Goal: Task Accomplishment & Management: Use online tool/utility

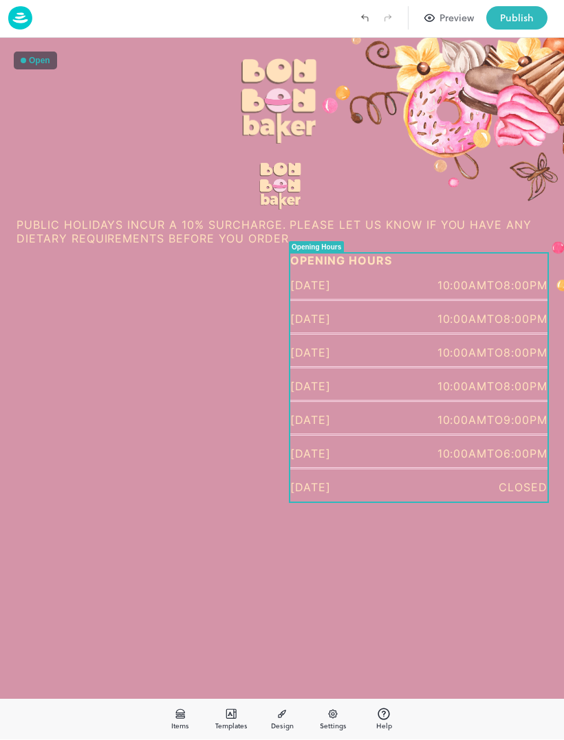
click at [36, 69] on div "Open" at bounding box center [35, 61] width 43 height 18
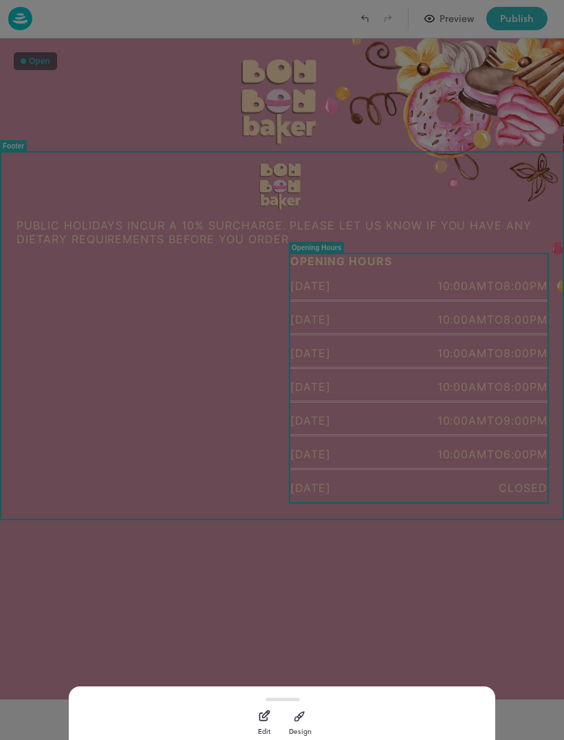
click at [189, 502] on div at bounding box center [282, 370] width 564 height 740
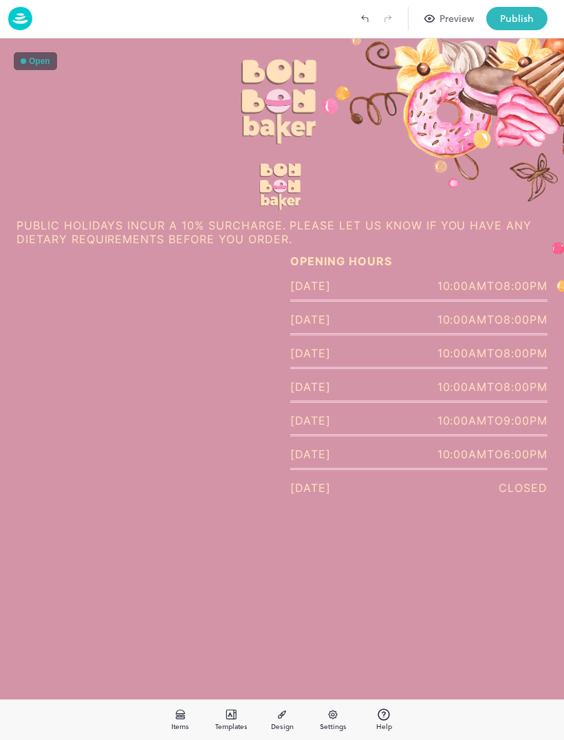
click at [291, 79] on img at bounding box center [281, 99] width 85 height 89
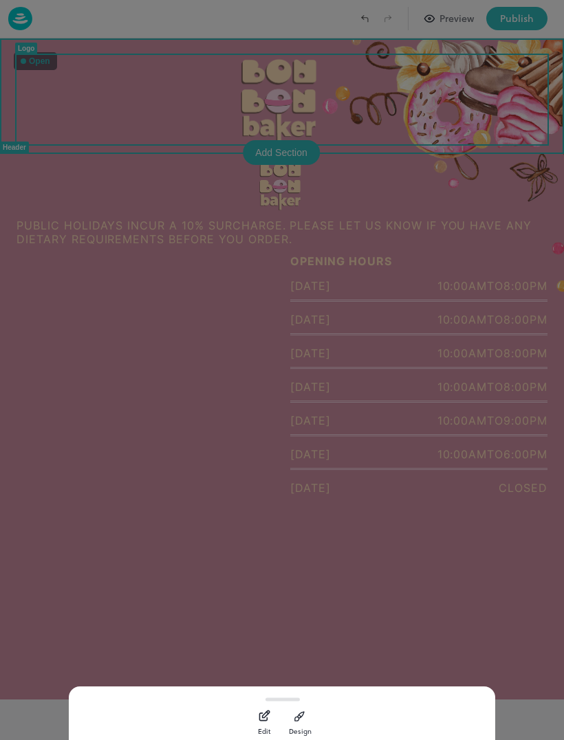
click at [270, 706] on div "button" at bounding box center [264, 716] width 14 height 21
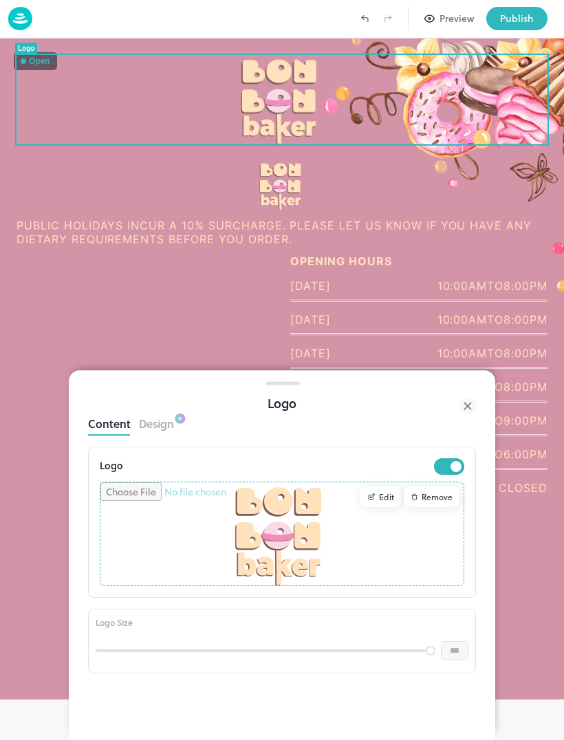
click at [166, 428] on button "Design" at bounding box center [156, 422] width 35 height 19
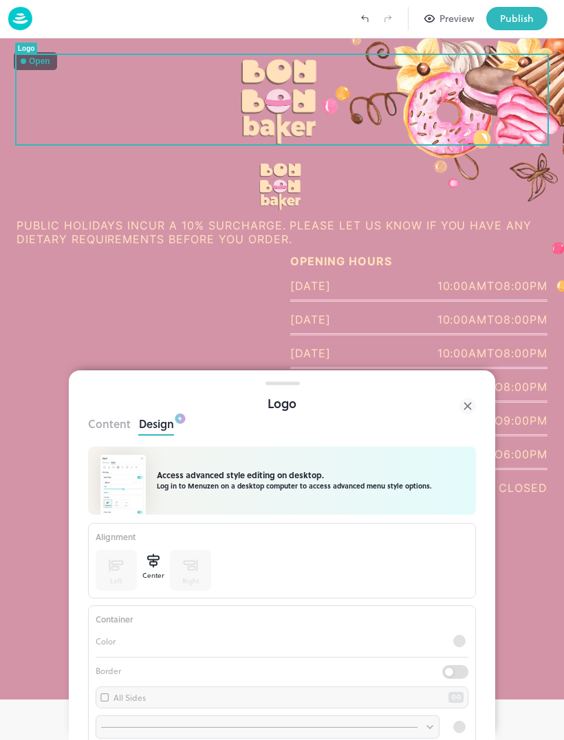
click at [114, 416] on button "Content" at bounding box center [109, 422] width 43 height 19
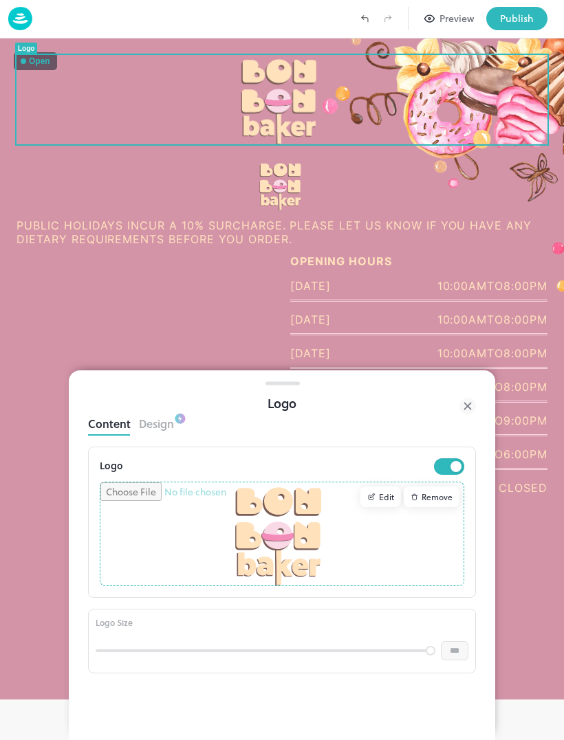
click at [298, 523] on input "file" at bounding box center [281, 534] width 363 height 103
click at [388, 502] on div "Edit" at bounding box center [380, 497] width 41 height 21
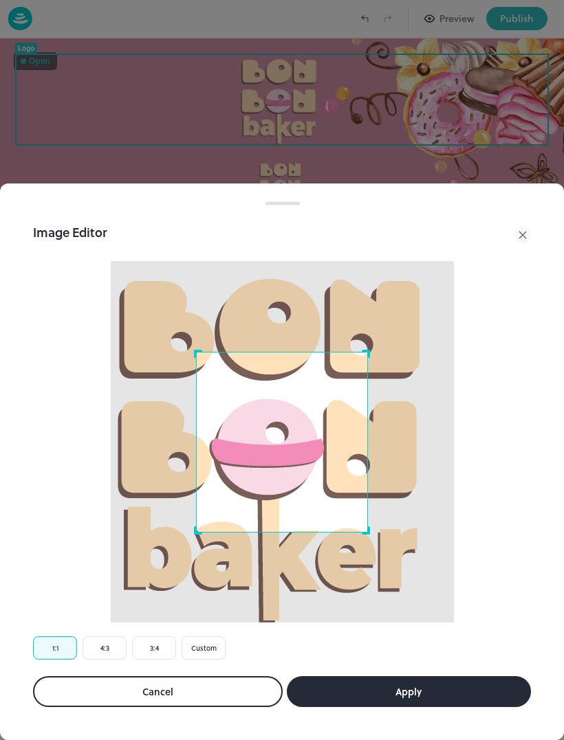
click at [219, 16] on div "Image Editor Crop Ratio 1:1 4:3 3:4 Custom Cancel Apply" at bounding box center [281, 15] width 533 height 1
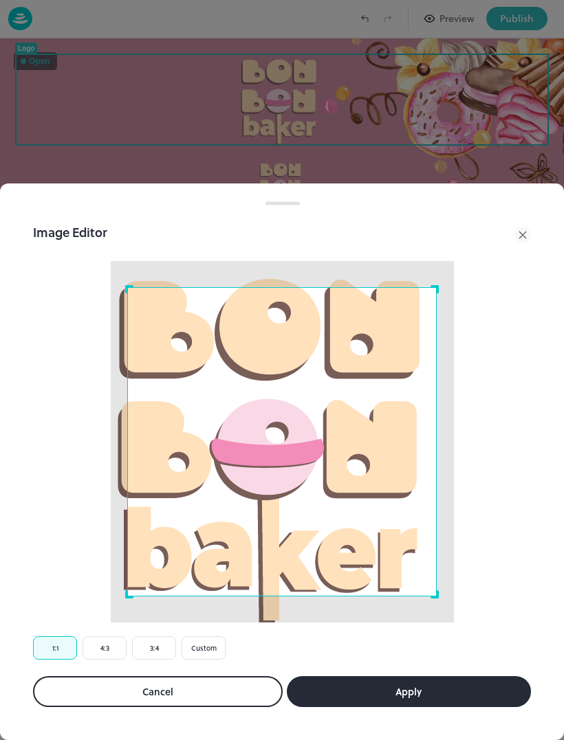
click at [0, 0] on button "Cancel" at bounding box center [0, 0] width 0 height 0
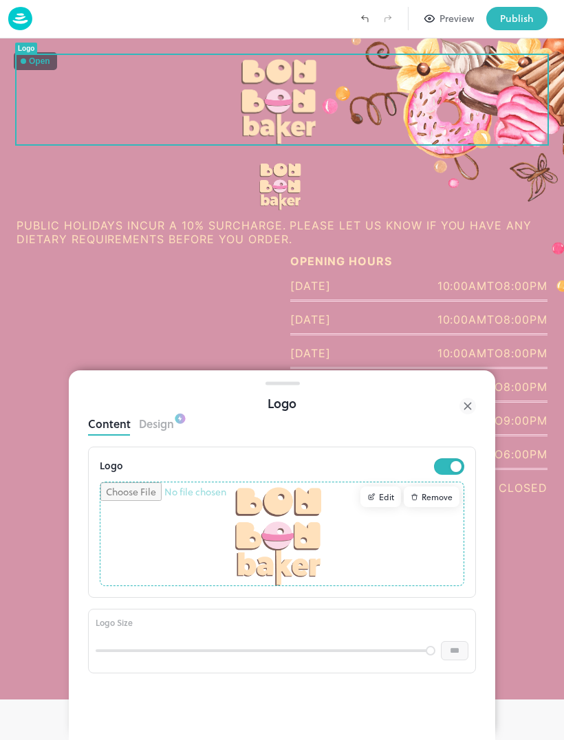
click at [461, 492] on input "file" at bounding box center [281, 534] width 363 height 103
type input "**********"
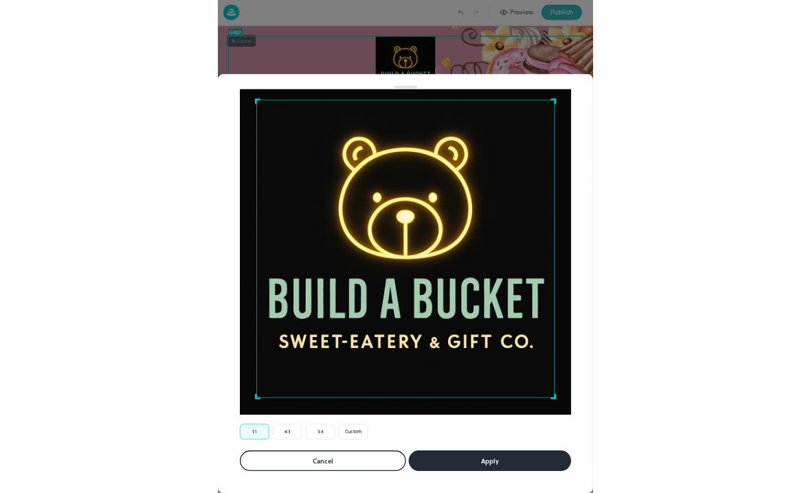
scroll to position [64, 0]
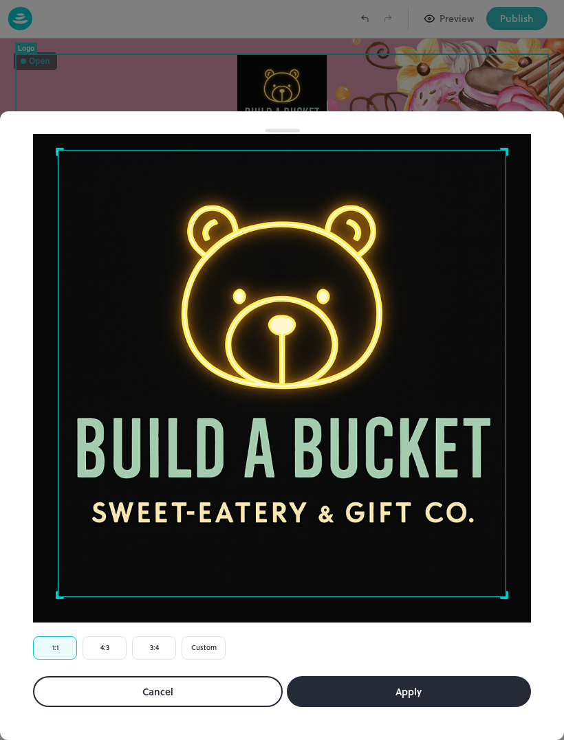
click at [407, 684] on button "Apply" at bounding box center [409, 691] width 245 height 31
click at [423, 689] on button "Apply" at bounding box center [409, 691] width 245 height 31
click at [436, 687] on button "Apply" at bounding box center [409, 691] width 245 height 31
click at [423, 685] on button "Apply" at bounding box center [409, 691] width 245 height 31
click at [390, 686] on button "Apply" at bounding box center [409, 691] width 245 height 31
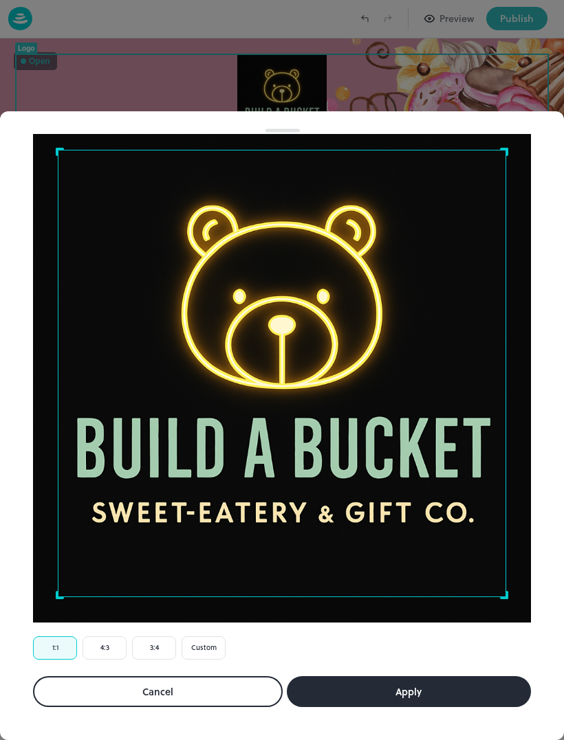
click at [390, 685] on button "Apply" at bounding box center [409, 691] width 245 height 31
click at [420, 684] on button "Apply" at bounding box center [409, 691] width 245 height 31
click at [413, 697] on button "Apply" at bounding box center [409, 691] width 245 height 31
click at [432, 689] on button "Apply" at bounding box center [409, 691] width 245 height 31
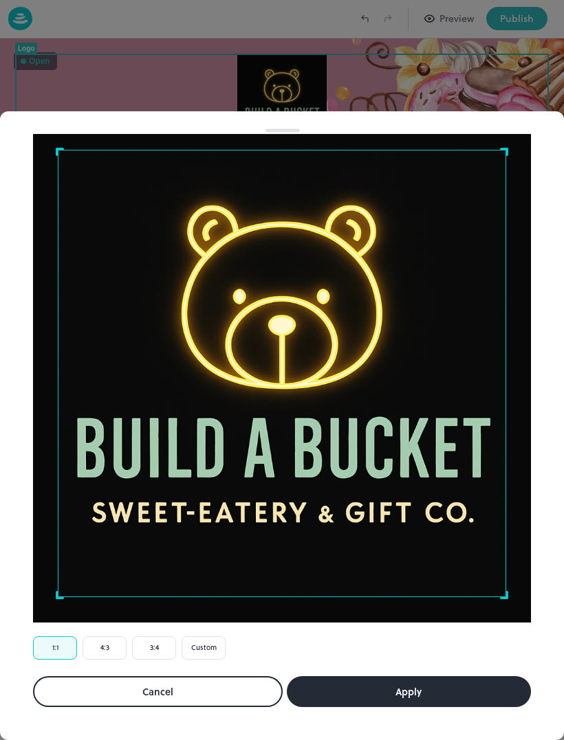
click at [370, 686] on button "Apply" at bounding box center [409, 691] width 245 height 31
click at [34, 485] on img at bounding box center [282, 374] width 498 height 498
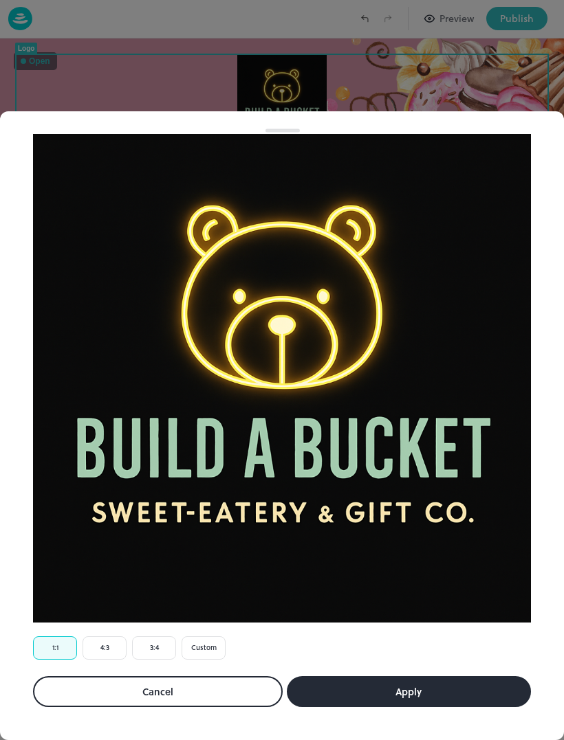
click at [350, 695] on button "Apply" at bounding box center [409, 691] width 245 height 31
click at [349, 694] on button "Apply" at bounding box center [409, 691] width 245 height 31
click at [338, 679] on button "Apply" at bounding box center [409, 691] width 245 height 31
click at [337, 679] on button "Apply" at bounding box center [409, 691] width 245 height 31
click at [49, 642] on button "1:1" at bounding box center [55, 647] width 44 height 23
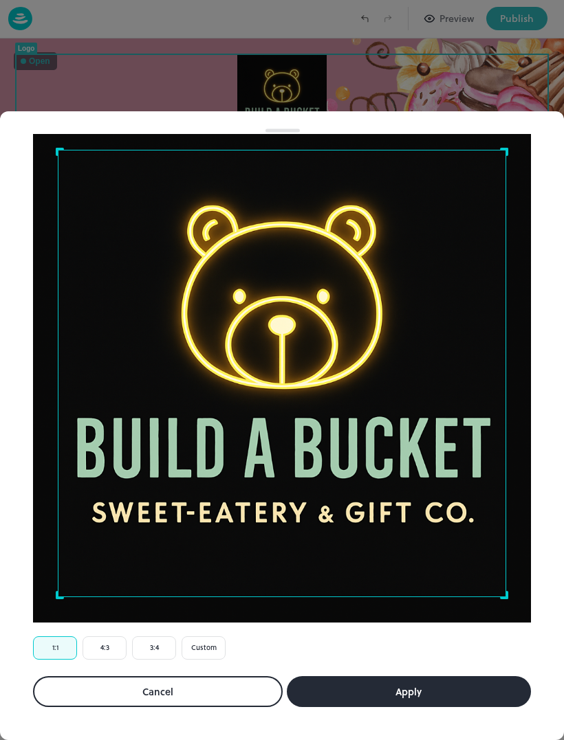
click at [335, 687] on button "Apply" at bounding box center [409, 691] width 245 height 31
click at [326, 683] on button "Apply" at bounding box center [409, 691] width 245 height 31
click at [326, 682] on button "Apply" at bounding box center [409, 691] width 245 height 31
click at [199, 407] on div "Use the arrow keys to move the crop selection area" at bounding box center [282, 374] width 448 height 448
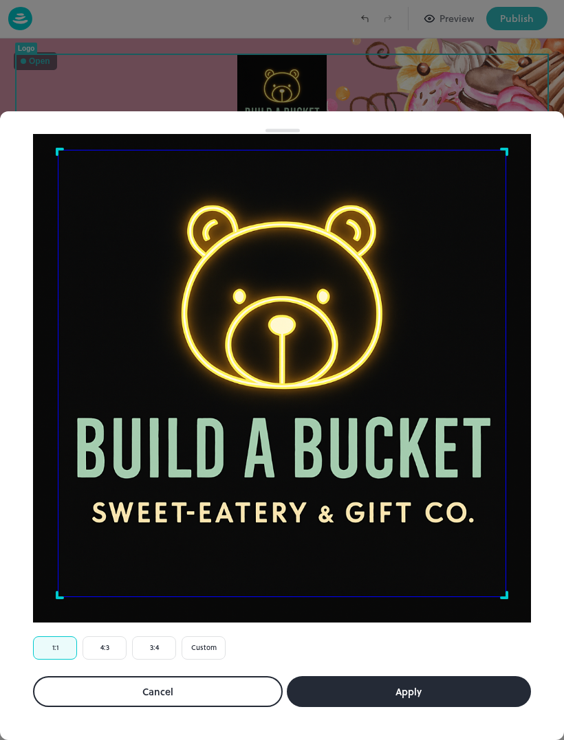
click at [199, 406] on div "Use the arrow keys to move the crop selection area" at bounding box center [282, 374] width 448 height 448
click at [154, 393] on div "Use the arrow keys to move the crop selection area" at bounding box center [282, 374] width 448 height 448
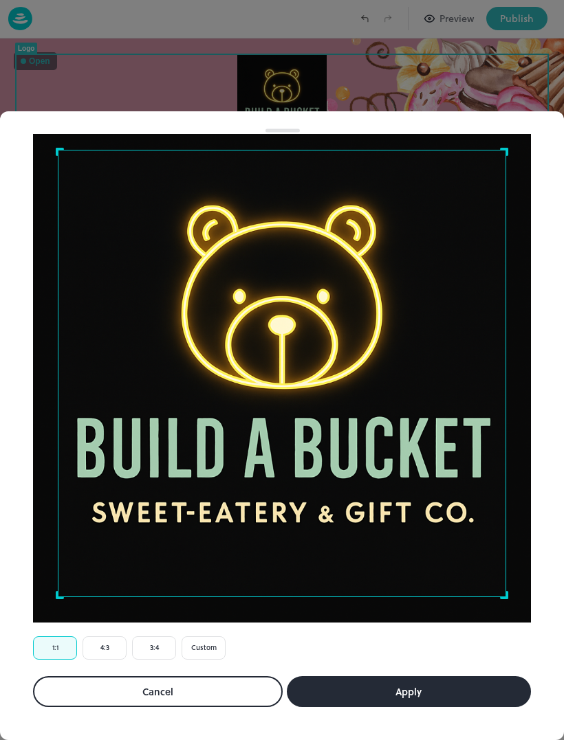
click at [377, 685] on button "Apply" at bounding box center [409, 691] width 245 height 31
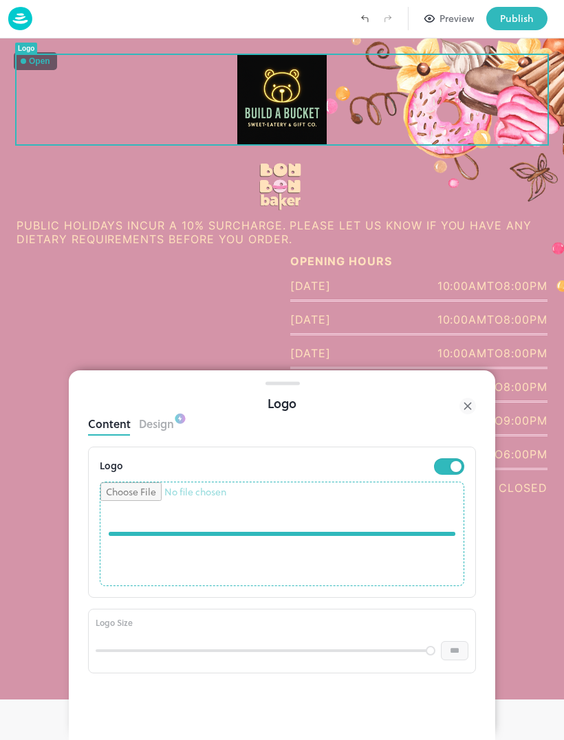
click at [178, 562] on input "file" at bounding box center [281, 534] width 363 height 103
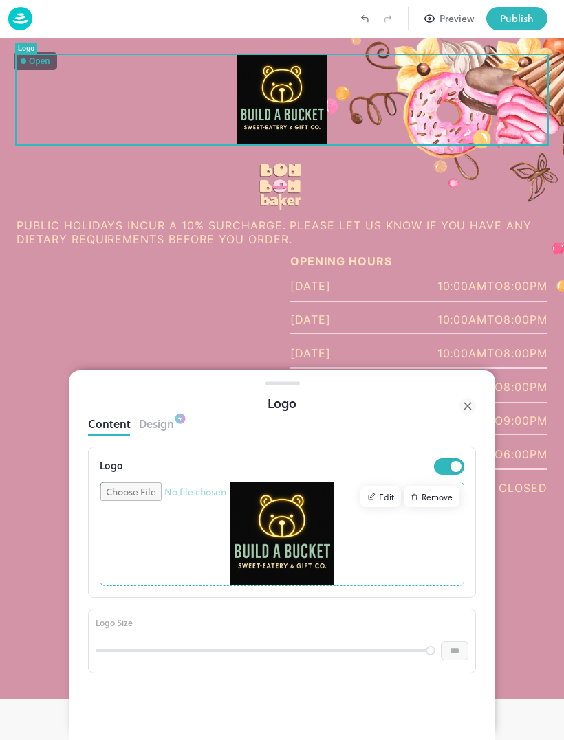
click at [0, 0] on div at bounding box center [0, 0] width 0 height 0
click at [446, 663] on div "*** ​" at bounding box center [282, 651] width 373 height 30
click at [0, 0] on div at bounding box center [0, 0] width 0 height 0
click at [388, 496] on div "Edit" at bounding box center [380, 497] width 41 height 21
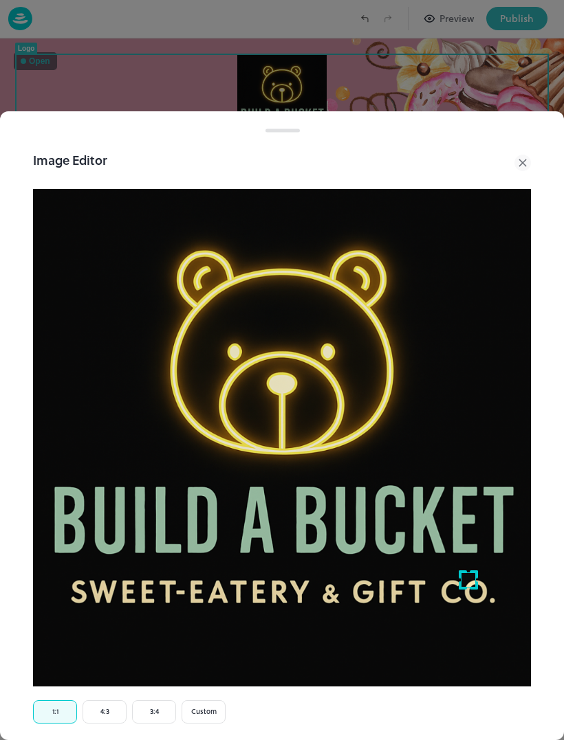
click at [109, 697] on div "Image Editor Crop Ratio 1:1 4:3 3:4 Custom Cancel Apply" at bounding box center [281, 461] width 531 height 654
click at [100, 703] on button "4:3" at bounding box center [104, 711] width 44 height 23
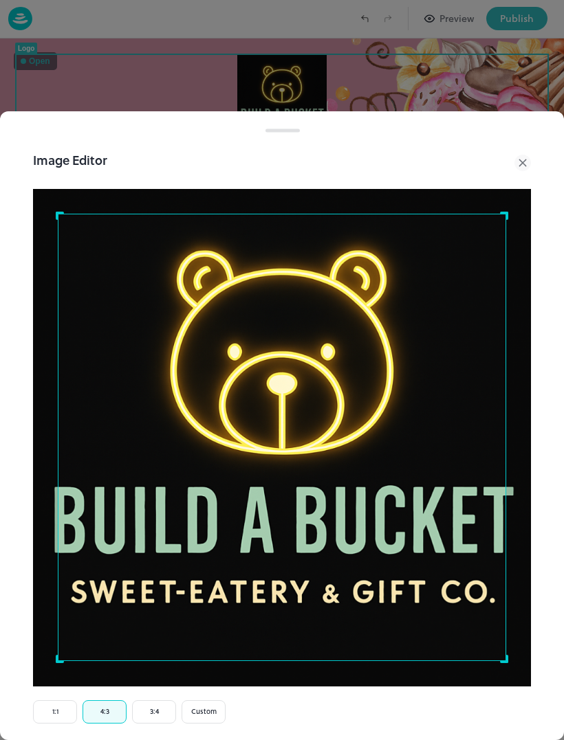
click at [104, 707] on button "4:3" at bounding box center [104, 711] width 44 height 23
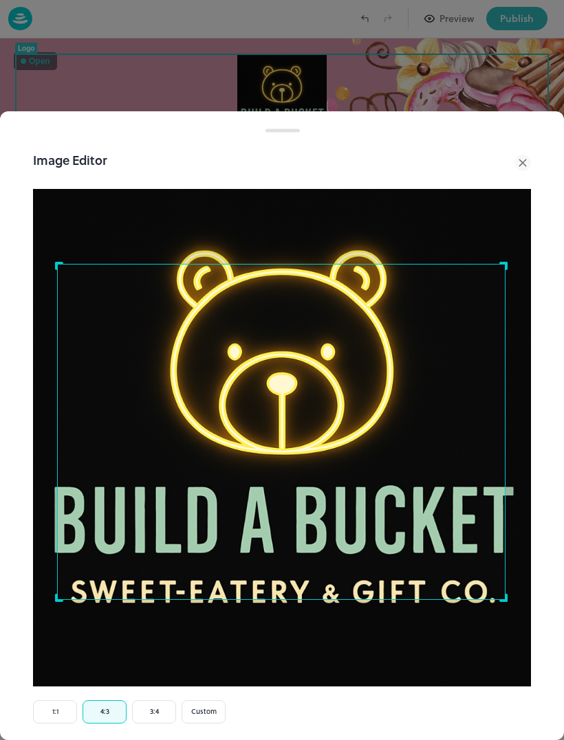
click at [145, 705] on button "3:4" at bounding box center [154, 711] width 44 height 23
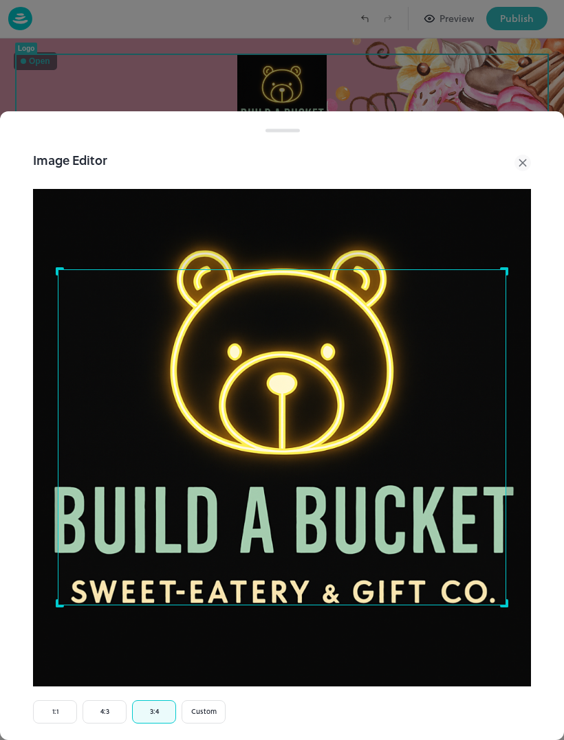
click at [144, 705] on button "3:4" at bounding box center [154, 711] width 44 height 23
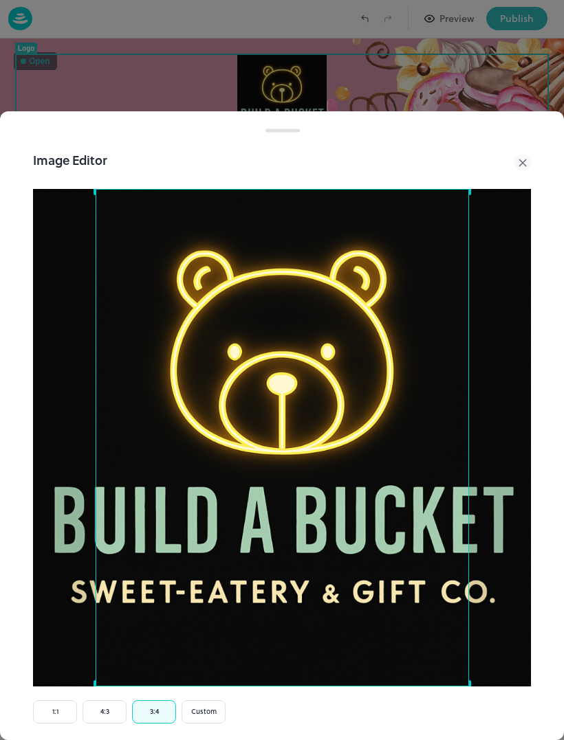
click at [166, 694] on div "Image Editor Crop Ratio 1:1 4:3 3:4 Custom Cancel Apply" at bounding box center [281, 461] width 531 height 654
click at [164, 711] on button "3:4" at bounding box center [154, 711] width 44 height 23
click at [203, 709] on button "Custom" at bounding box center [203, 711] width 44 height 23
click at [203, 708] on button "Custom" at bounding box center [203, 711] width 44 height 23
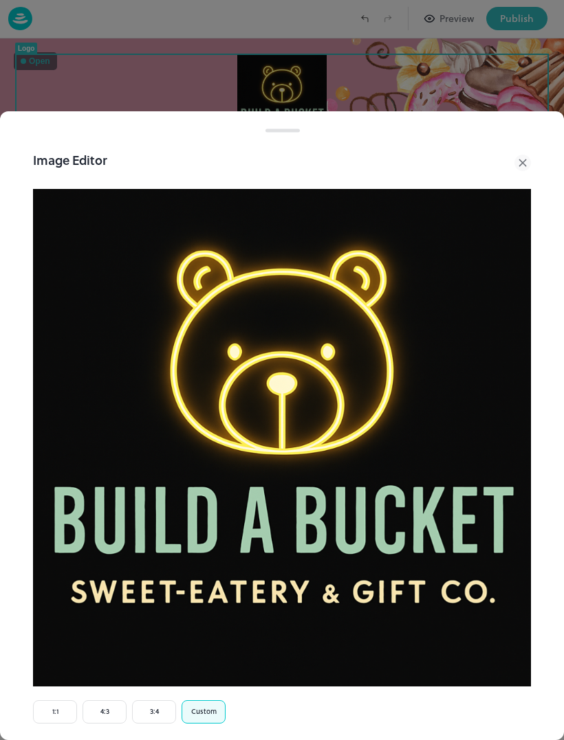
click at [118, 360] on img at bounding box center [282, 438] width 498 height 498
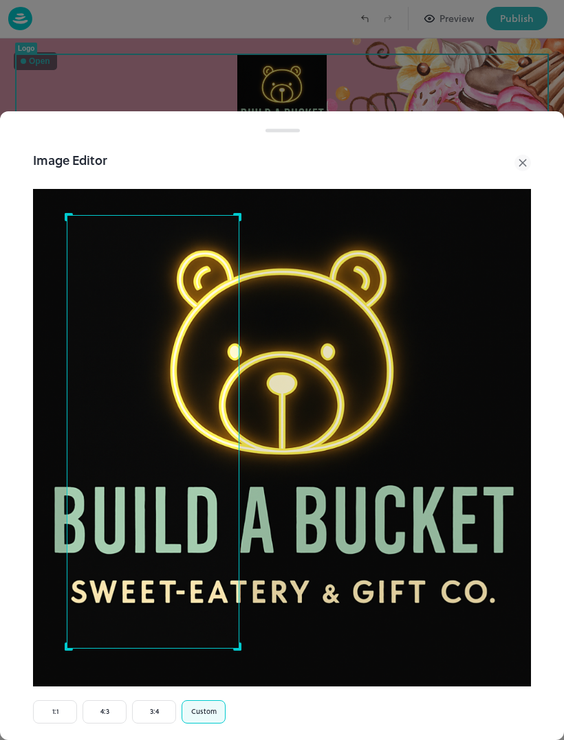
click at [152, 375] on div "Use the arrow keys to move the crop selection area" at bounding box center [153, 432] width 173 height 434
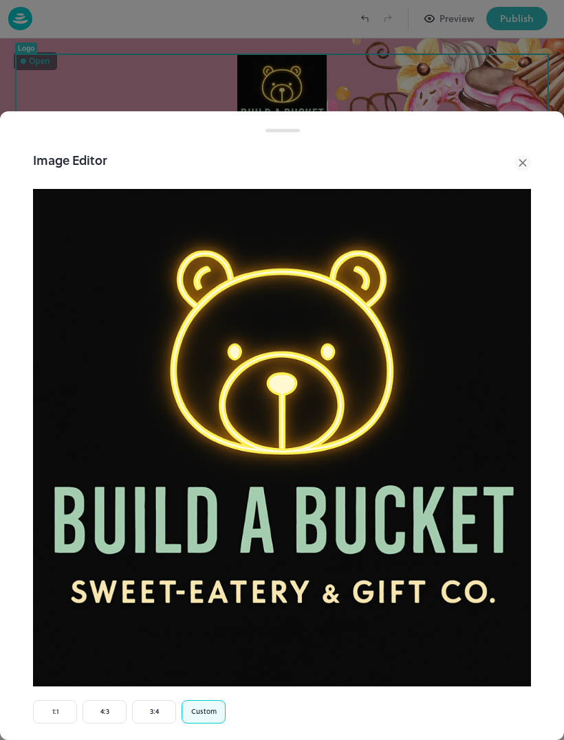
click at [47, 314] on img at bounding box center [282, 438] width 498 height 498
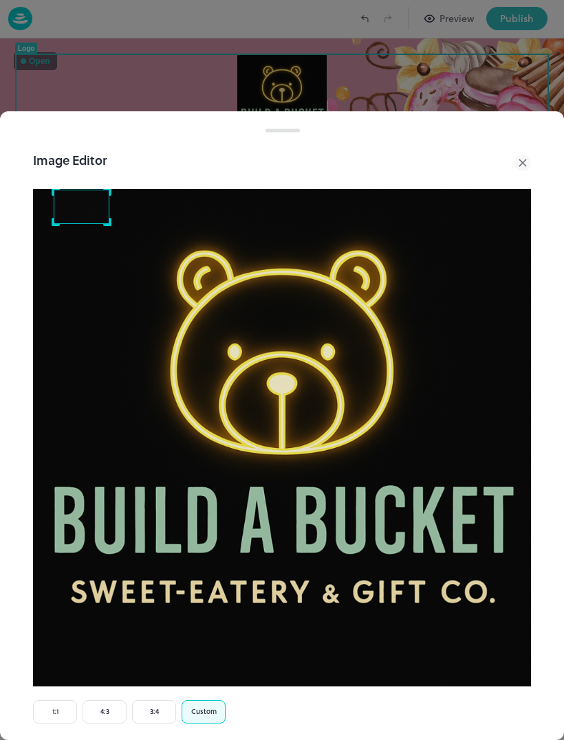
click at [93, 364] on img at bounding box center [282, 438] width 498 height 498
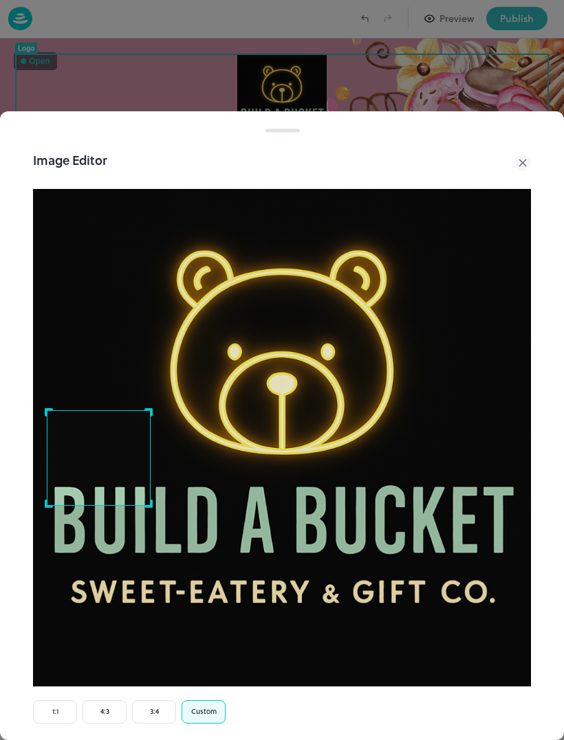
click at [323, 323] on img at bounding box center [282, 438] width 498 height 498
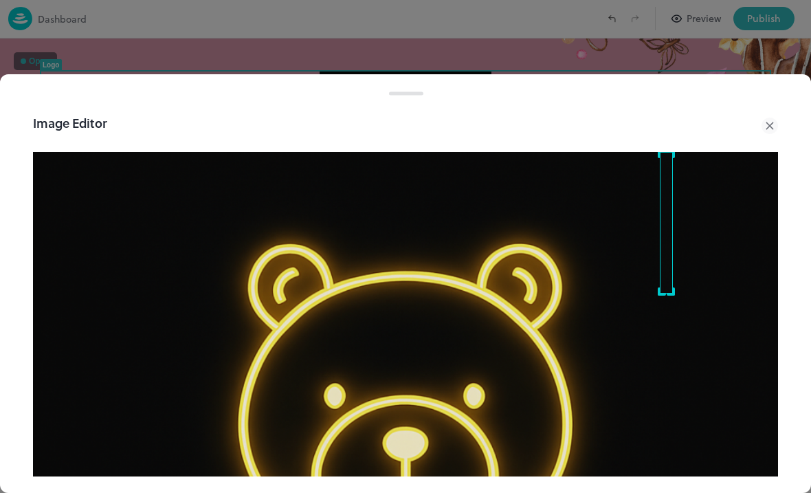
click at [563, 115] on div at bounding box center [770, 125] width 16 height 25
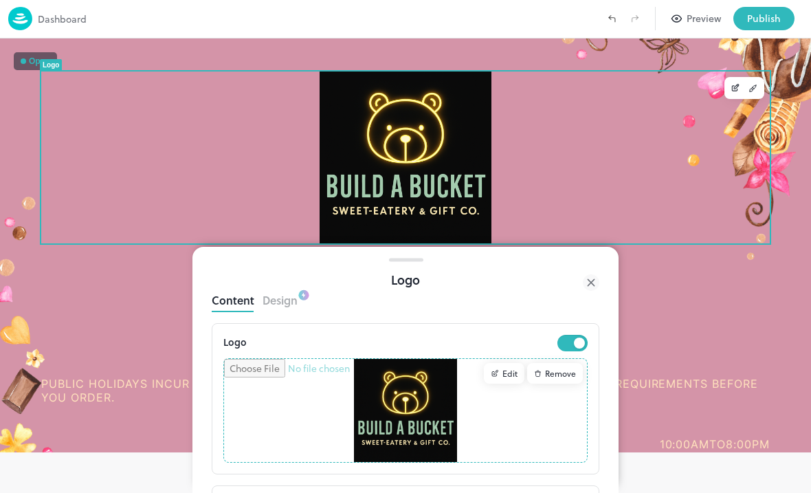
click at [563, 130] on div at bounding box center [405, 157] width 729 height 172
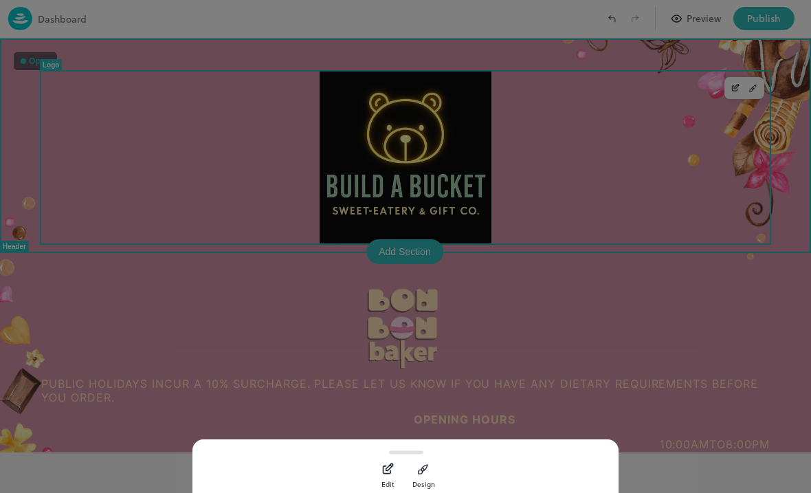
click at [162, 306] on div at bounding box center [405, 246] width 811 height 493
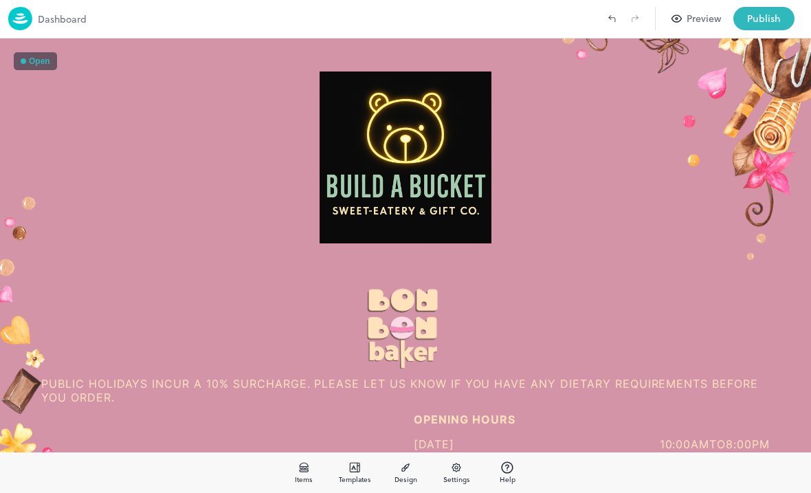
click at [563, 366] on div at bounding box center [405, 327] width 729 height 84
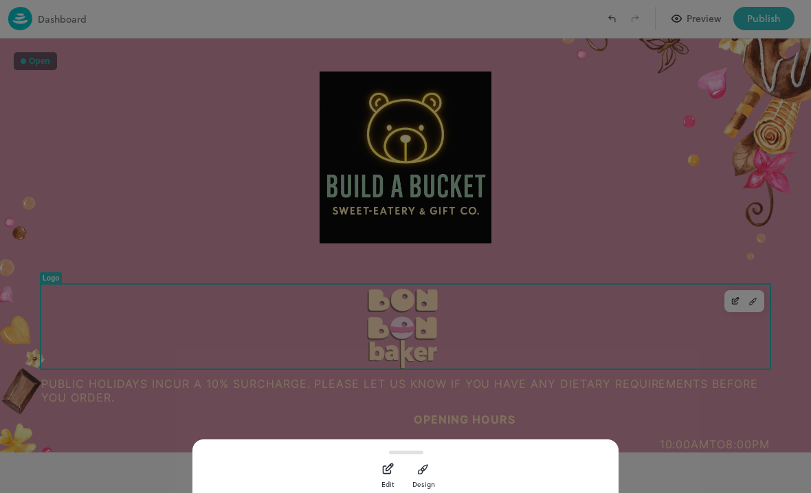
click at [563, 315] on div at bounding box center [405, 246] width 811 height 493
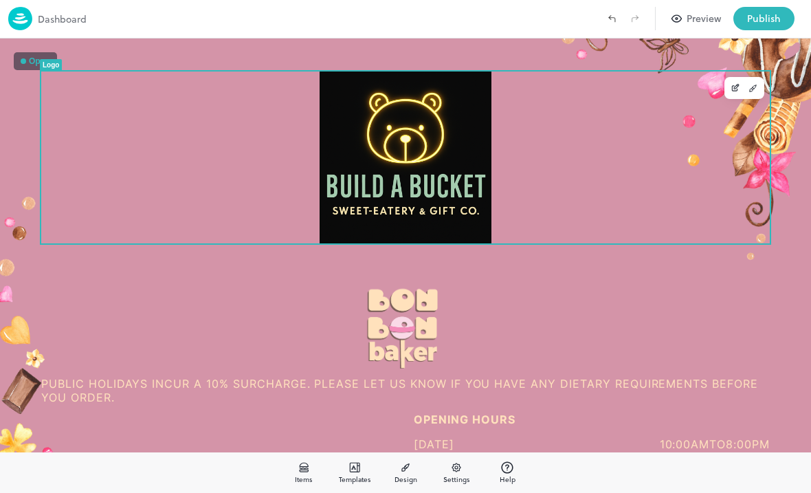
click at [563, 102] on div at bounding box center [744, 87] width 51 height 33
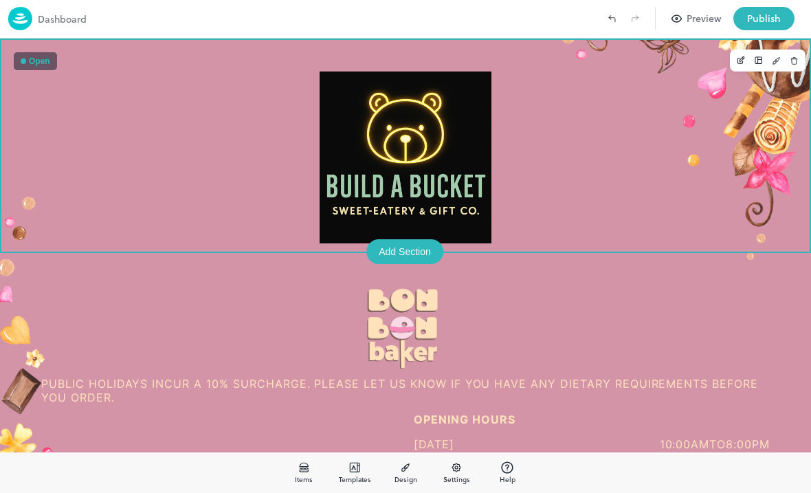
click at [563, 248] on div at bounding box center [405, 144] width 811 height 213
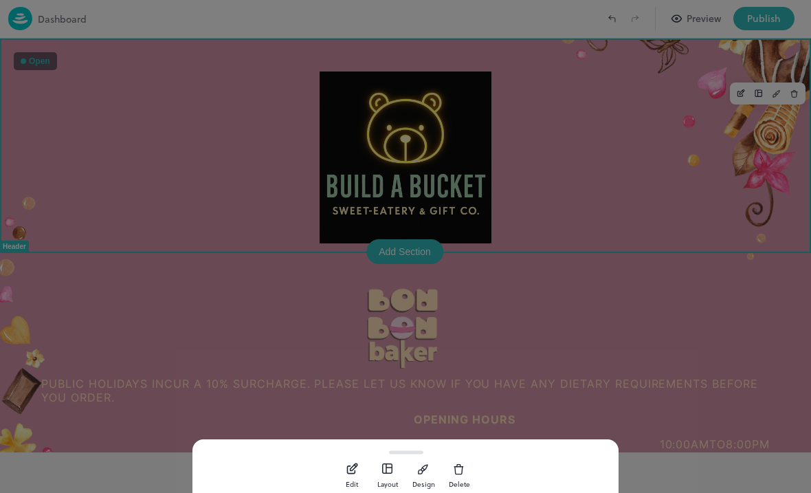
click at [563, 317] on div at bounding box center [405, 246] width 811 height 493
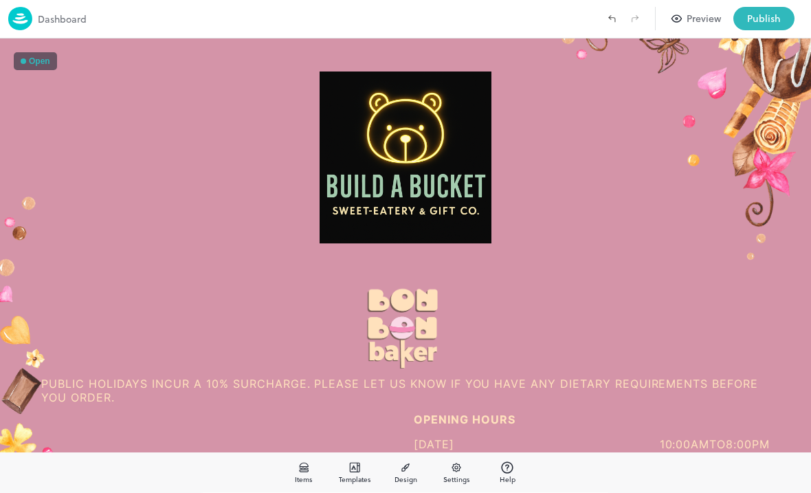
click at [563, 317] on div "Public holidays incur a 10% surcharge. Please let us know if you have any dieta…" at bounding box center [405, 349] width 745 height 128
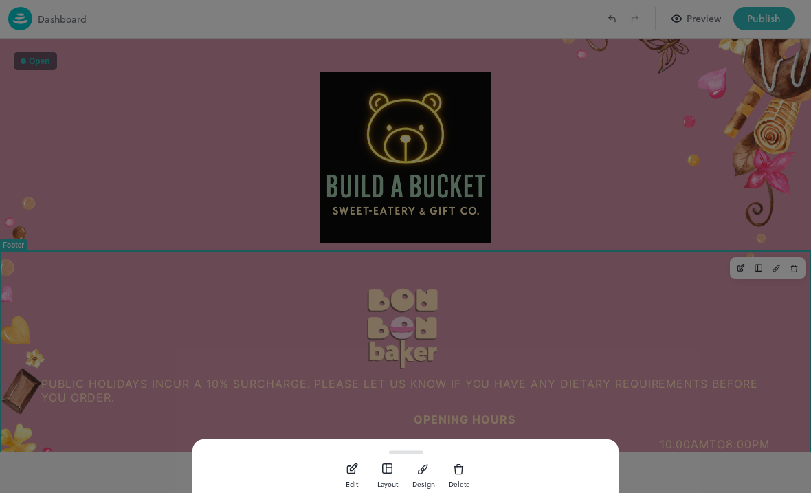
click at [563, 290] on div at bounding box center [405, 246] width 811 height 493
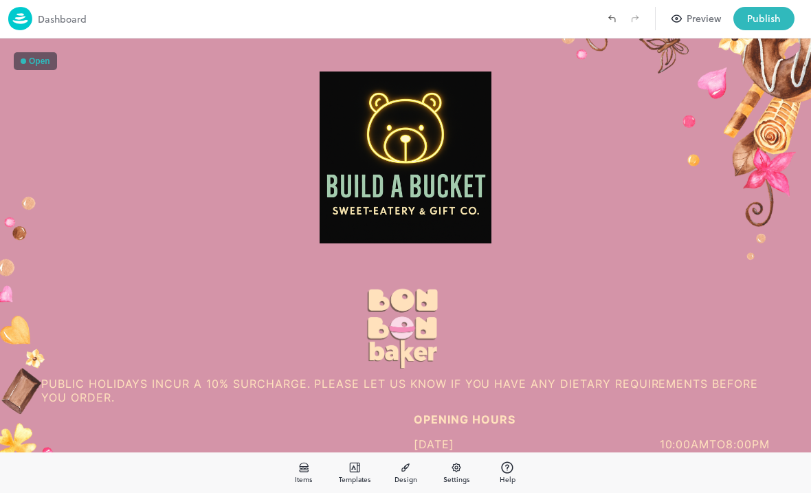
click at [563, 348] on div at bounding box center [405, 327] width 729 height 84
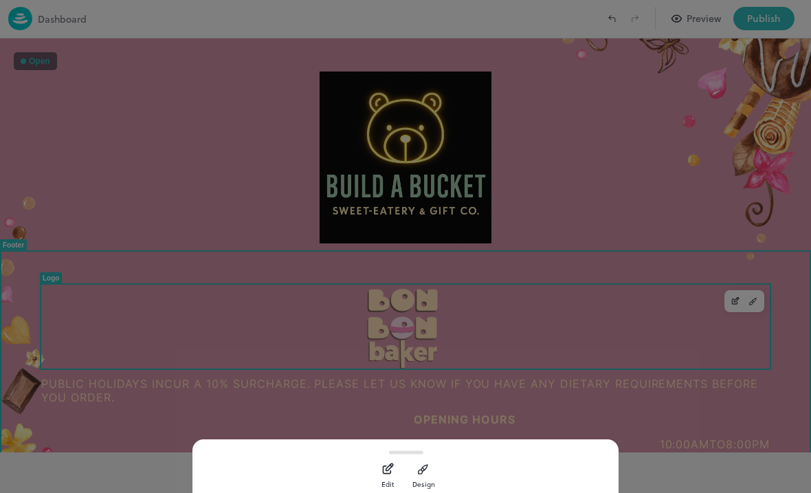
click at [421, 469] on icon "button" at bounding box center [424, 467] width 6 height 5
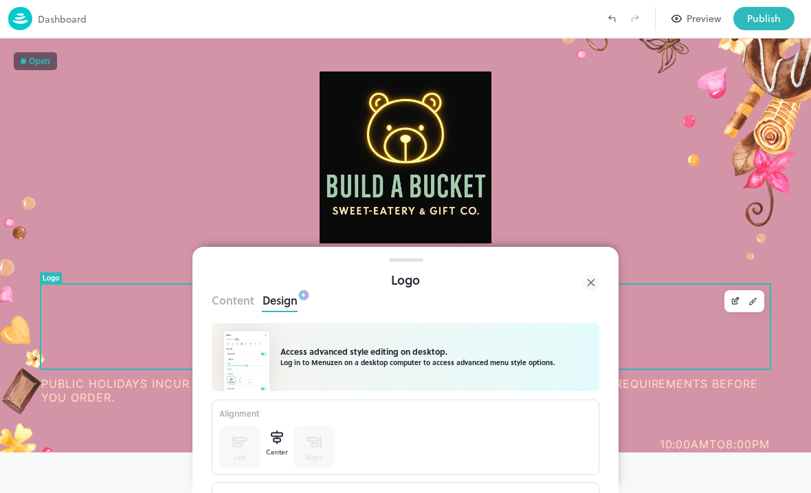
click at [229, 302] on button "Content" at bounding box center [233, 298] width 43 height 19
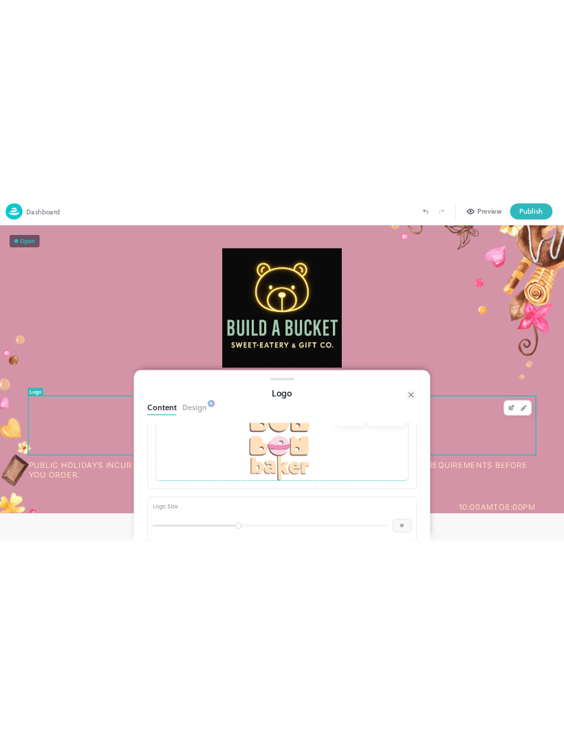
scroll to position [58, 0]
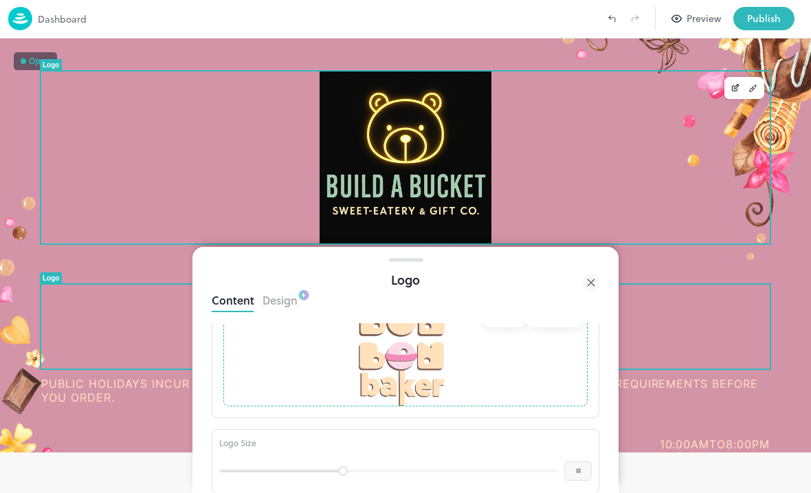
click at [563, 173] on div at bounding box center [405, 157] width 729 height 172
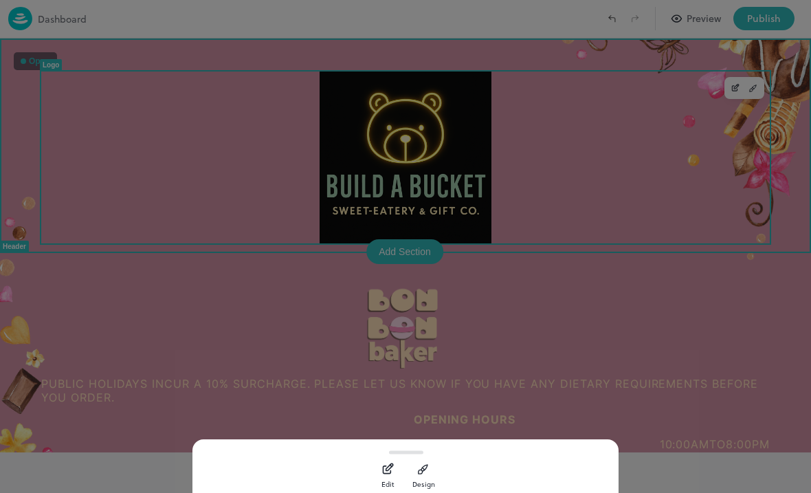
click at [563, 322] on div at bounding box center [405, 246] width 811 height 493
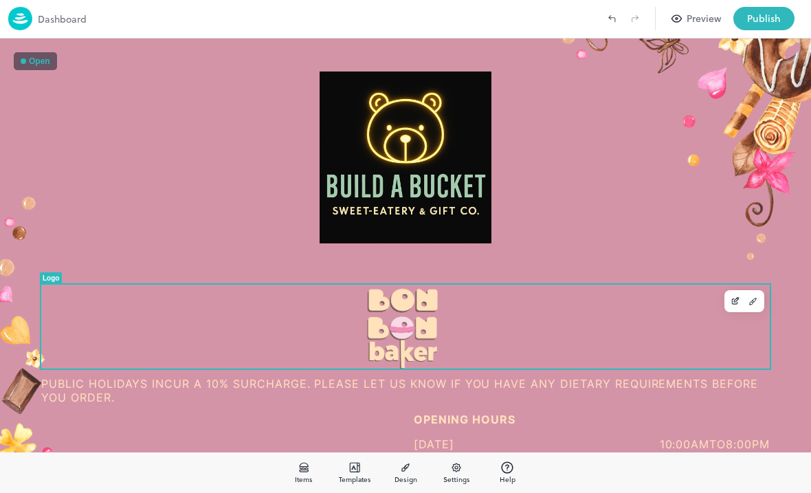
click at [563, 321] on div at bounding box center [405, 327] width 729 height 84
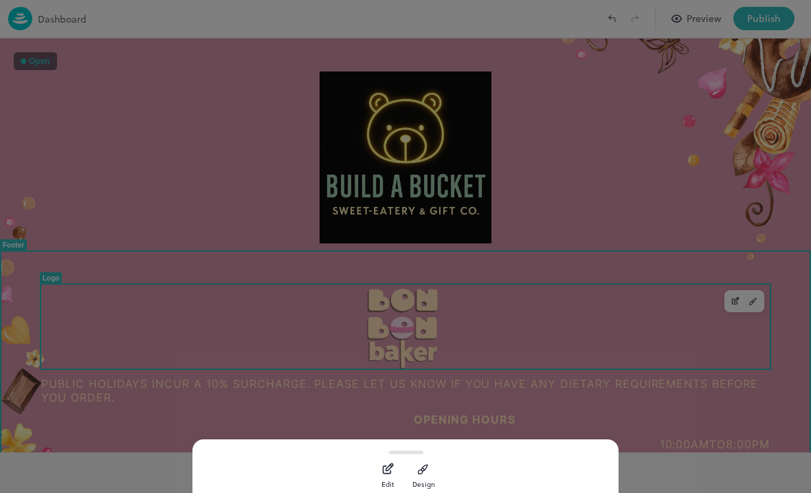
click at [420, 324] on div at bounding box center [405, 246] width 811 height 493
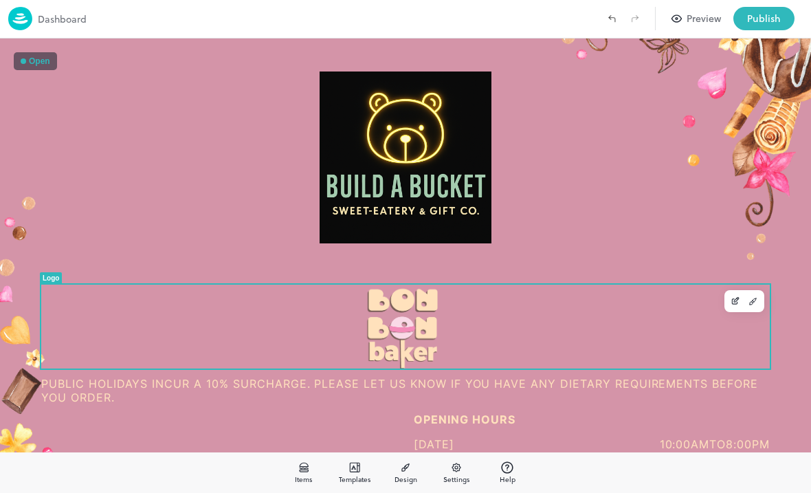
click at [71, 329] on div at bounding box center [405, 327] width 729 height 84
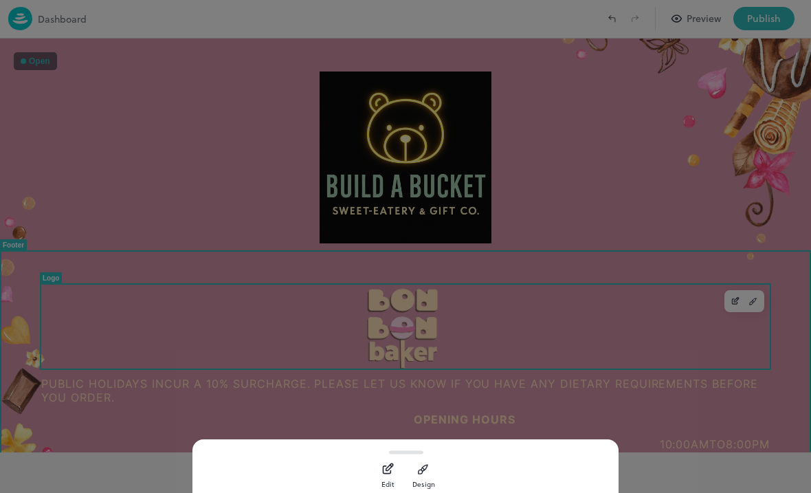
click at [432, 322] on div at bounding box center [405, 246] width 811 height 493
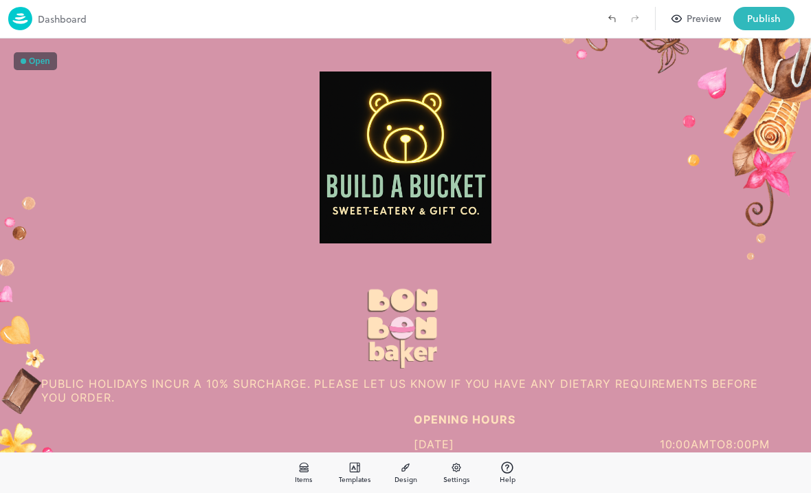
click at [425, 313] on img at bounding box center [406, 327] width 80 height 84
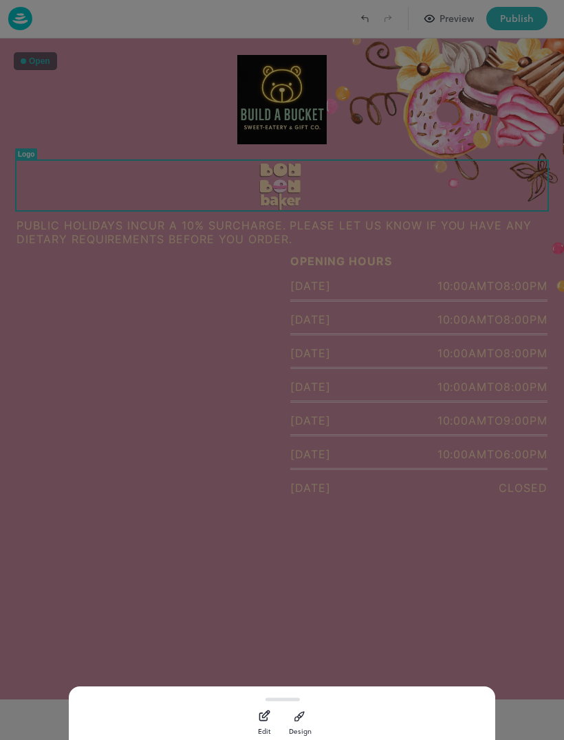
click at [272, 712] on button "Edit" at bounding box center [263, 720] width 27 height 27
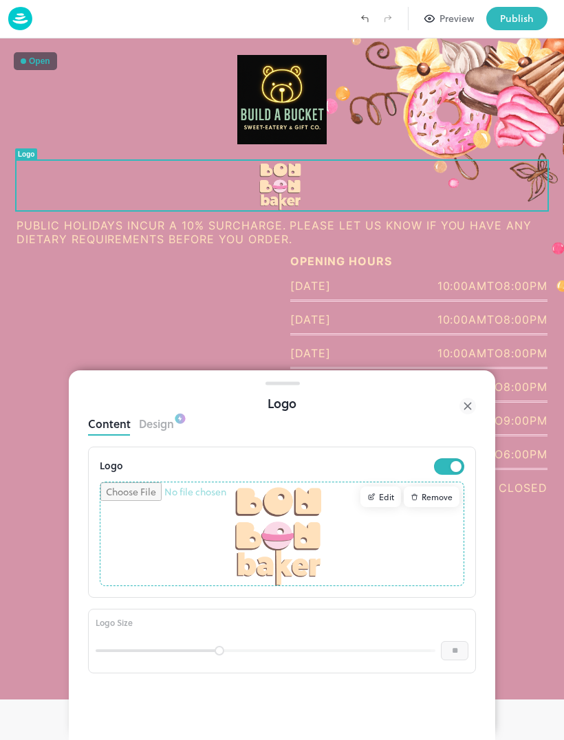
click at [469, 413] on icon at bounding box center [467, 406] width 16 height 16
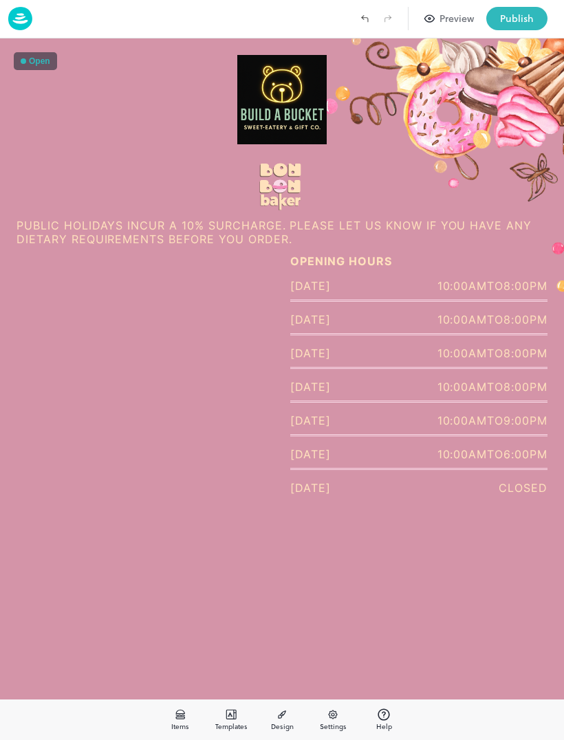
click at [277, 165] on img at bounding box center [281, 185] width 47 height 49
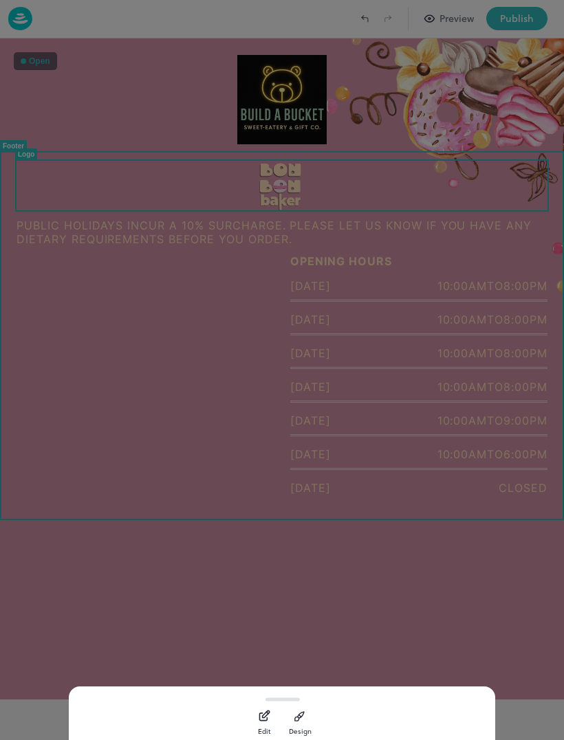
click at [266, 729] on div "Edit" at bounding box center [264, 732] width 12 height 10
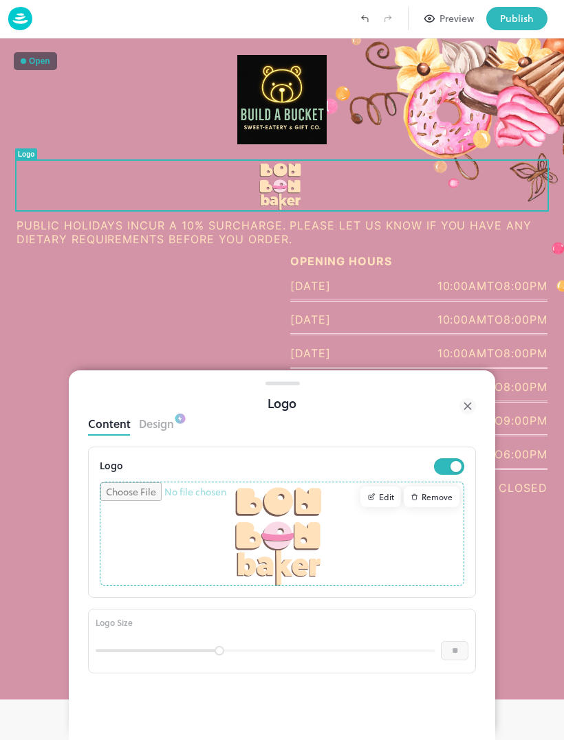
click at [335, 496] on input "file" at bounding box center [281, 534] width 363 height 103
click at [359, 188] on div at bounding box center [281, 185] width 531 height 49
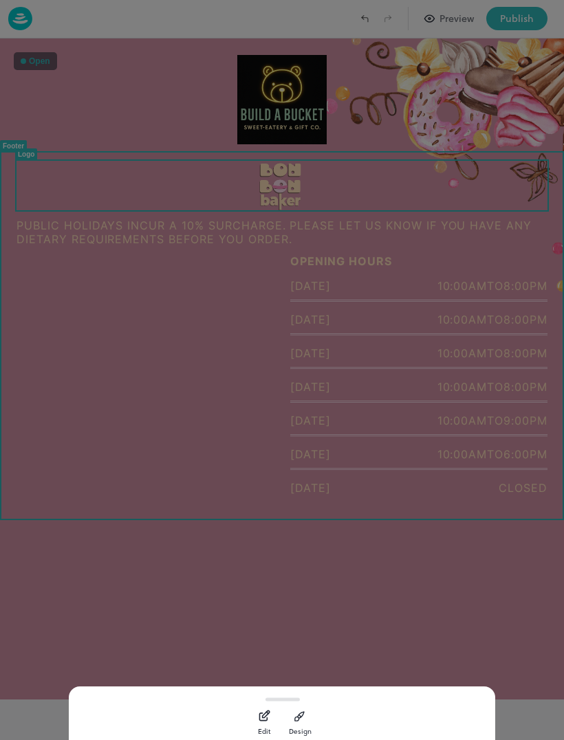
click at [320, 93] on div at bounding box center [282, 370] width 564 height 740
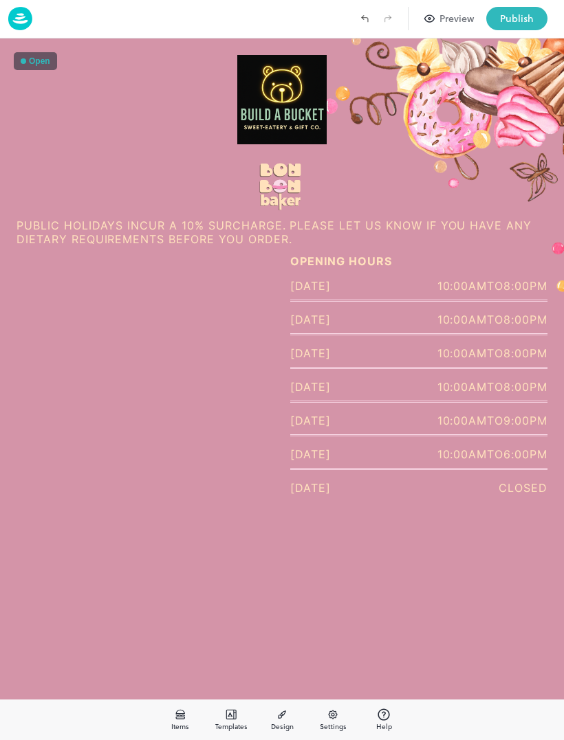
click at [307, 100] on img at bounding box center [281, 99] width 89 height 89
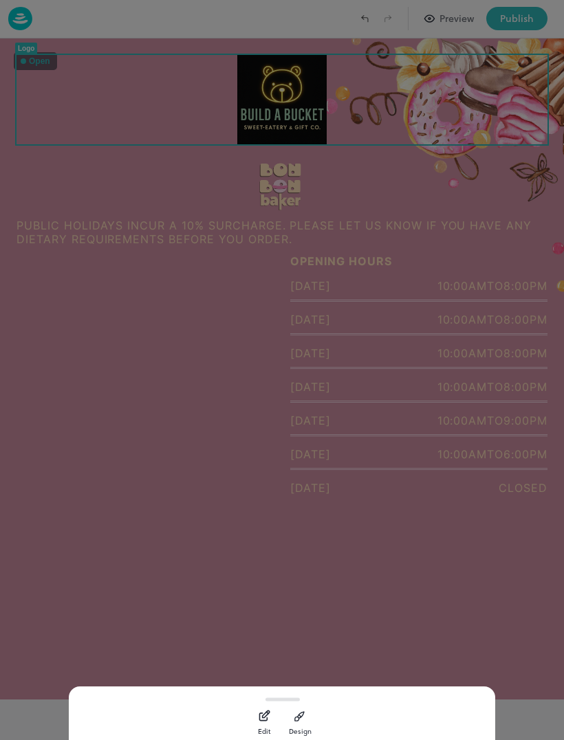
click at [307, 99] on div at bounding box center [282, 370] width 564 height 740
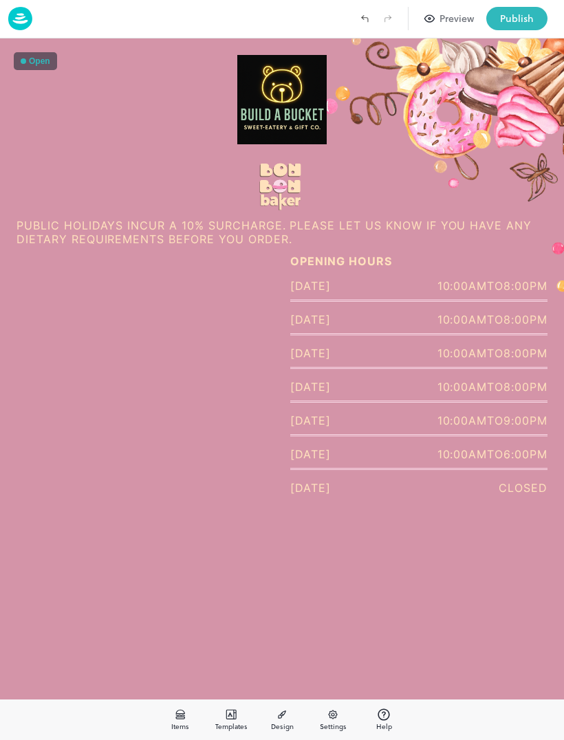
click at [299, 99] on img at bounding box center [281, 99] width 89 height 89
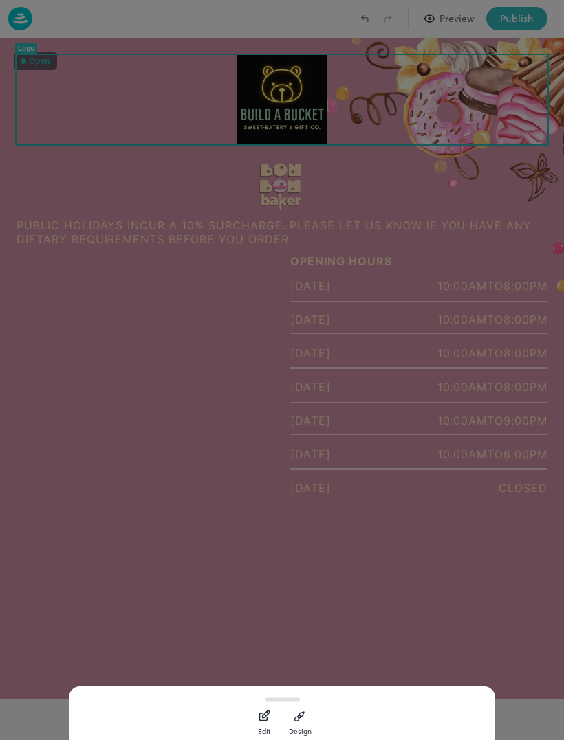
click at [297, 189] on div at bounding box center [282, 370] width 564 height 740
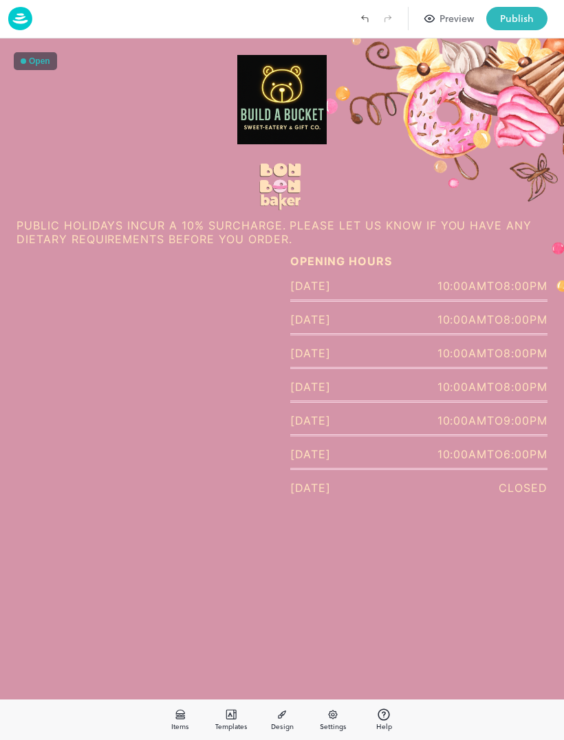
click at [286, 183] on img at bounding box center [281, 185] width 47 height 49
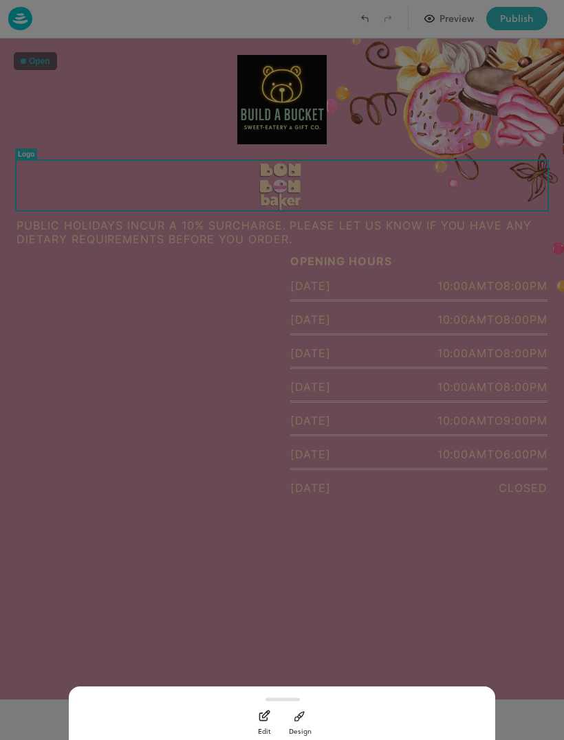
click at [254, 715] on button "Edit" at bounding box center [263, 720] width 27 height 27
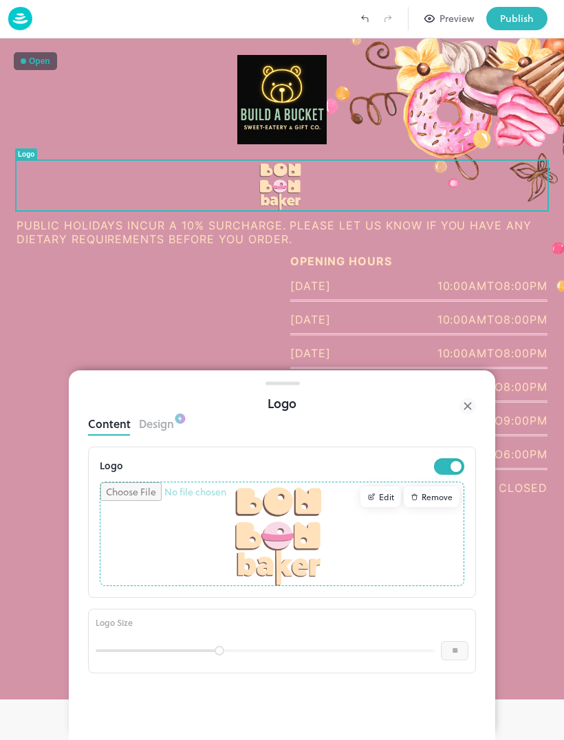
click at [294, 544] on input "file" at bounding box center [281, 534] width 363 height 103
click at [382, 500] on div "Edit" at bounding box center [380, 497] width 41 height 21
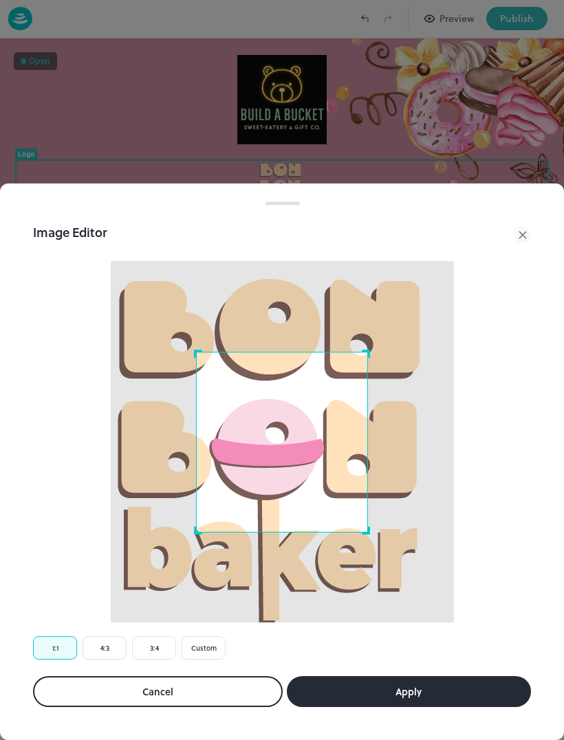
click at [231, 681] on button "Cancel" at bounding box center [158, 691] width 250 height 31
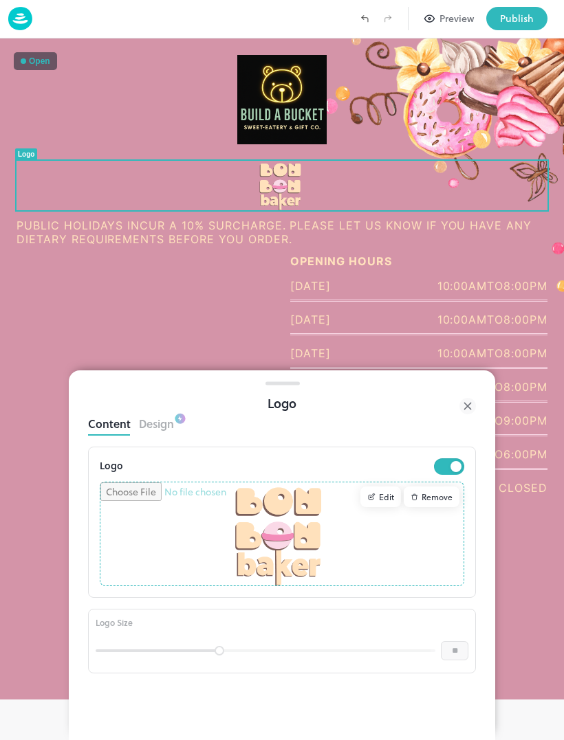
click at [432, 496] on div "Remove" at bounding box center [431, 497] width 56 height 21
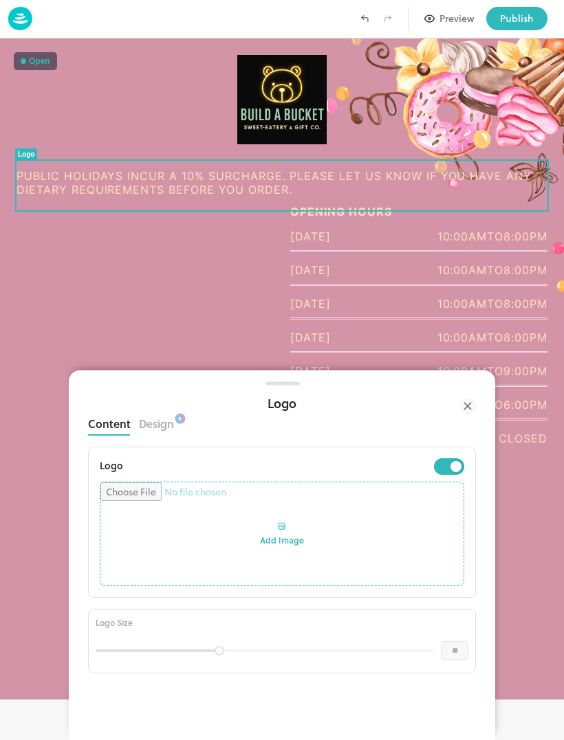
click at [277, 544] on input "file" at bounding box center [281, 534] width 363 height 103
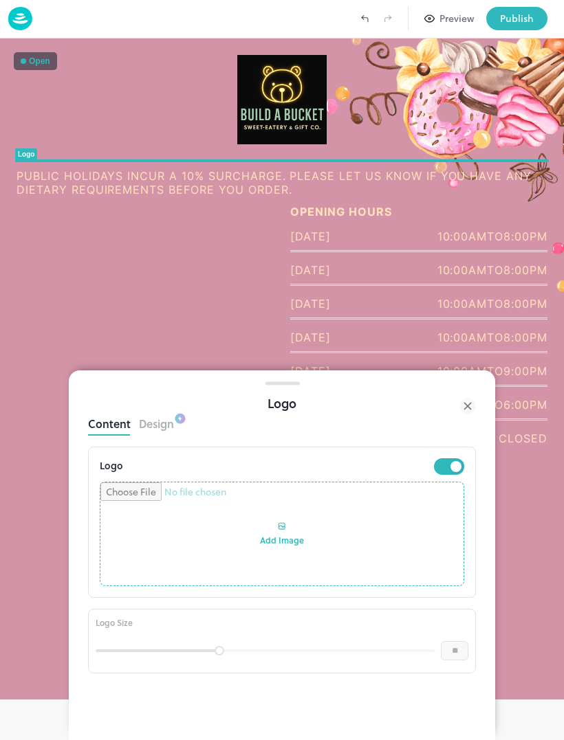
type input "**********"
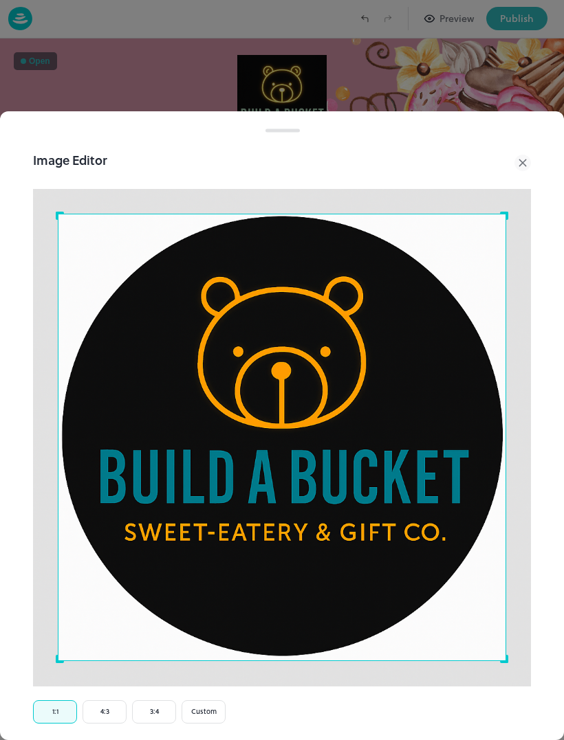
click at [523, 163] on icon at bounding box center [522, 162] width 6 height 6
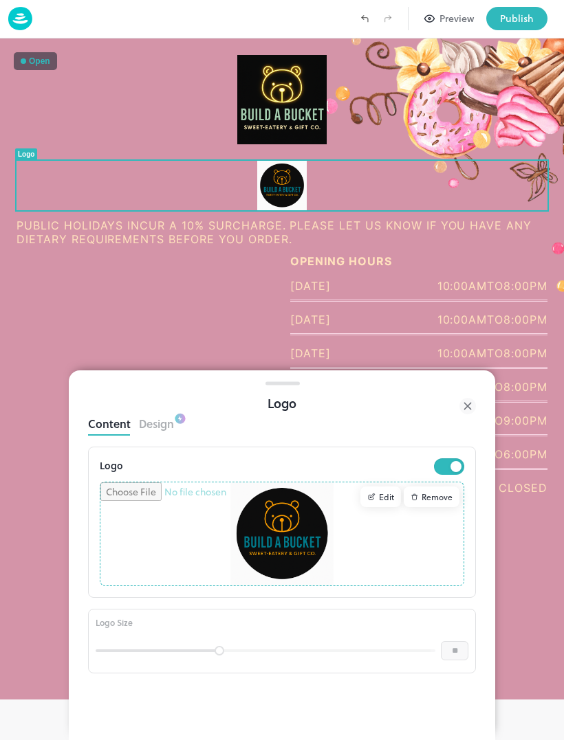
click at [447, 500] on div "Remove" at bounding box center [431, 497] width 56 height 21
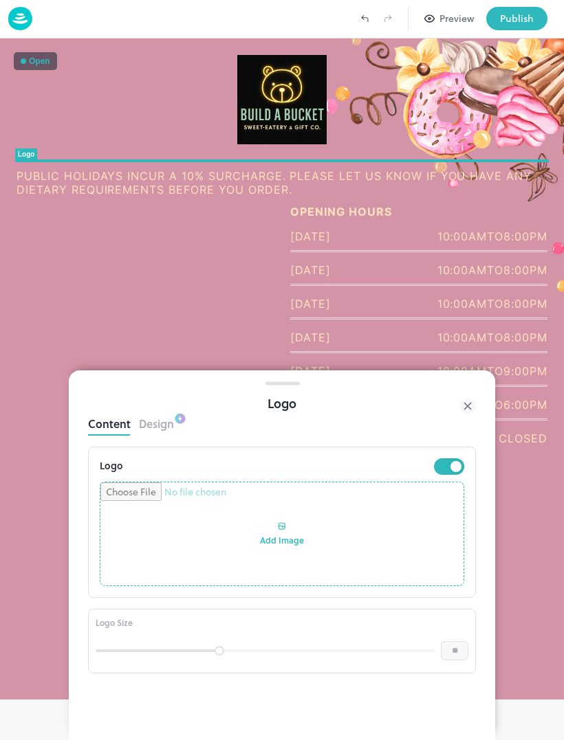
click at [467, 25] on div "Preview" at bounding box center [456, 18] width 34 height 15
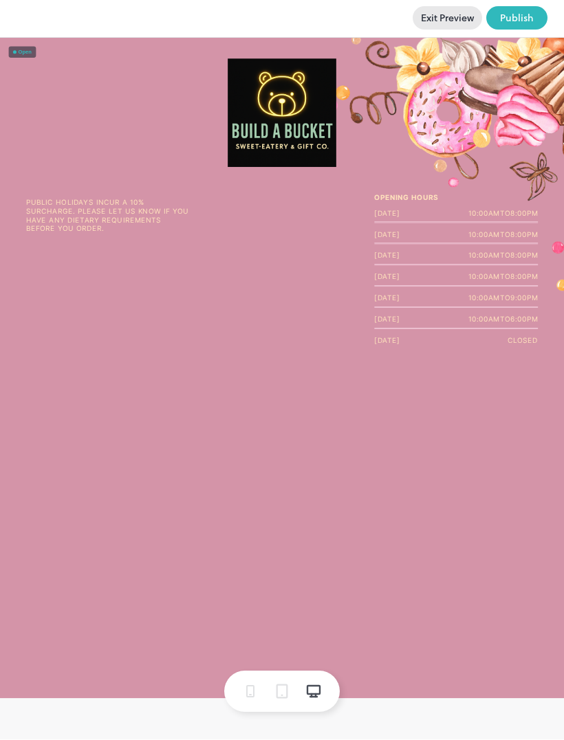
click at [450, 21] on button "Exit Preview" at bounding box center [446, 18] width 69 height 23
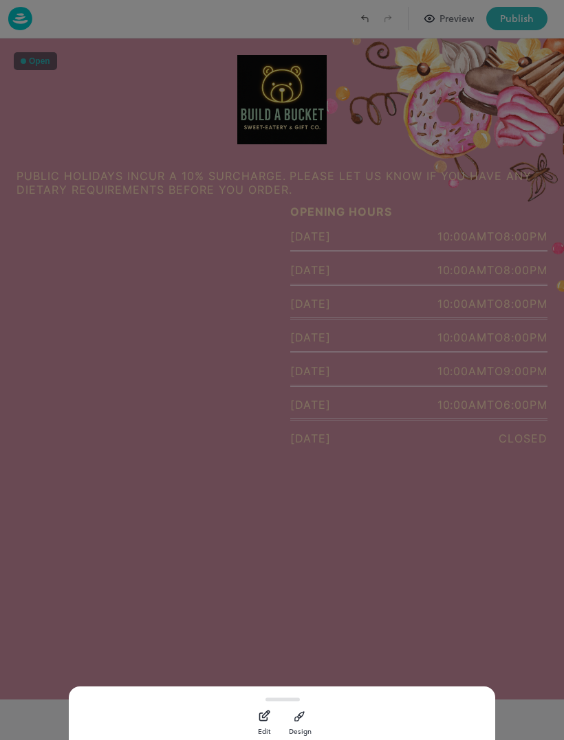
click at [80, 162] on div at bounding box center [282, 370] width 564 height 740
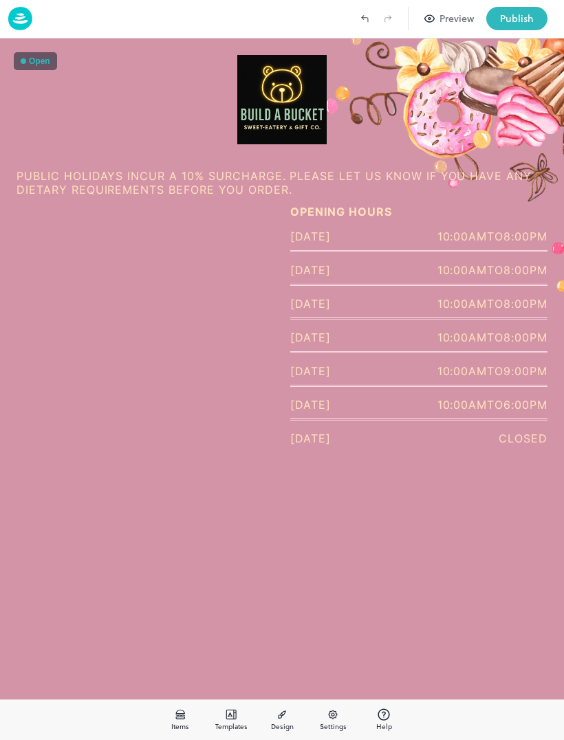
click at [79, 117] on div at bounding box center [281, 99] width 531 height 89
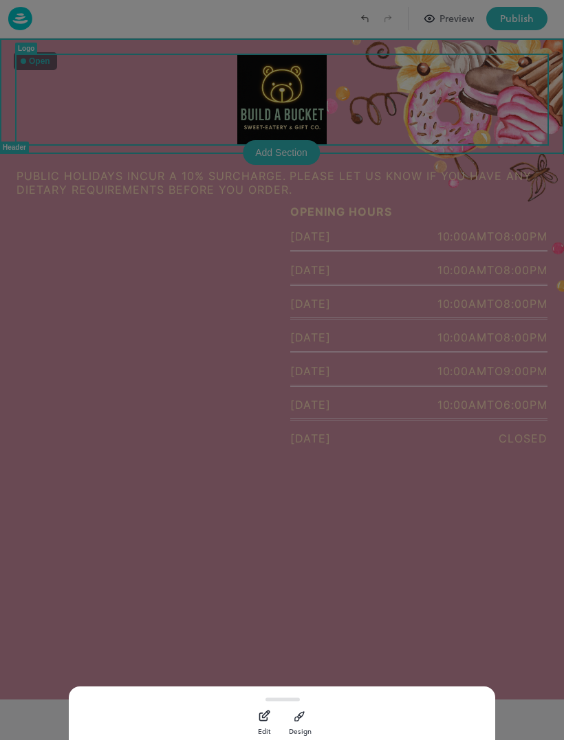
click at [67, 97] on div at bounding box center [282, 370] width 564 height 740
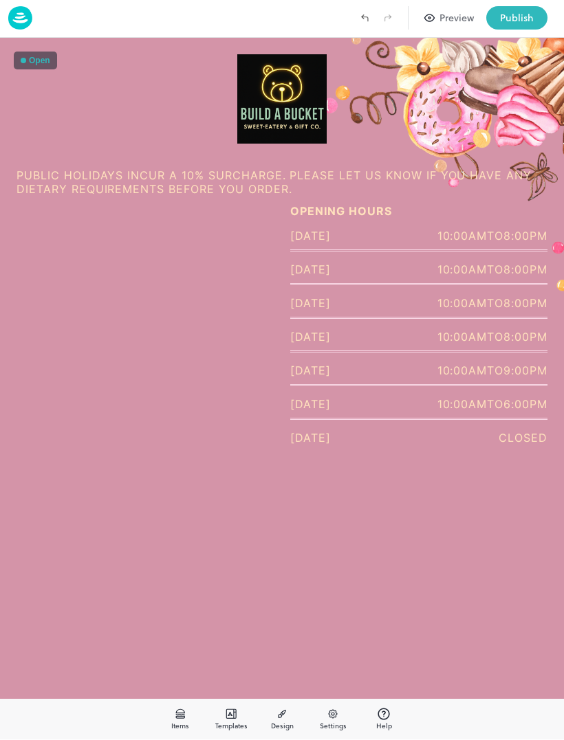
click at [340, 709] on div "Settings" at bounding box center [332, 720] width 34 height 25
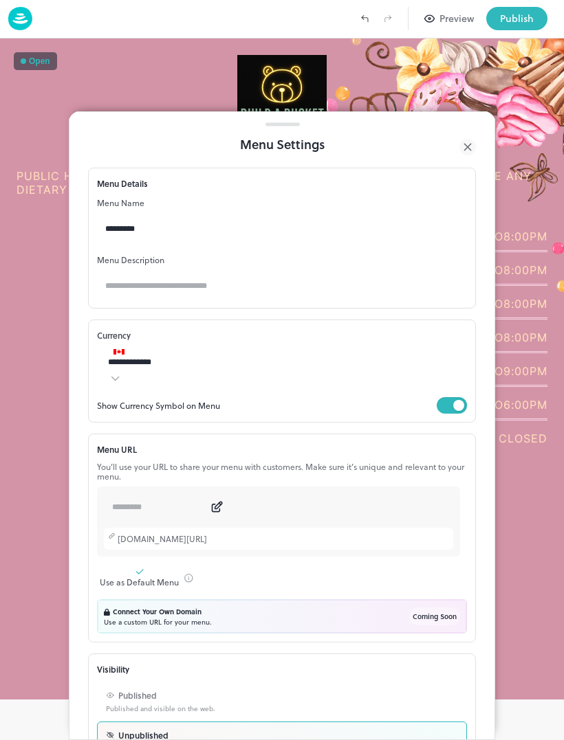
click at [124, 275] on input "text" at bounding box center [290, 285] width 386 height 27
type input "*"
click at [126, 276] on input "*" at bounding box center [290, 285] width 386 height 27
click at [63, 362] on div at bounding box center [282, 370] width 564 height 740
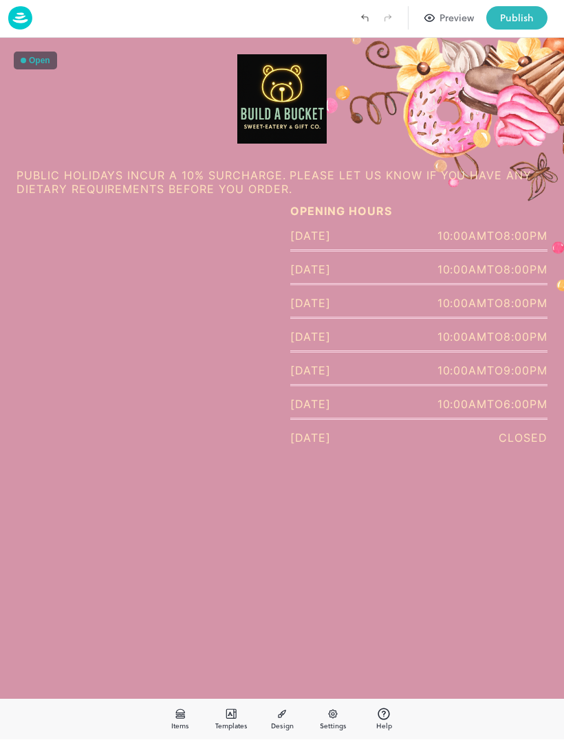
click at [224, 708] on span at bounding box center [231, 715] width 14 height 14
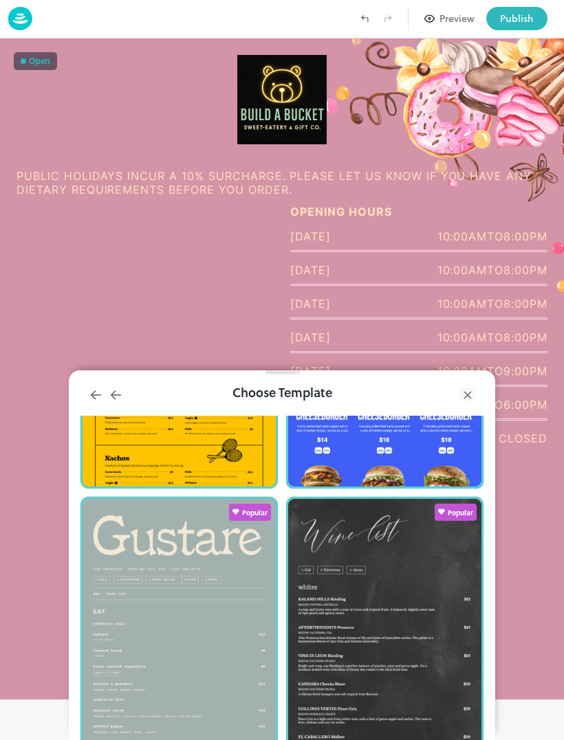
scroll to position [505, 0]
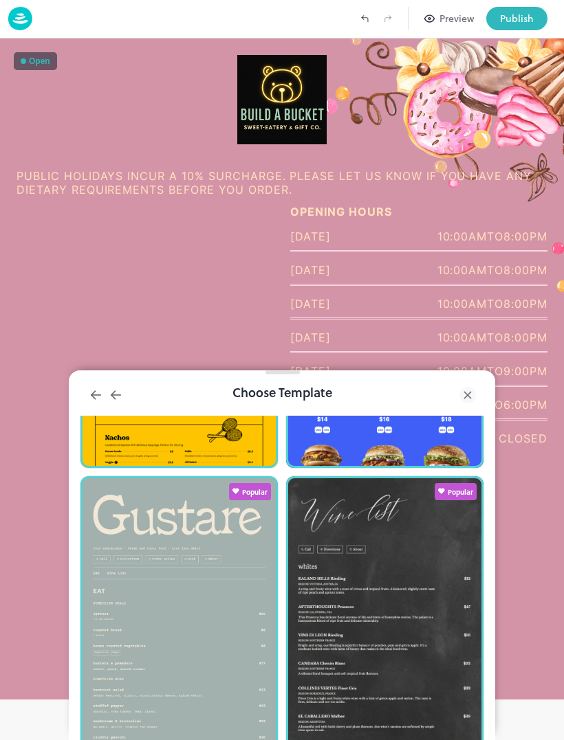
click at [136, 512] on div at bounding box center [178, 613] width 197 height 274
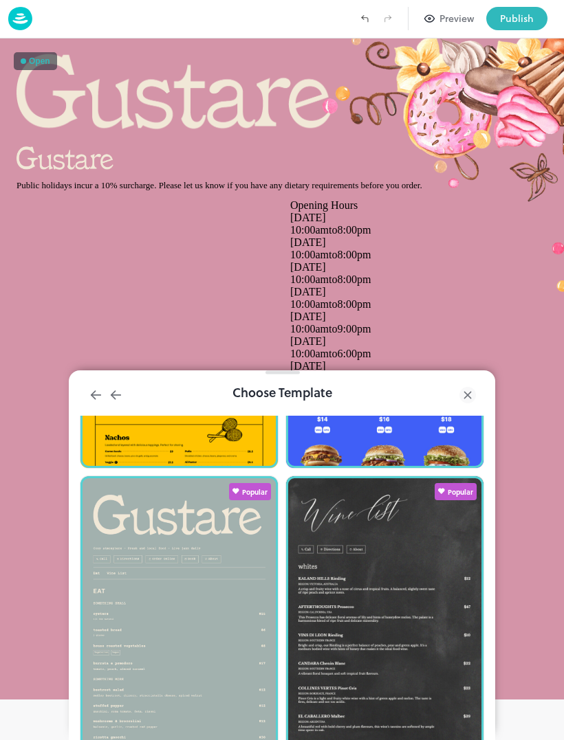
click at [89, 608] on div at bounding box center [178, 613] width 197 height 274
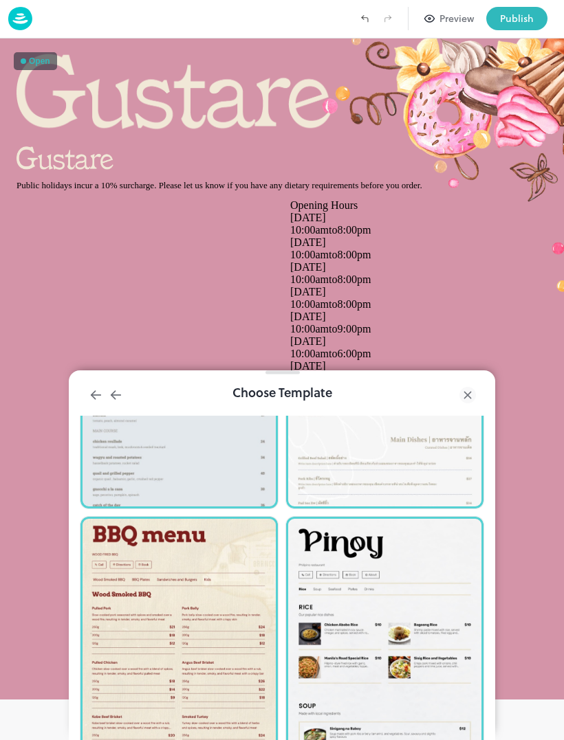
scroll to position [2722, 0]
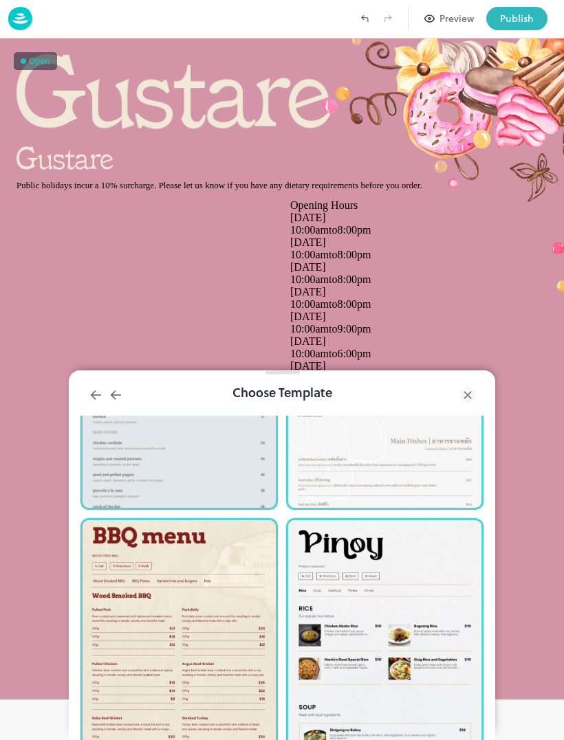
click at [44, 473] on div at bounding box center [282, 370] width 564 height 740
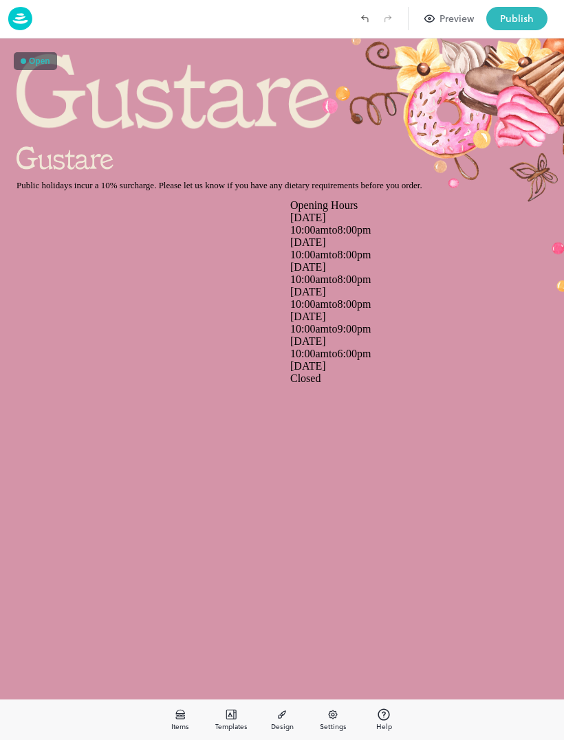
click at [61, 121] on img at bounding box center [176, 91] width 321 height 89
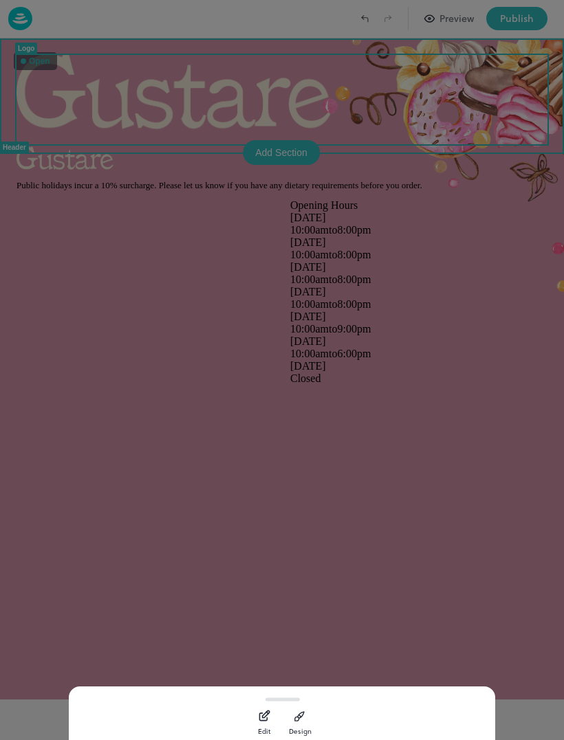
click at [95, 113] on div at bounding box center [282, 370] width 564 height 740
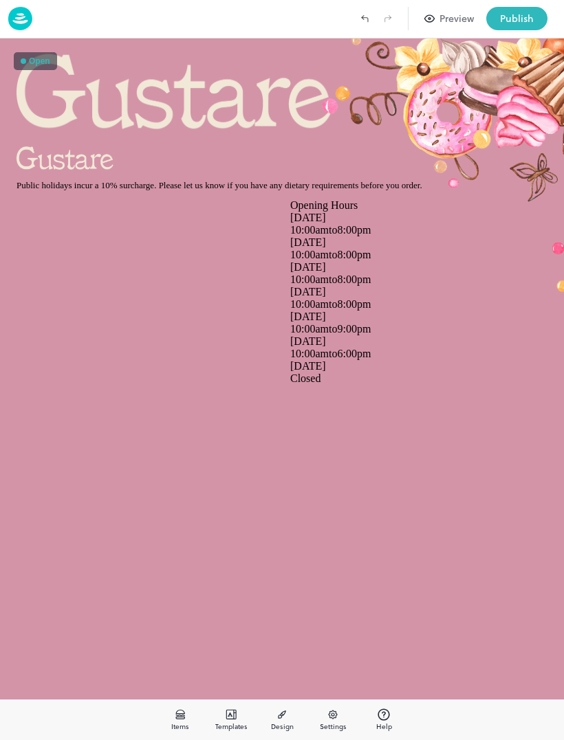
click at [113, 106] on img at bounding box center [176, 91] width 321 height 89
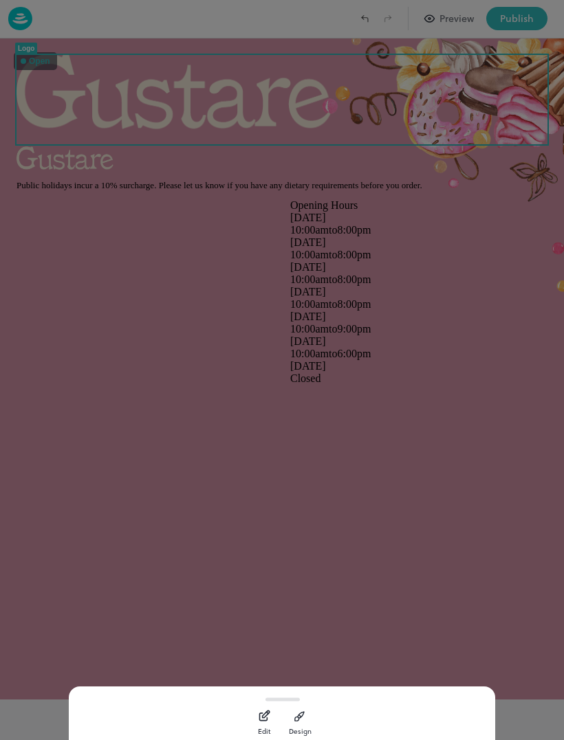
click at [113, 106] on div at bounding box center [282, 370] width 564 height 740
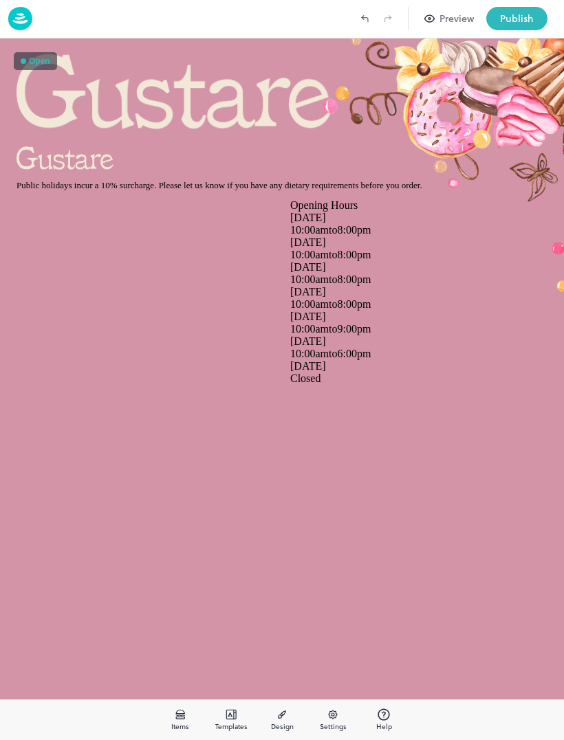
click at [104, 111] on img at bounding box center [176, 91] width 321 height 89
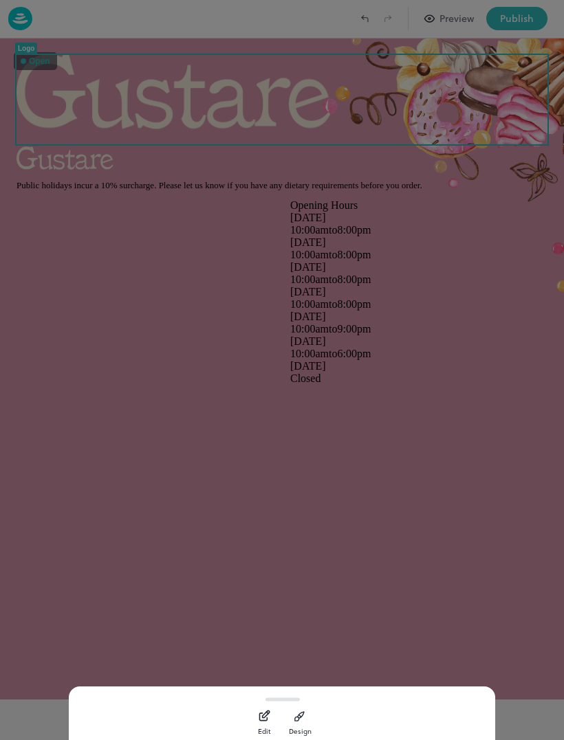
click at [261, 714] on icon "button" at bounding box center [263, 717] width 8 height 8
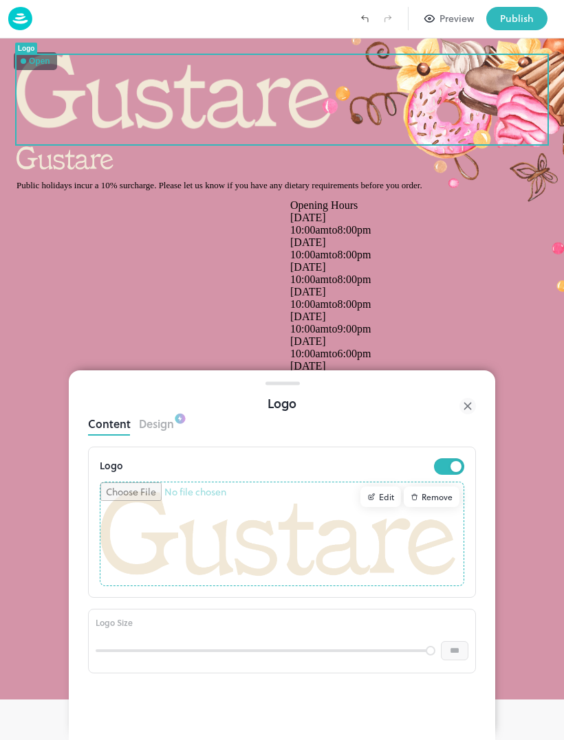
click at [134, 532] on input "file" at bounding box center [281, 534] width 363 height 103
click at [121, 541] on input "file" at bounding box center [281, 534] width 363 height 103
click at [487, 529] on div "Content Design Logo Edit Remove Logo Size *** ​" at bounding box center [282, 543] width 426 height 261
click at [387, 492] on div "Edit" at bounding box center [380, 497] width 41 height 21
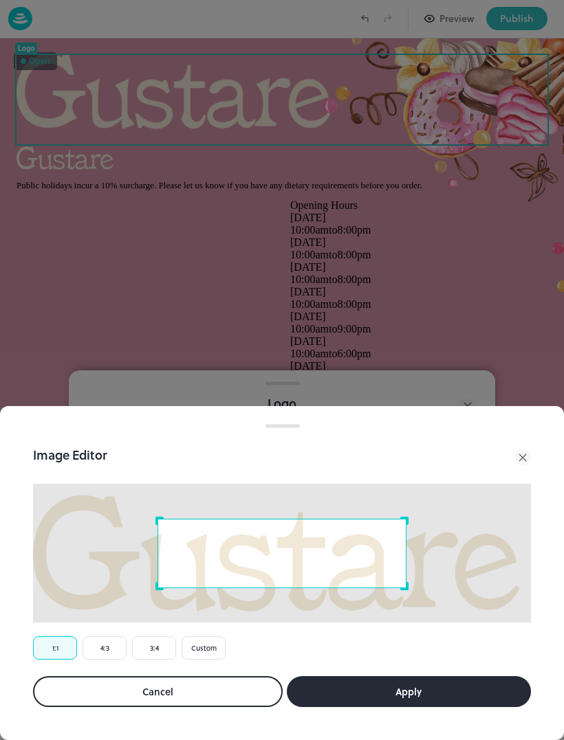
click at [94, 700] on button "Cancel" at bounding box center [158, 691] width 250 height 31
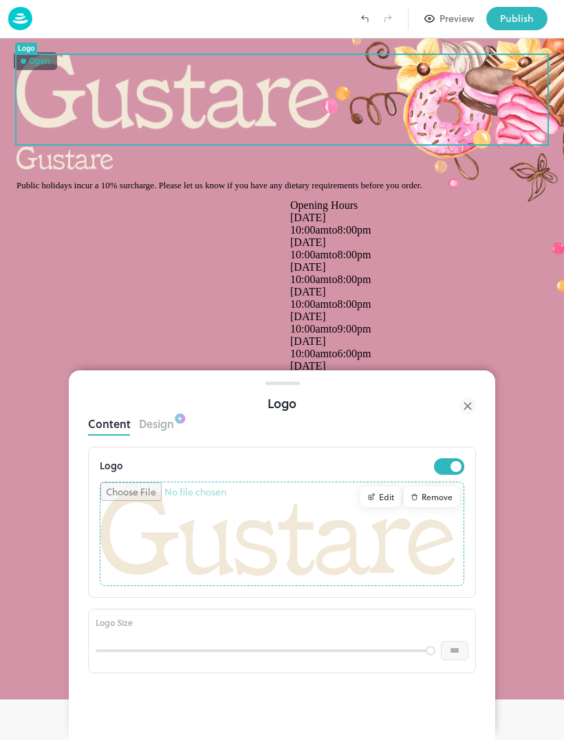
click at [438, 501] on div "Remove" at bounding box center [431, 497] width 56 height 21
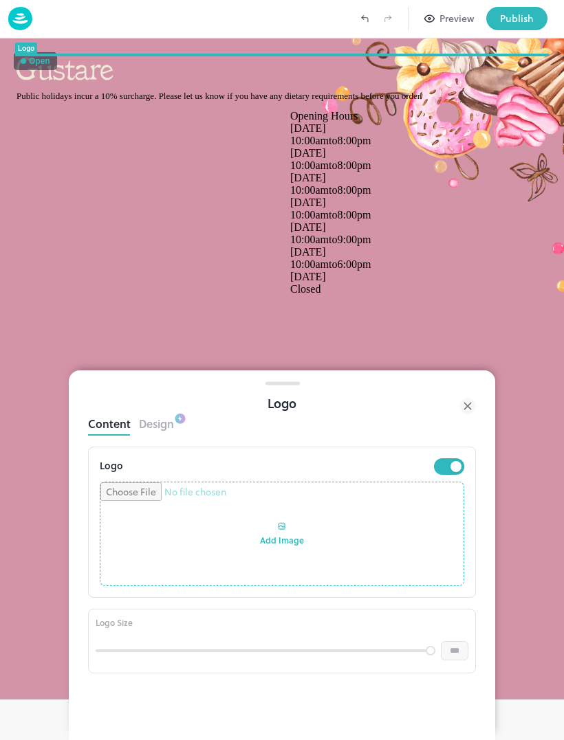
click at [172, 557] on input "file" at bounding box center [281, 534] width 363 height 103
type input "**********"
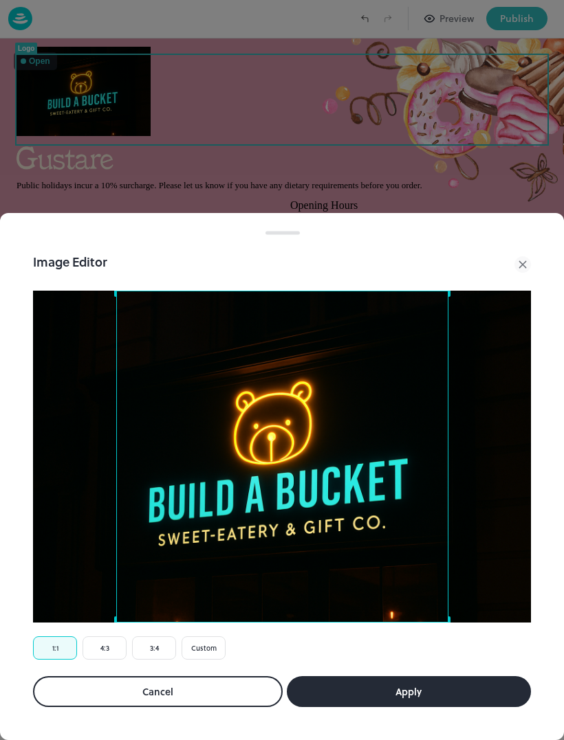
click at [456, 705] on button "Apply" at bounding box center [409, 691] width 245 height 31
click at [461, 709] on div "Image Editor Crop Ratio 1:1 4:3 3:4 Custom Cancel Apply" at bounding box center [281, 480] width 531 height 488
click at [116, 702] on button "Cancel" at bounding box center [158, 691] width 250 height 31
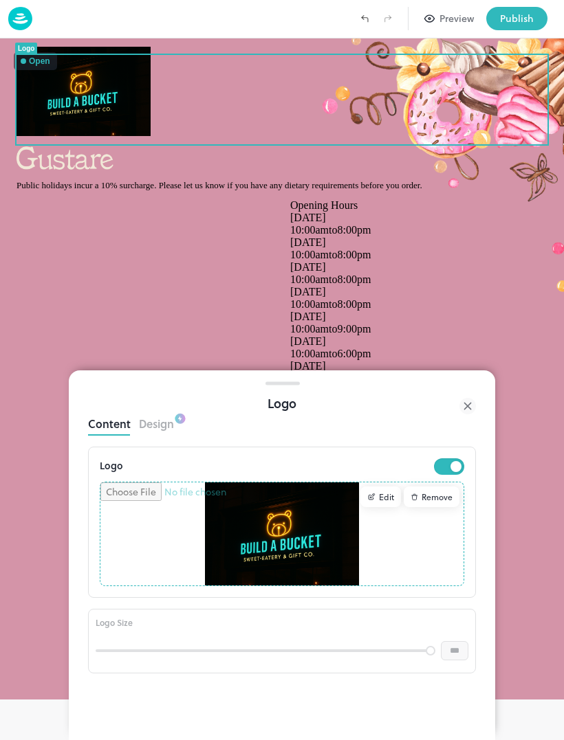
click at [100, 427] on button "Content" at bounding box center [109, 422] width 43 height 19
click at [51, 91] on img at bounding box center [83, 91] width 134 height 89
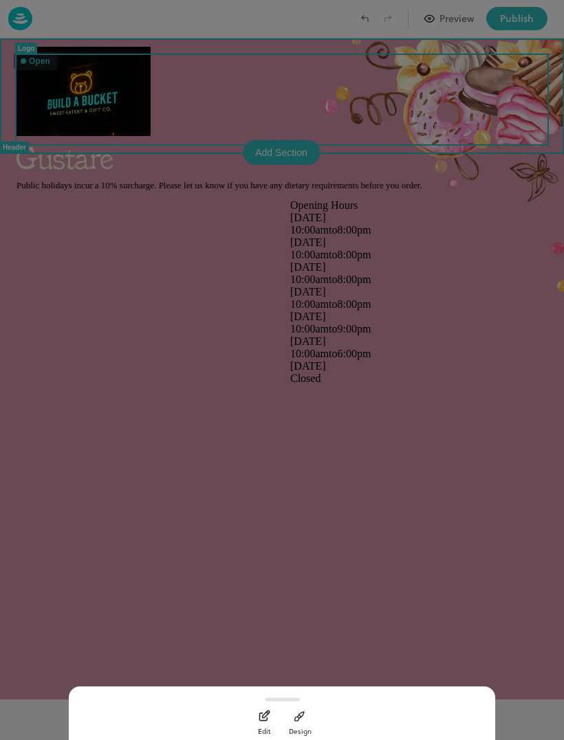
click at [70, 131] on div at bounding box center [282, 370] width 564 height 740
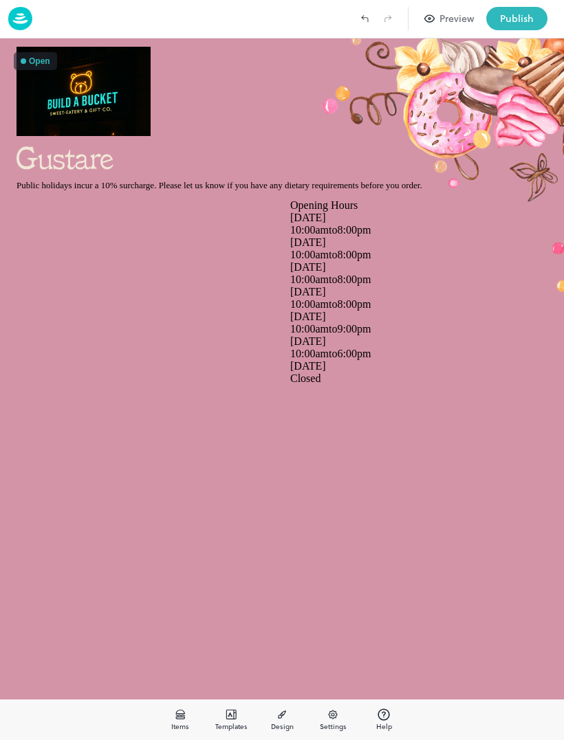
click at [33, 98] on img at bounding box center [83, 91] width 134 height 89
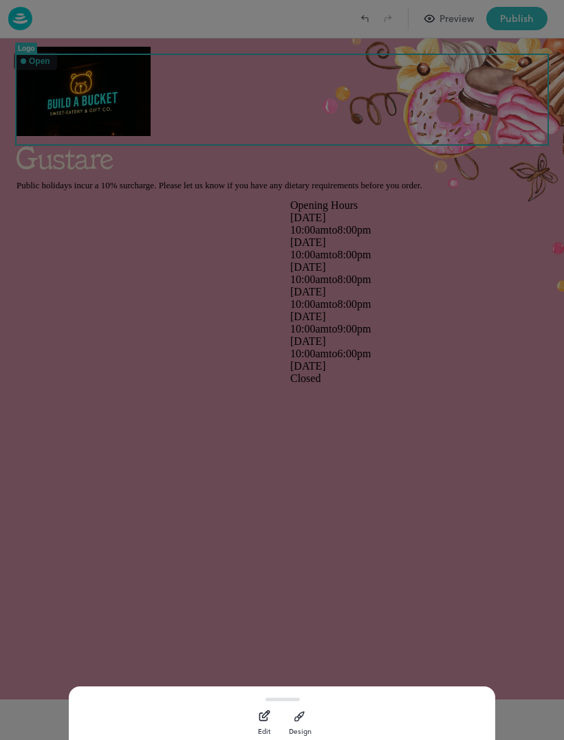
click at [296, 711] on icon "button" at bounding box center [300, 716] width 14 height 14
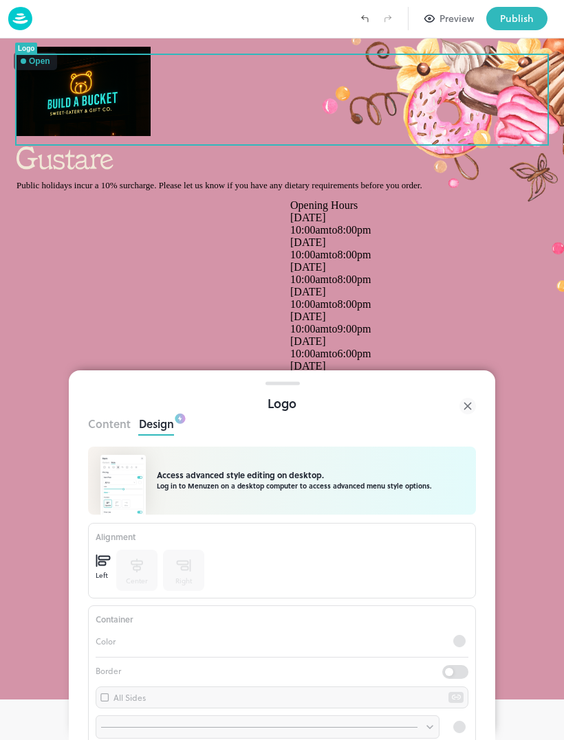
click at [412, 577] on div "Left Center Right" at bounding box center [282, 570] width 373 height 41
click at [406, 647] on p "Color" at bounding box center [270, 641] width 349 height 12
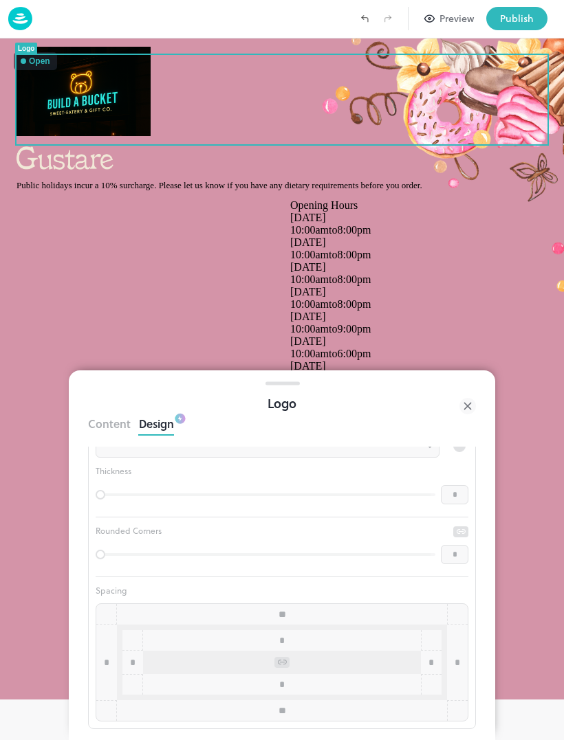
scroll to position [283, 0]
click at [99, 413] on button "Content" at bounding box center [109, 422] width 43 height 19
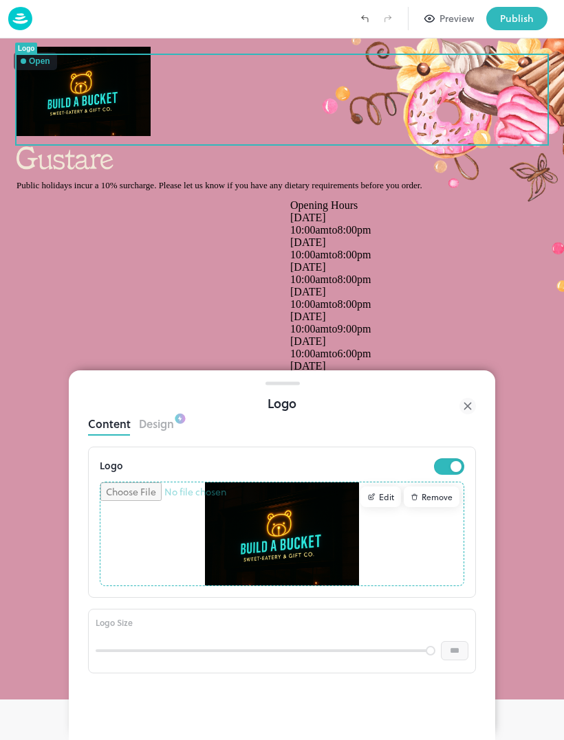
scroll to position [0, 0]
click at [473, 482] on div "Logo Edit Remove" at bounding box center [282, 522] width 388 height 151
click at [446, 505] on div "Remove" at bounding box center [431, 497] width 56 height 21
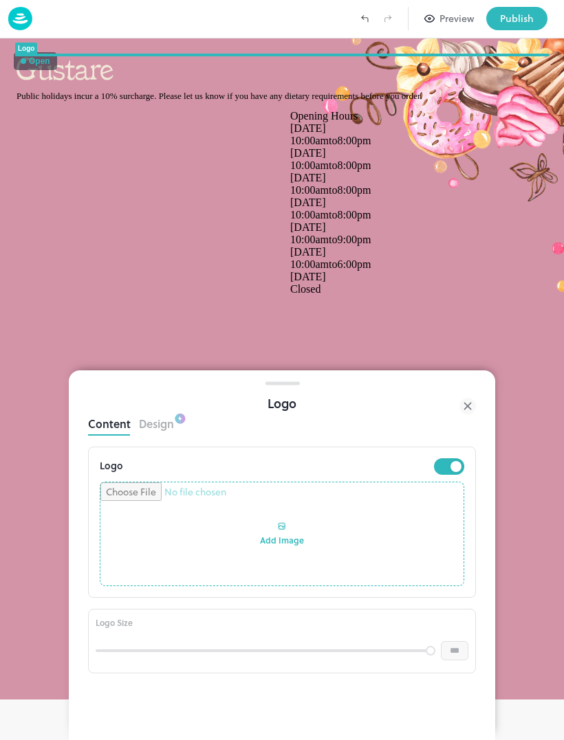
click at [271, 541] on input "file" at bounding box center [281, 534] width 363 height 103
click at [426, 536] on input "file" at bounding box center [281, 534] width 363 height 103
click at [382, 10] on label "Redo (Ctrl + Y)" at bounding box center [387, 18] width 23 height 23
click at [373, 8] on label "Undo (Ctrl + Z)" at bounding box center [364, 18] width 23 height 23
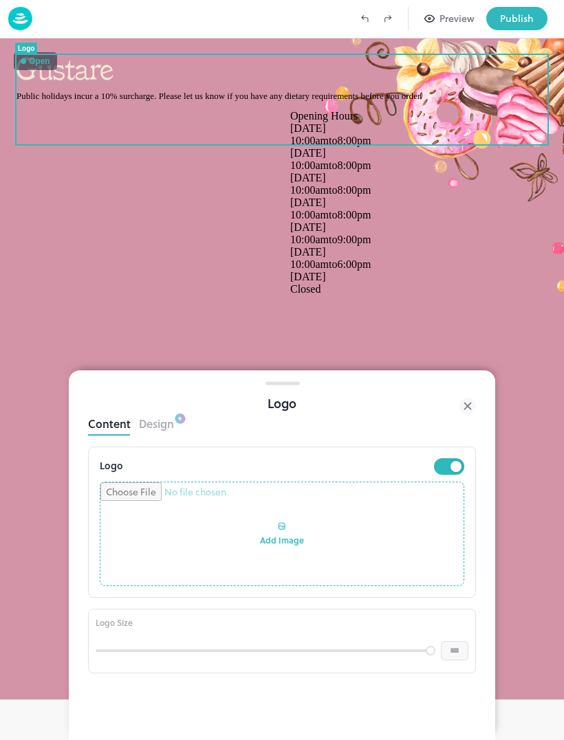
click at [367, 15] on icon "Undo (Ctrl + Z)" at bounding box center [364, 18] width 12 height 12
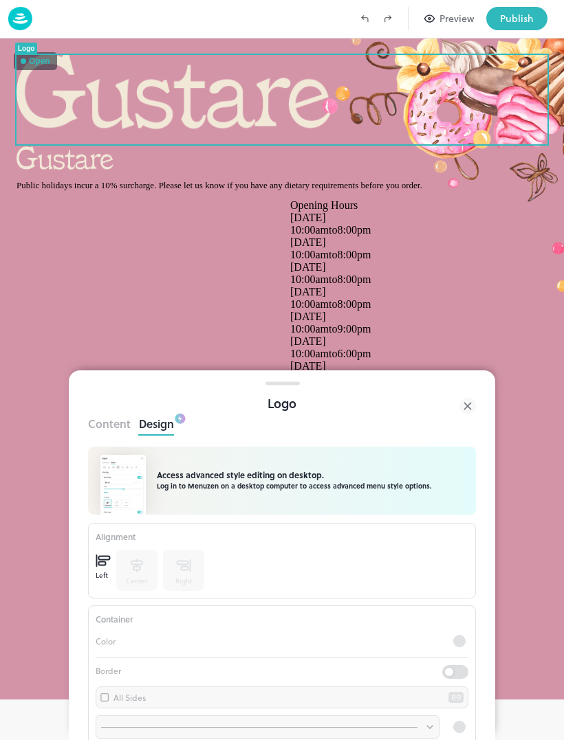
click at [434, 112] on div at bounding box center [281, 91] width 531 height 89
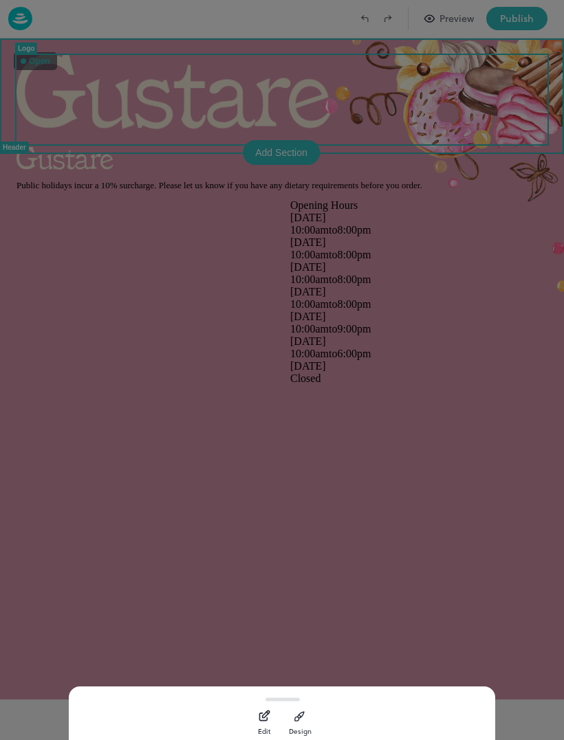
click at [458, 178] on div at bounding box center [282, 370] width 564 height 740
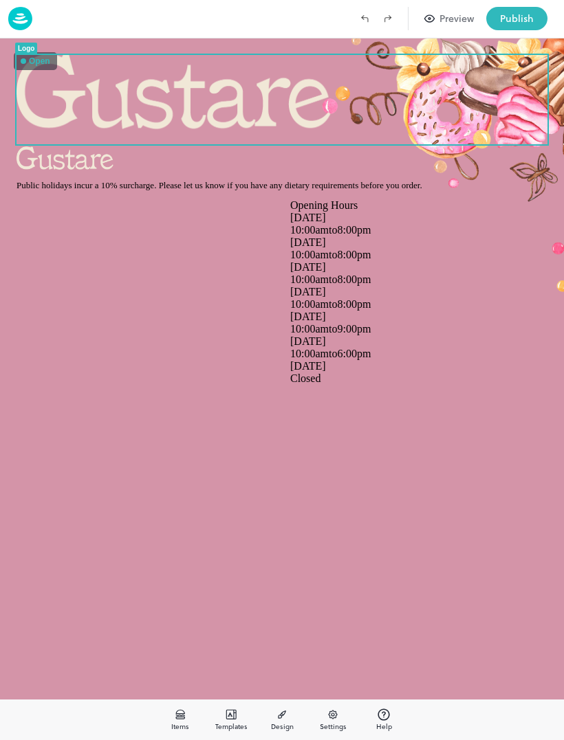
click at [420, 106] on div at bounding box center [281, 91] width 531 height 89
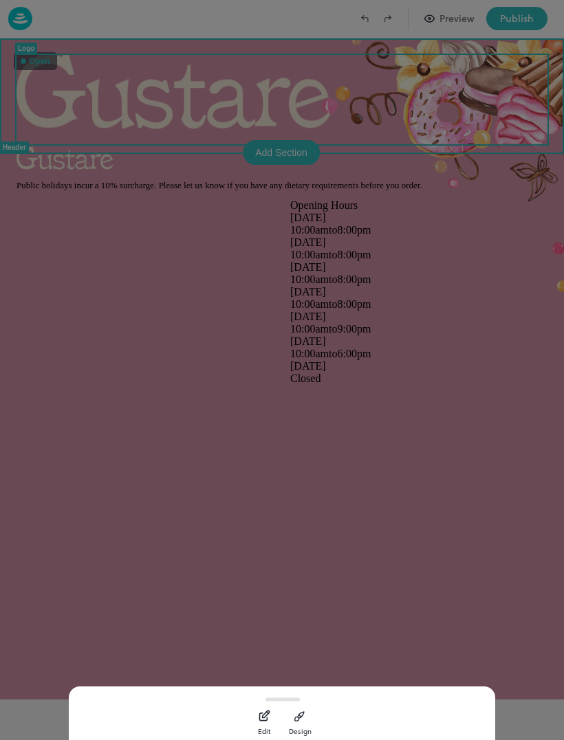
click at [470, 127] on div at bounding box center [282, 370] width 564 height 740
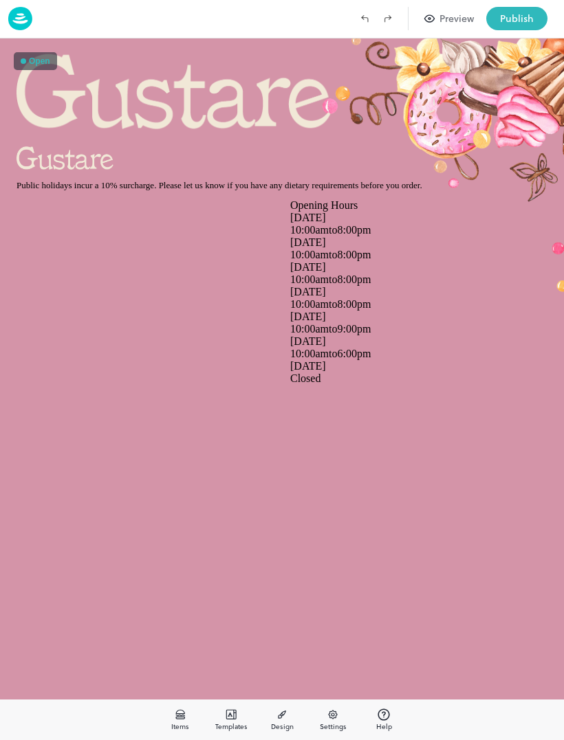
click at [357, 99] on div at bounding box center [281, 91] width 531 height 89
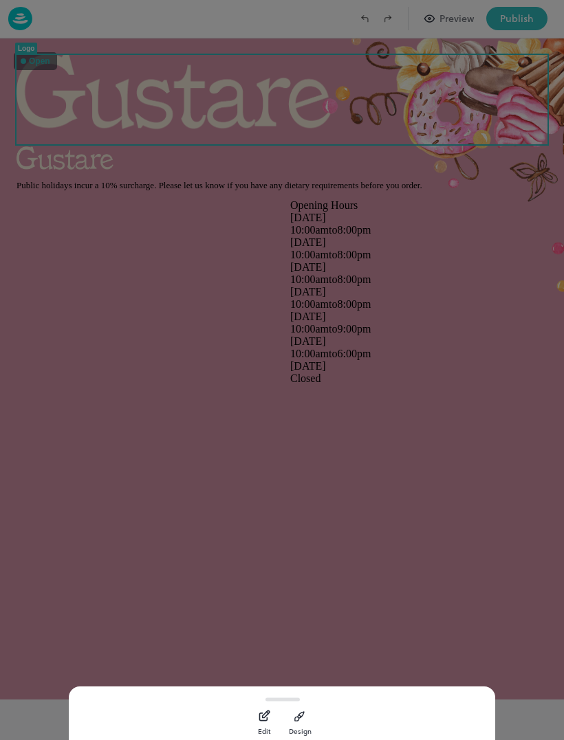
click at [283, 126] on div at bounding box center [282, 370] width 564 height 740
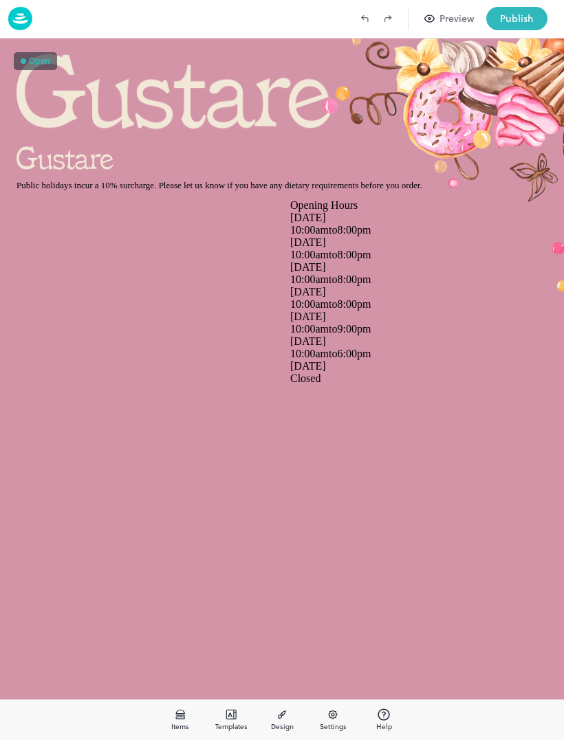
click at [283, 98] on img at bounding box center [176, 91] width 321 height 89
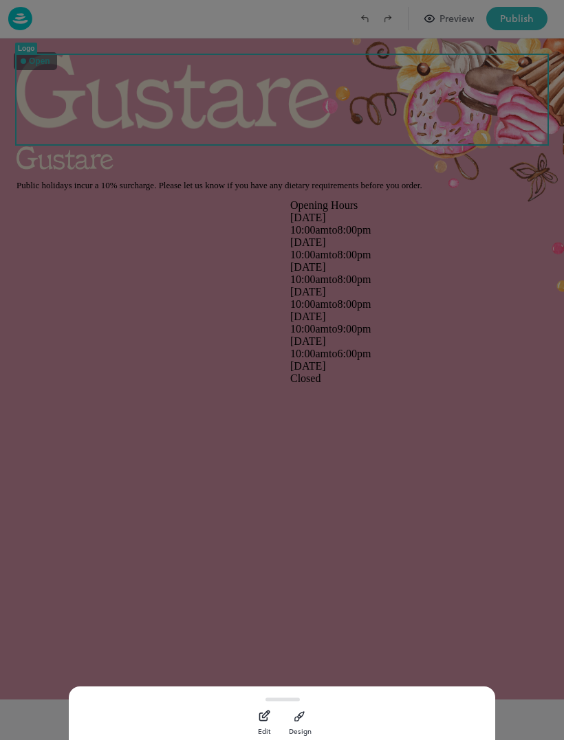
click at [291, 710] on button "Design" at bounding box center [299, 720] width 27 height 27
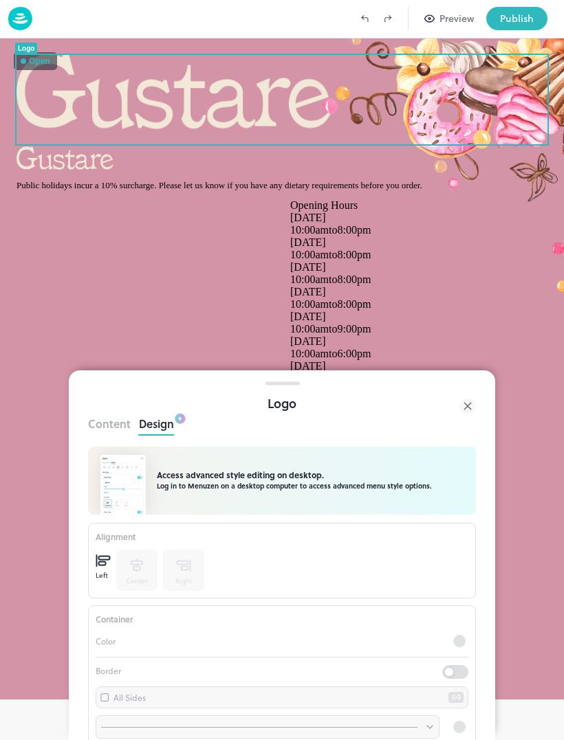
click at [107, 409] on div "Logo" at bounding box center [282, 404] width 388 height 20
click at [113, 413] on button "Content" at bounding box center [109, 422] width 43 height 19
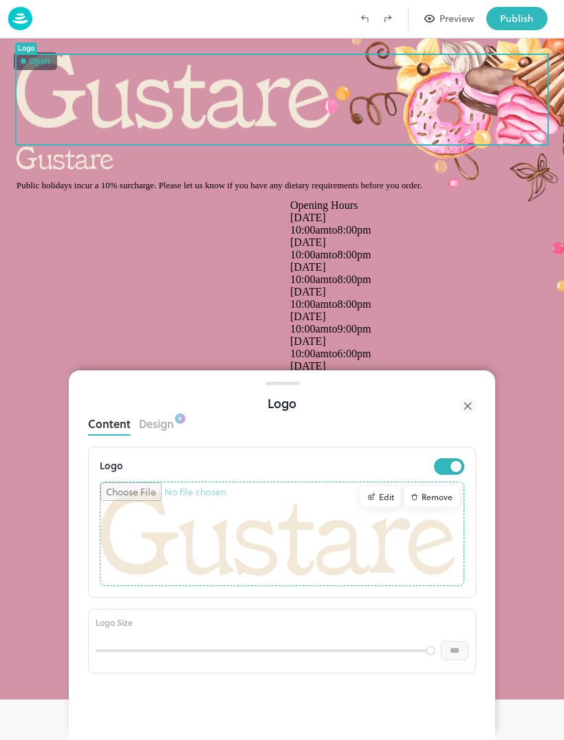
click at [399, 577] on input "file" at bounding box center [281, 534] width 363 height 103
click at [435, 495] on div "Remove" at bounding box center [431, 497] width 56 height 21
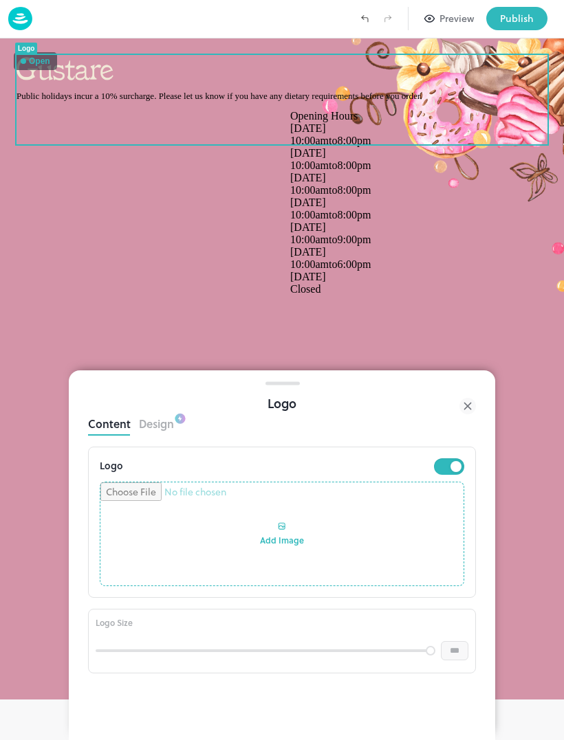
click at [300, 538] on input "file" at bounding box center [281, 534] width 363 height 103
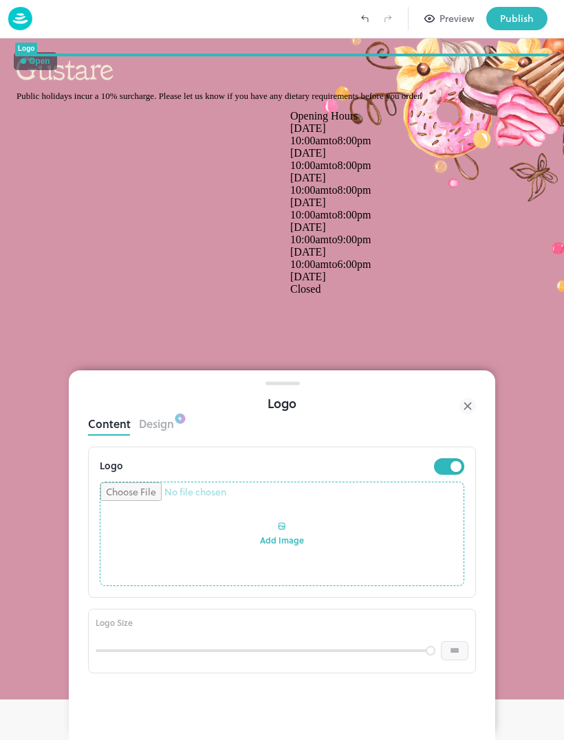
type input "**********"
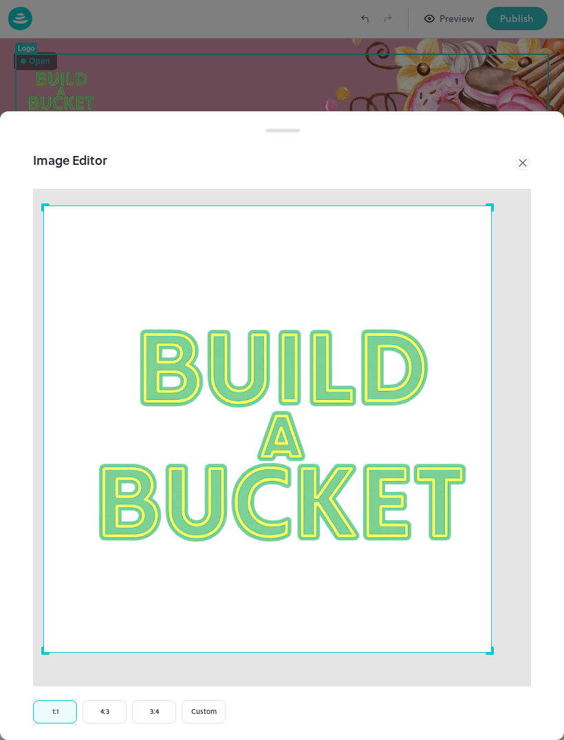
click at [102, 701] on button "4:3" at bounding box center [104, 711] width 44 height 23
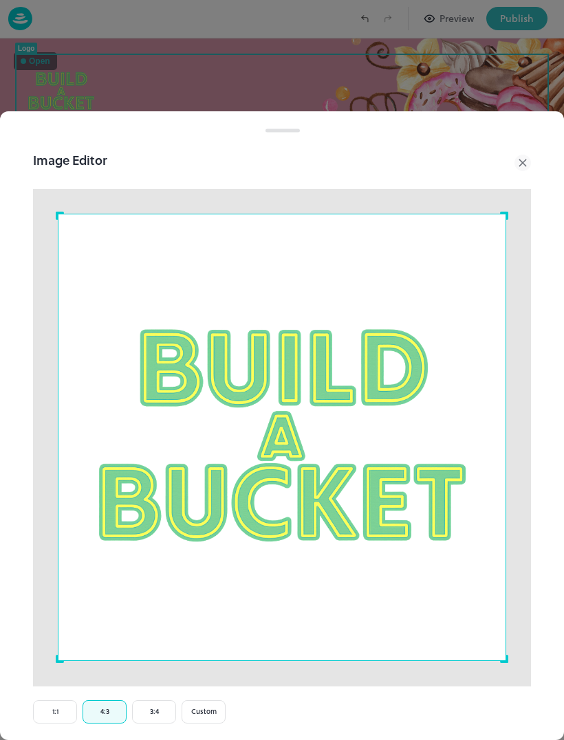
click at [153, 705] on button "3:4" at bounding box center [154, 711] width 44 height 23
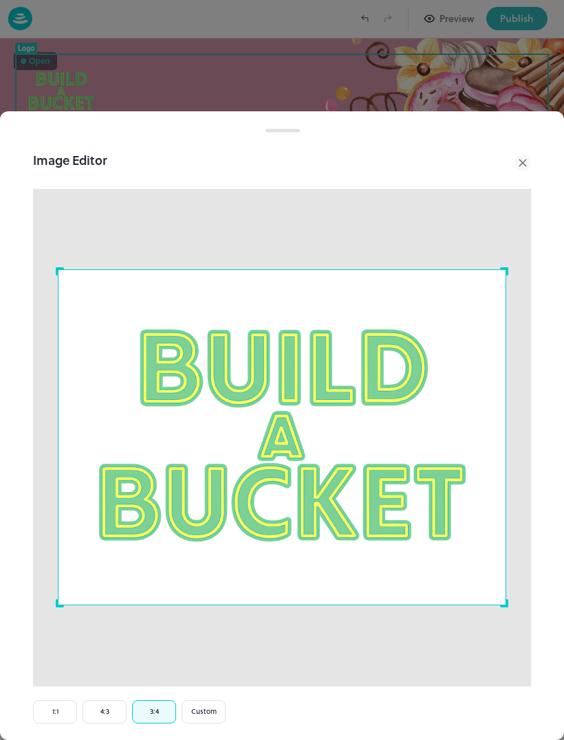
click at [529, 165] on icon at bounding box center [522, 163] width 16 height 16
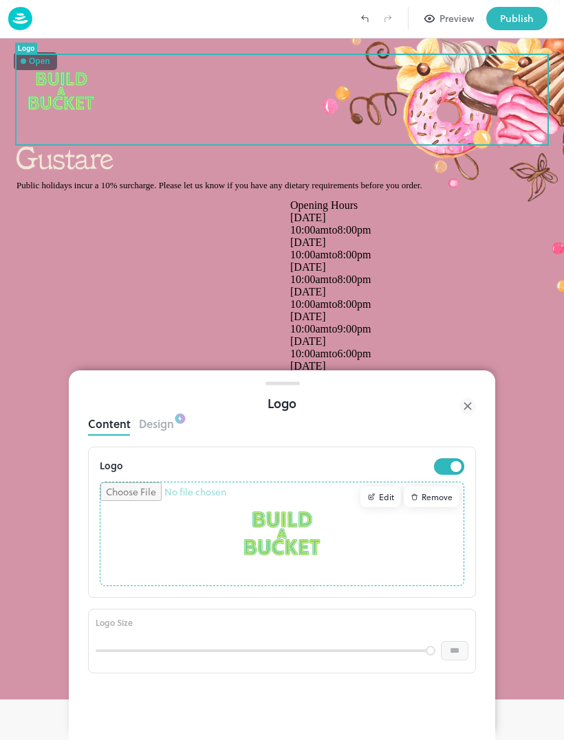
click at [388, 497] on div "Edit" at bounding box center [380, 497] width 41 height 21
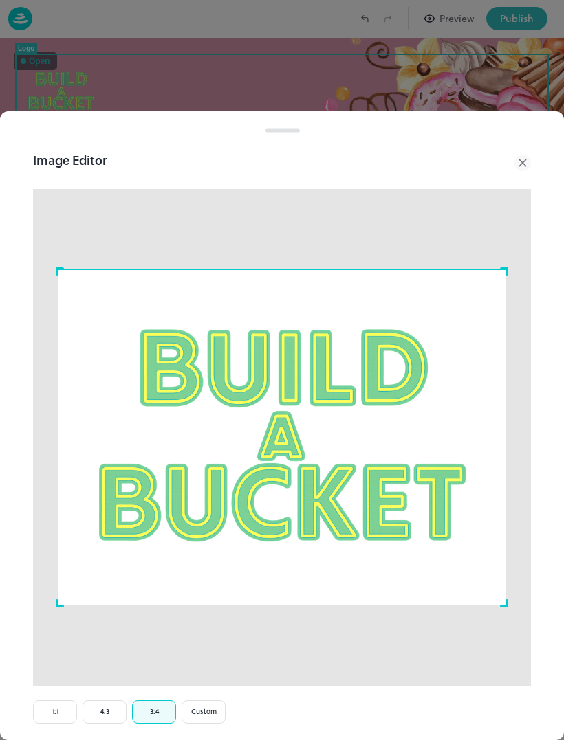
click at [432, 703] on div "Crop Ratio 1:1 4:3 3:4 Custom" at bounding box center [282, 711] width 498 height 23
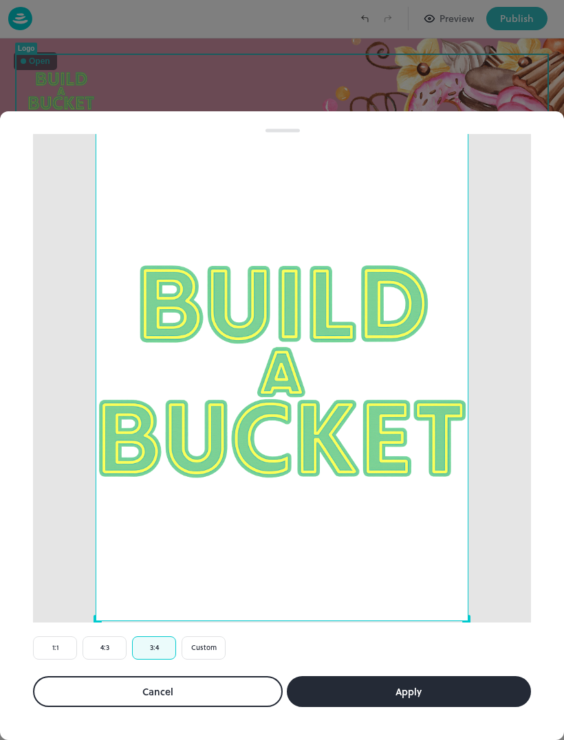
scroll to position [64, 0]
click at [427, 695] on button "Apply" at bounding box center [409, 691] width 245 height 31
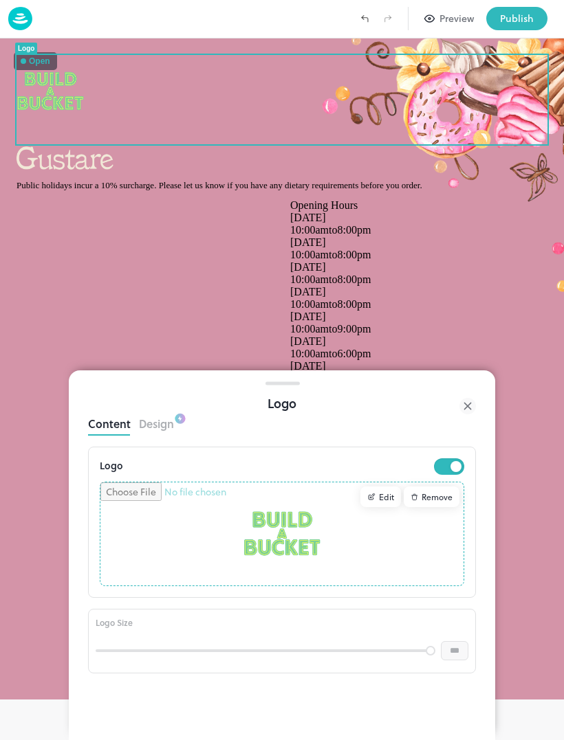
click at [531, 283] on div at bounding box center [282, 370] width 564 height 740
click at [461, 417] on div at bounding box center [467, 406] width 16 height 25
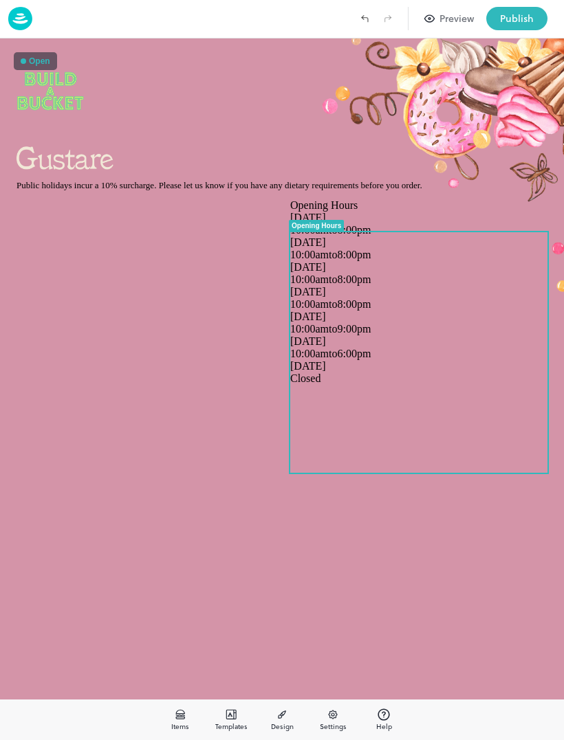
click at [532, 236] on div "10:00am to 8:00pm" at bounding box center [418, 230] width 257 height 12
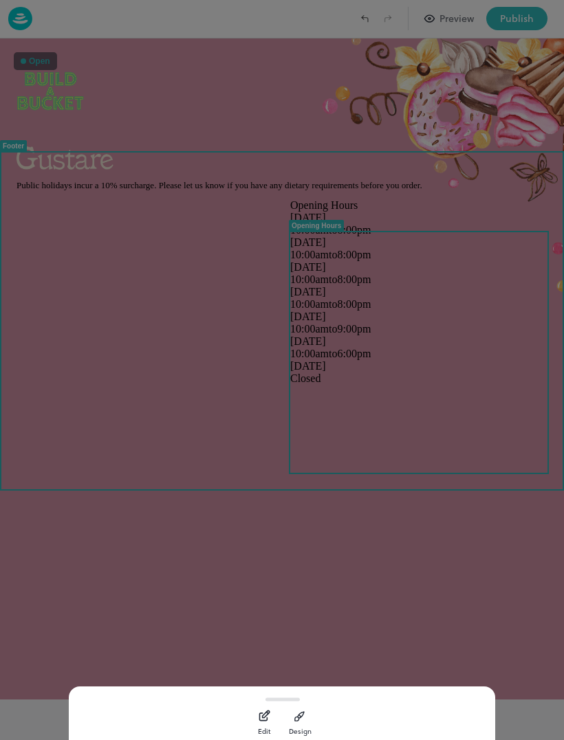
click at [545, 344] on div at bounding box center [282, 370] width 564 height 740
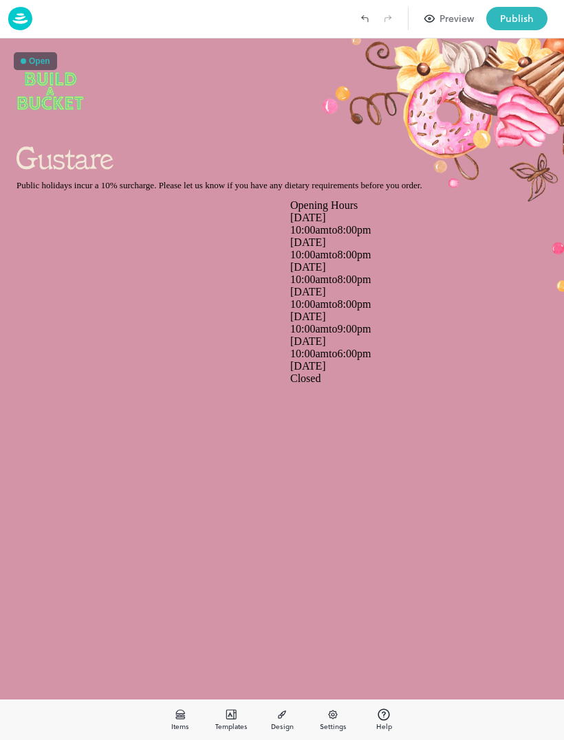
click at [498, 546] on div "Public holidays incur a 10% surcharge. Please let us know if you have any dieta…" at bounding box center [282, 368] width 564 height 661
click at [465, 22] on div "Preview" at bounding box center [456, 18] width 34 height 15
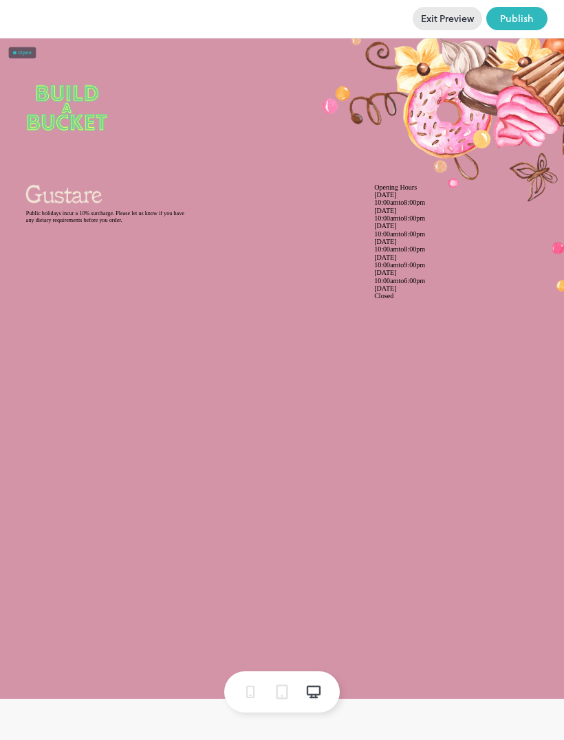
click at [457, 25] on button "Exit Preview" at bounding box center [446, 18] width 69 height 23
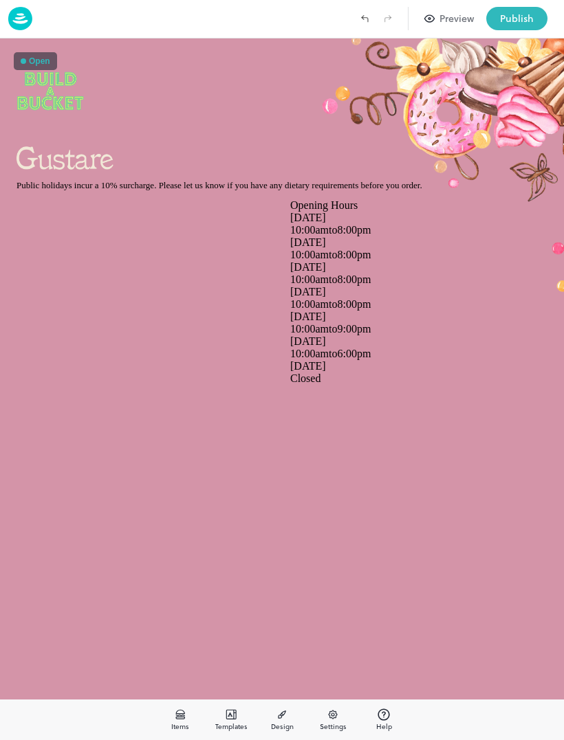
click at [458, 21] on div "Preview" at bounding box center [456, 18] width 34 height 15
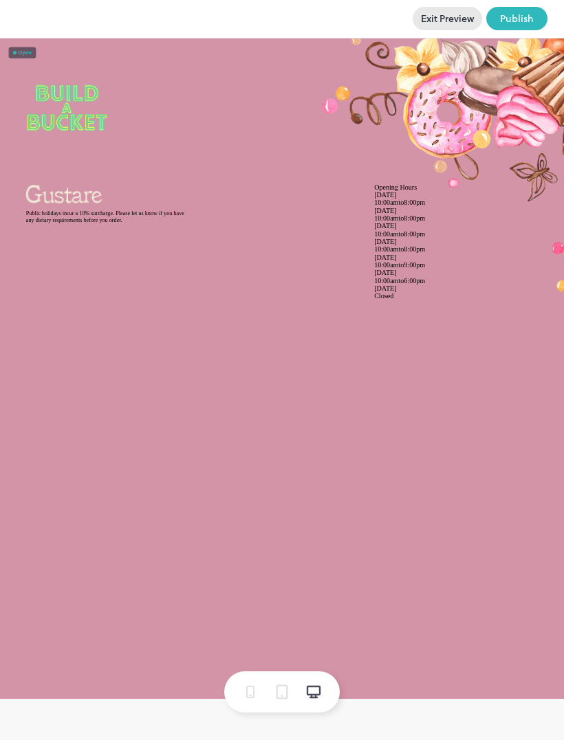
click at [445, 14] on button "Exit Preview" at bounding box center [446, 18] width 69 height 23
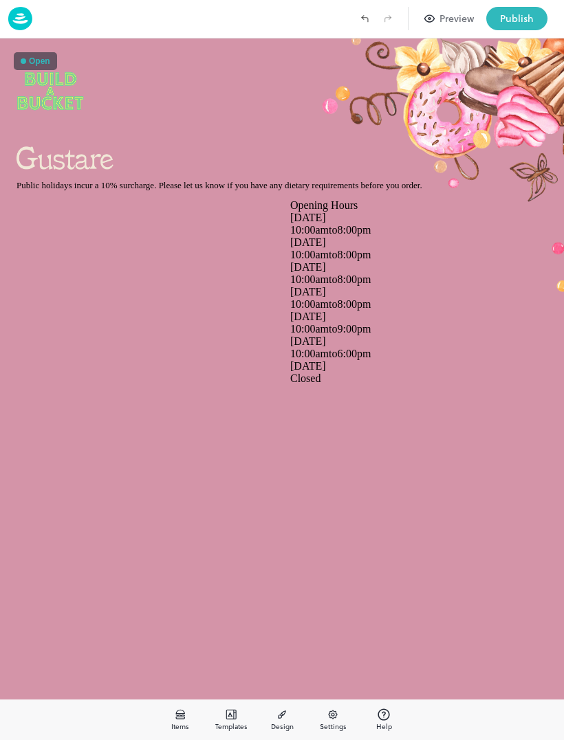
click at [229, 715] on icon at bounding box center [229, 714] width 3 height 3
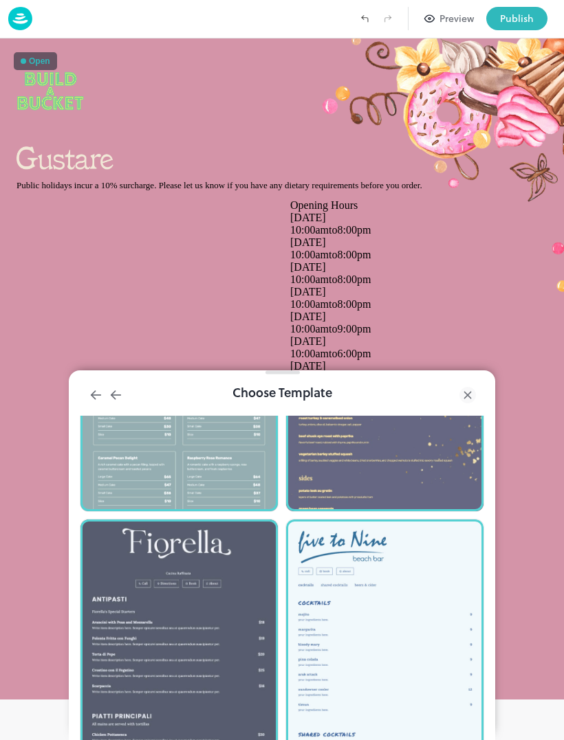
scroll to position [5536, 0]
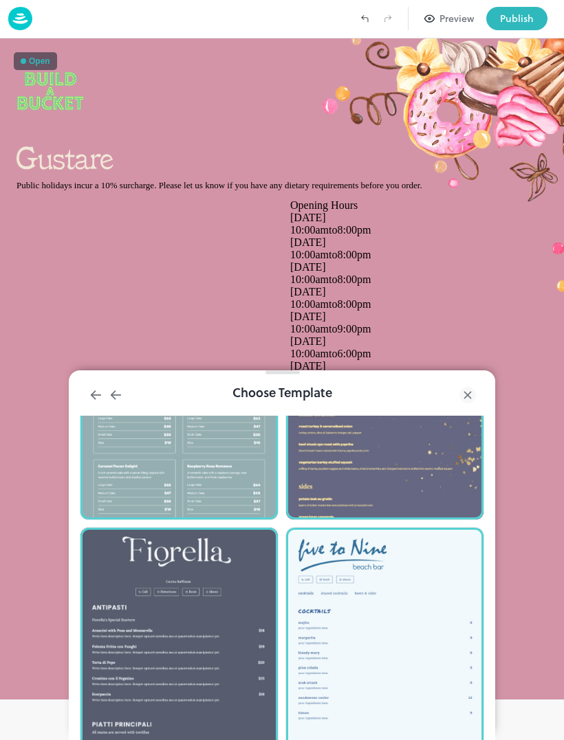
click at [458, 408] on div "Choose Template" at bounding box center [282, 392] width 426 height 45
click at [474, 395] on icon at bounding box center [467, 395] width 16 height 16
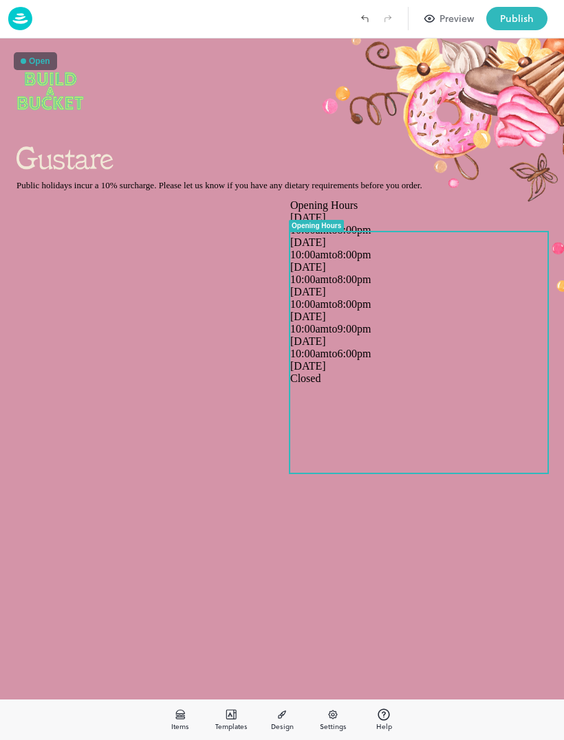
click at [322, 261] on div "[DATE] 10:00am to 8:00pm" at bounding box center [418, 248] width 257 height 25
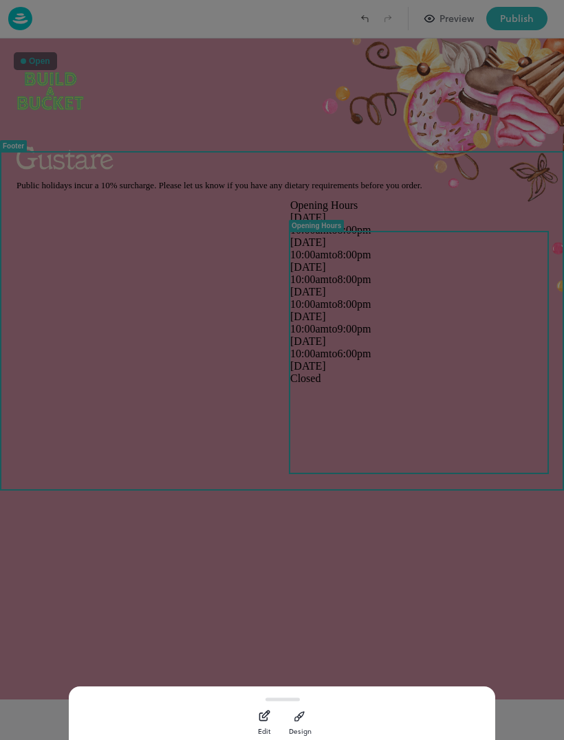
click at [264, 713] on icon "button" at bounding box center [264, 716] width 14 height 14
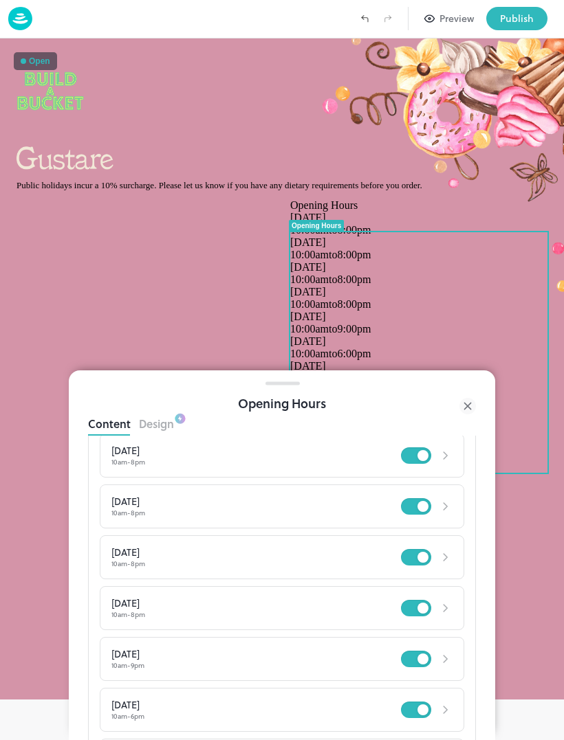
scroll to position [60, 0]
click at [133, 457] on div "10am - 8pm" at bounding box center [255, 460] width 289 height 8
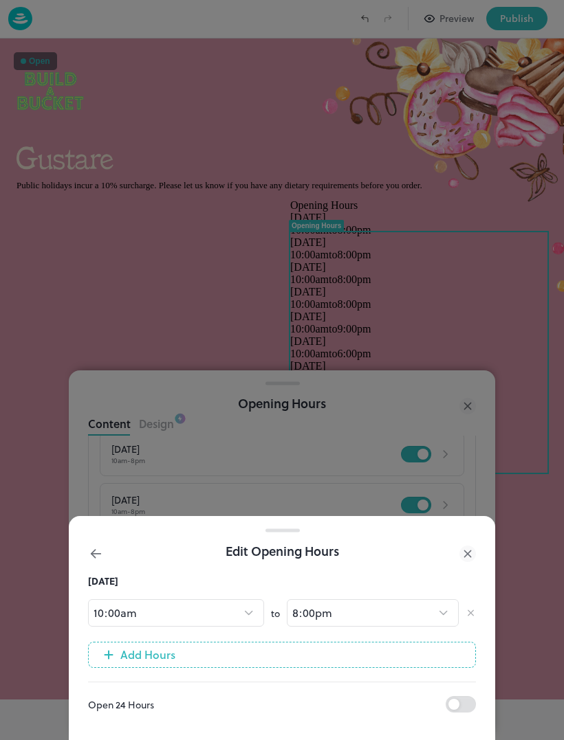
click at [135, 421] on div at bounding box center [282, 370] width 564 height 740
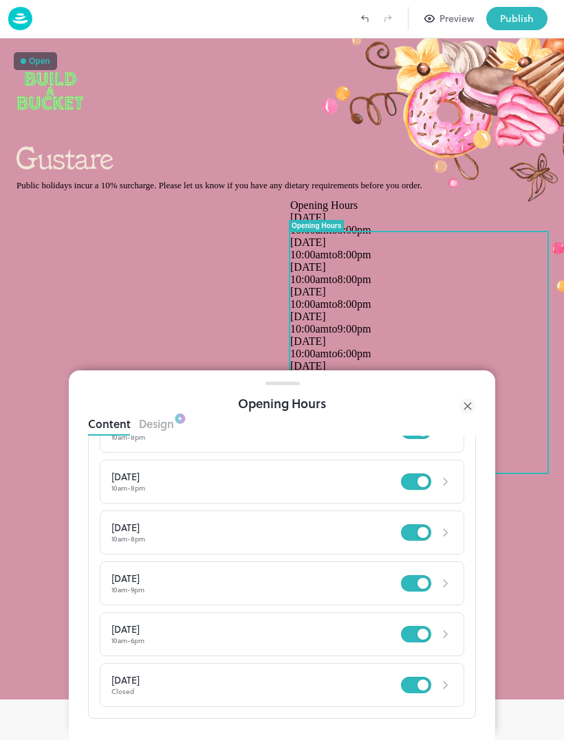
click at [124, 362] on div at bounding box center [145, 296] width 274 height 194
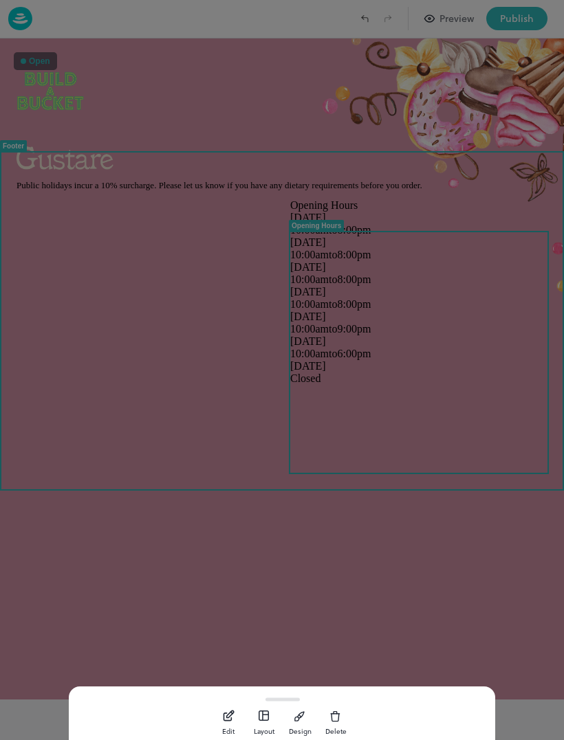
scroll to position [152, 0]
click at [114, 342] on div at bounding box center [282, 370] width 564 height 740
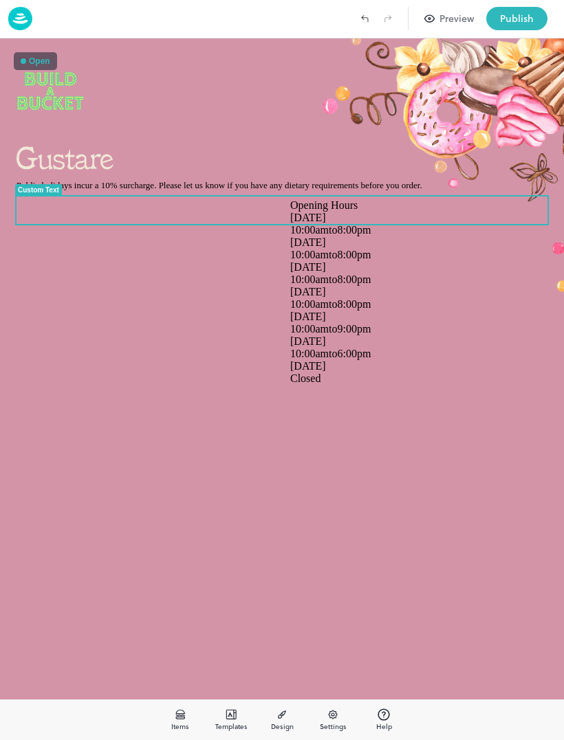
click at [62, 190] on span "Public holidays incur a 10% surcharge. Please let us know if you have any dieta…" at bounding box center [219, 185] width 406 height 10
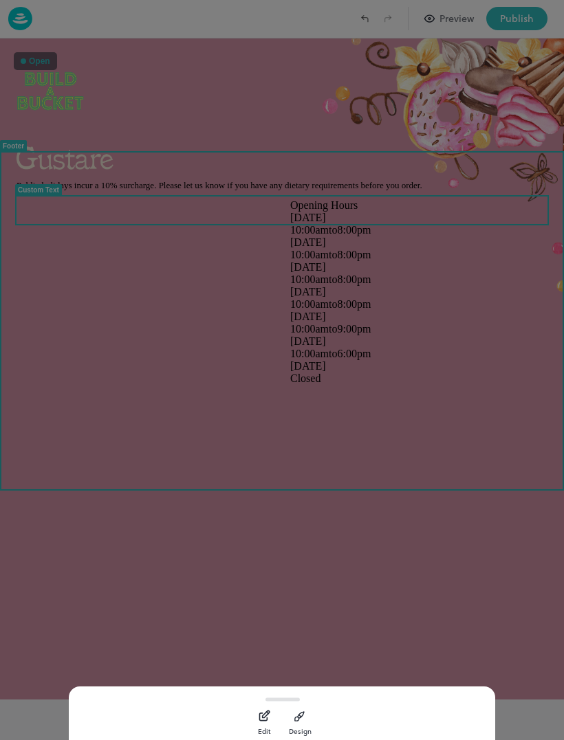
click at [41, 178] on div at bounding box center [282, 370] width 564 height 740
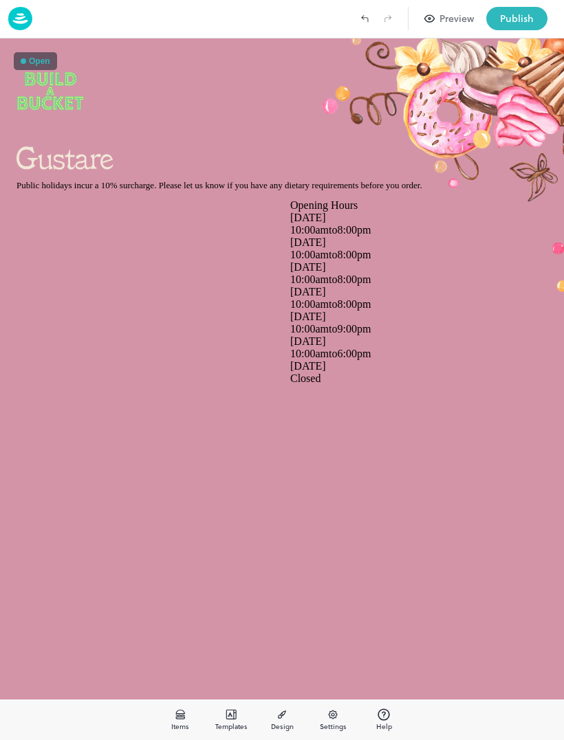
click at [49, 168] on img at bounding box center [65, 157] width 99 height 27
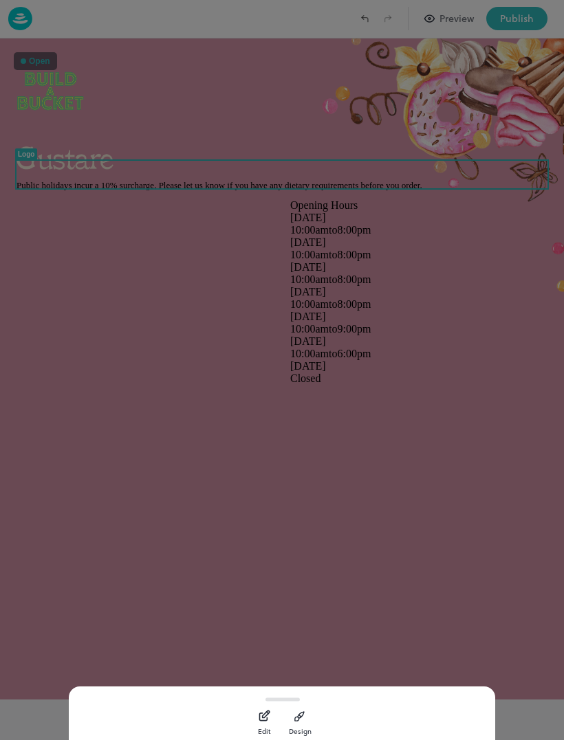
click at [257, 714] on icon "button" at bounding box center [264, 716] width 14 height 14
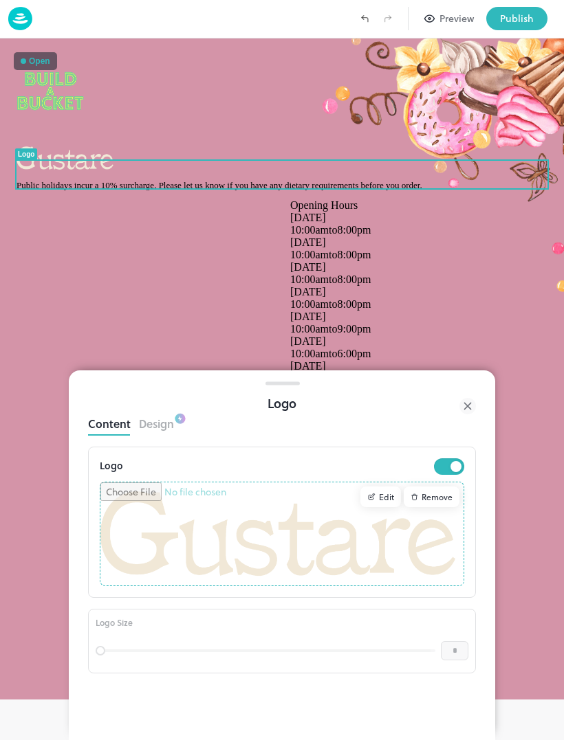
click at [430, 498] on div "Remove" at bounding box center [431, 497] width 56 height 21
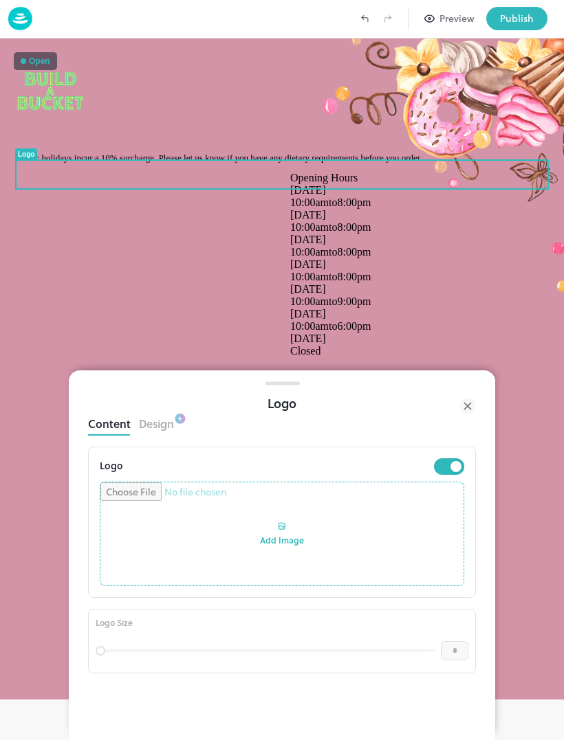
click at [47, 163] on span "Public holidays incur a 10% surcharge. Please let us know if you have any dieta…" at bounding box center [219, 158] width 406 height 10
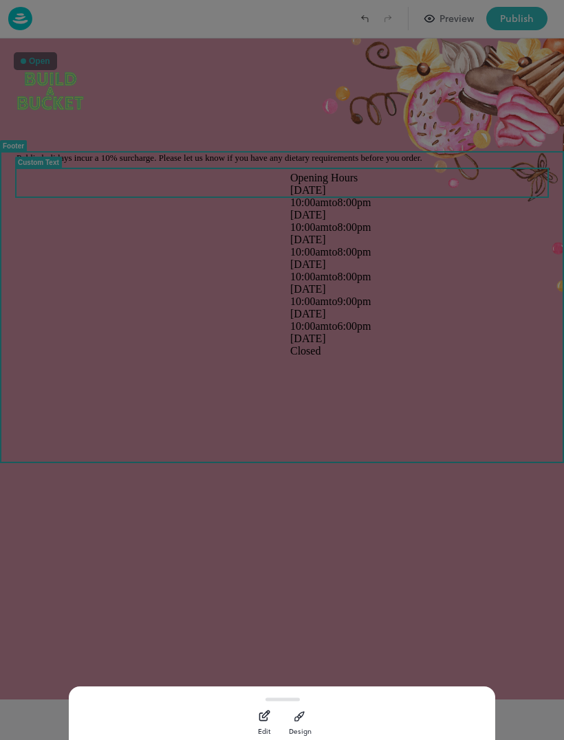
click at [47, 192] on div at bounding box center [282, 370] width 564 height 740
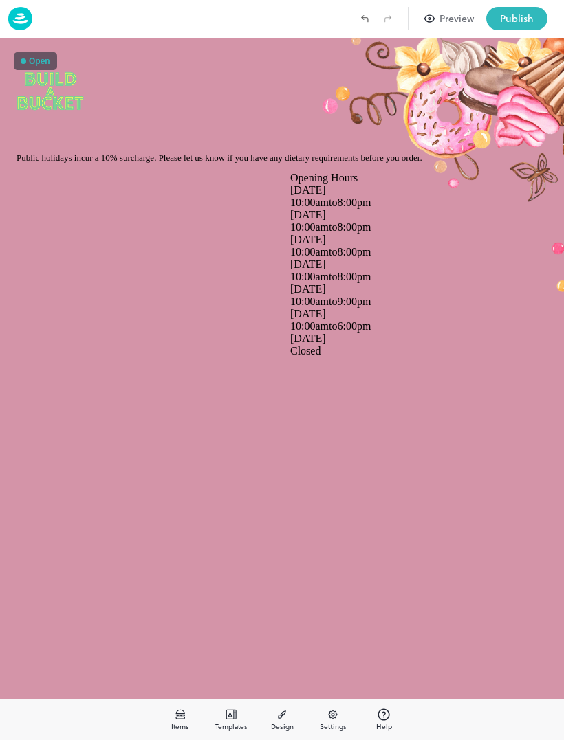
click at [65, 163] on span "Public holidays incur a 10% surcharge. Please let us know if you have any dieta…" at bounding box center [219, 158] width 406 height 10
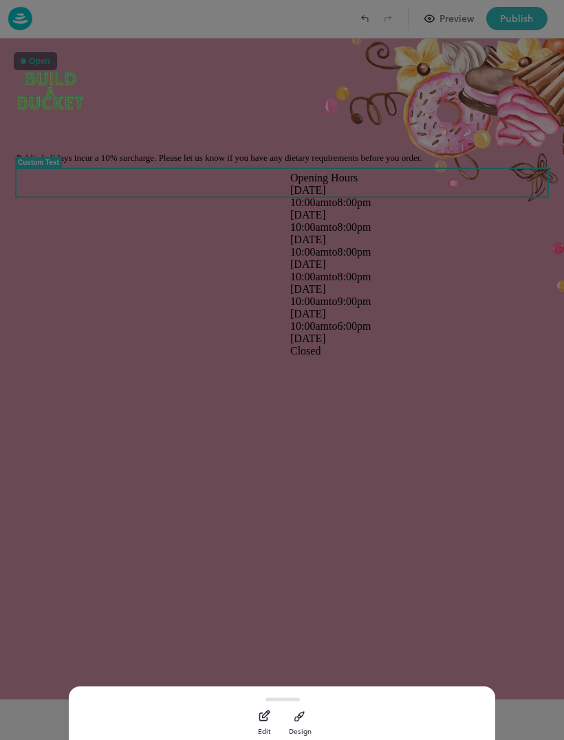
click at [269, 715] on icon "button" at bounding box center [264, 716] width 14 height 14
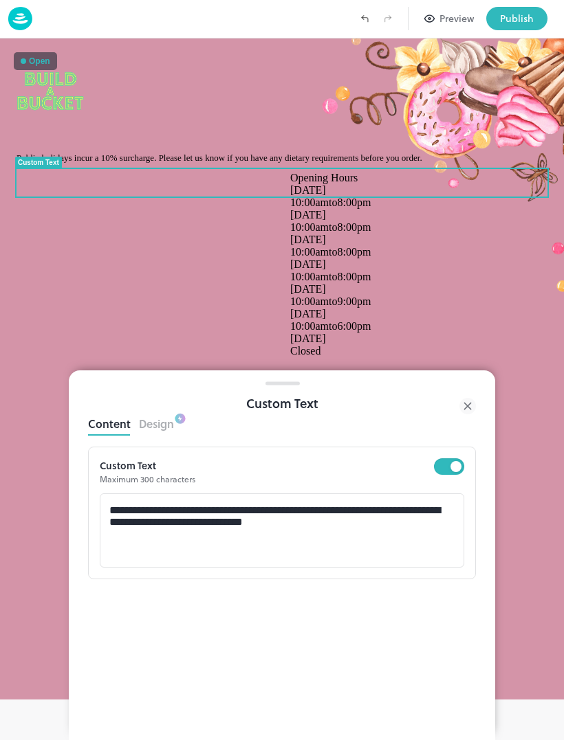
click at [398, 537] on textarea "**********" at bounding box center [281, 531] width 345 height 52
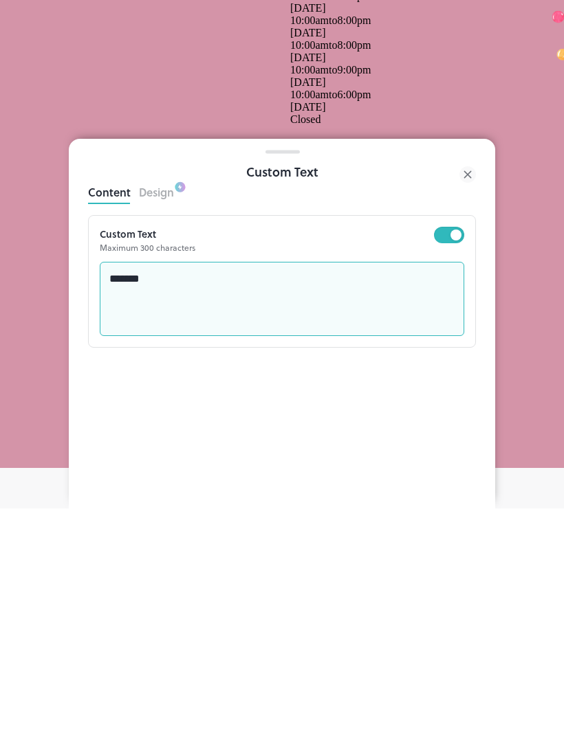
type textarea "******"
type textarea "*"
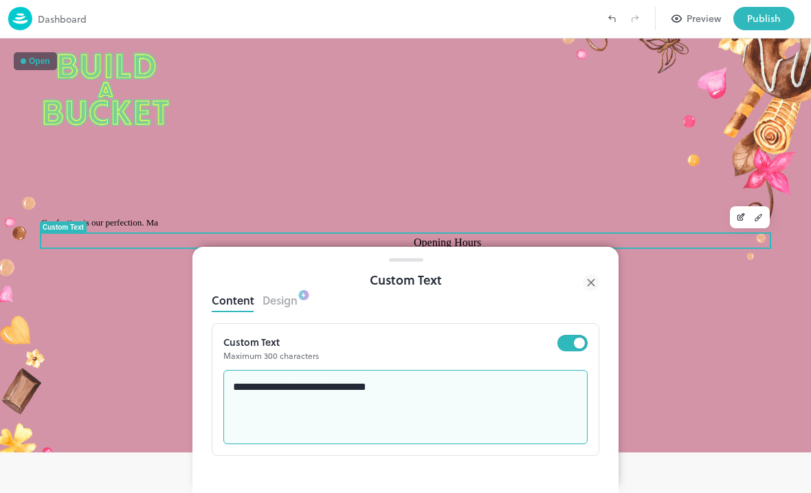
scroll to position [133, 0]
type textarea "******"
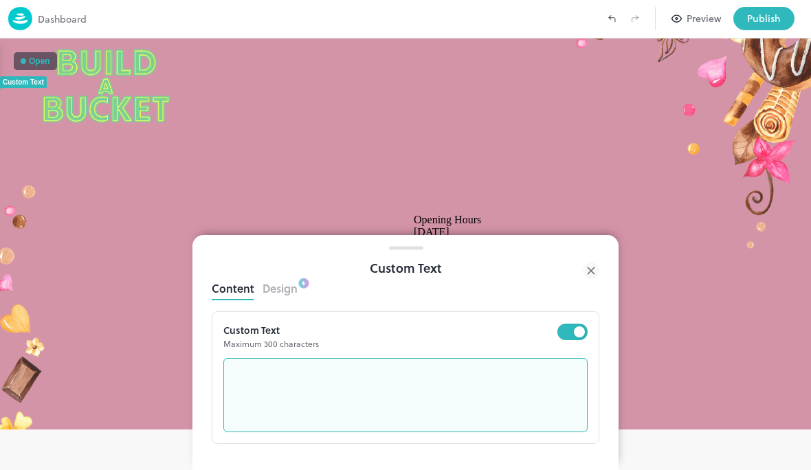
scroll to position [0, 0]
click at [563, 214] on div "Opening Hours" at bounding box center [592, 220] width 356 height 12
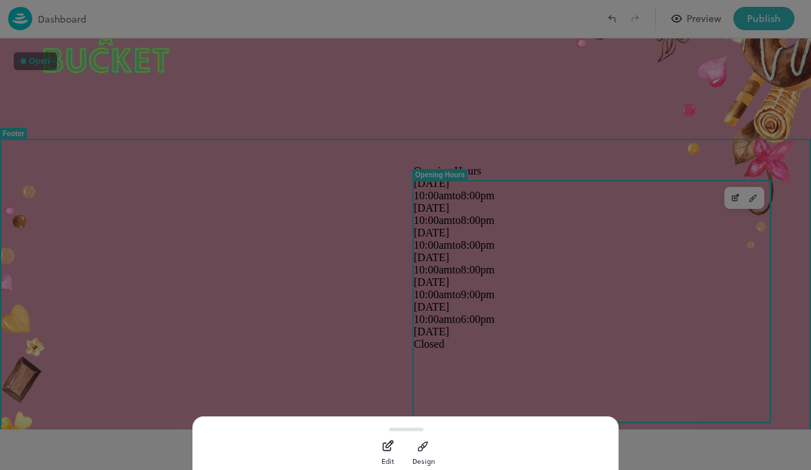
click at [231, 448] on div "Edit Design" at bounding box center [405, 451] width 426 height 38
click at [392, 459] on div "Edit" at bounding box center [387, 461] width 12 height 10
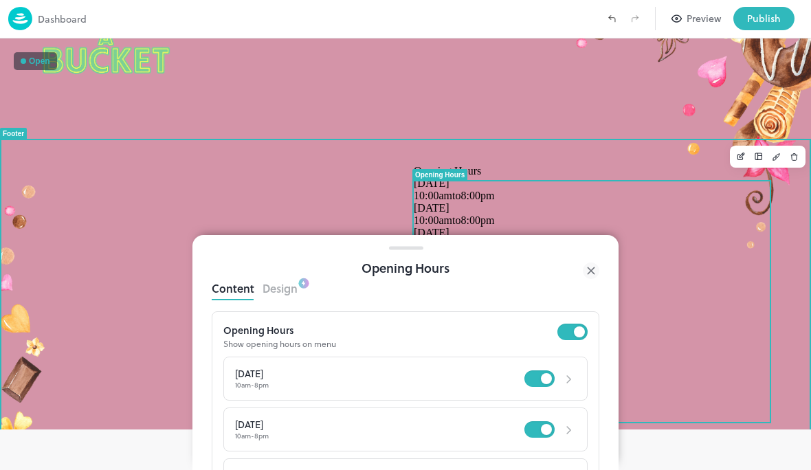
click at [154, 274] on div at bounding box center [219, 266] width 373 height 202
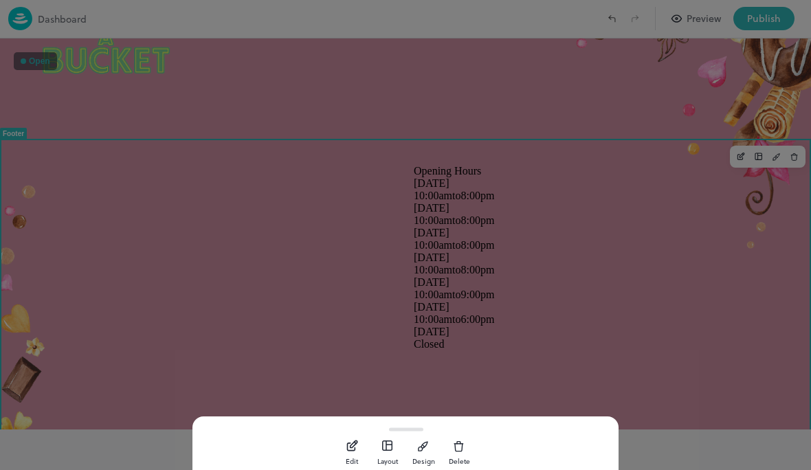
click at [563, 56] on div at bounding box center [405, 235] width 811 height 470
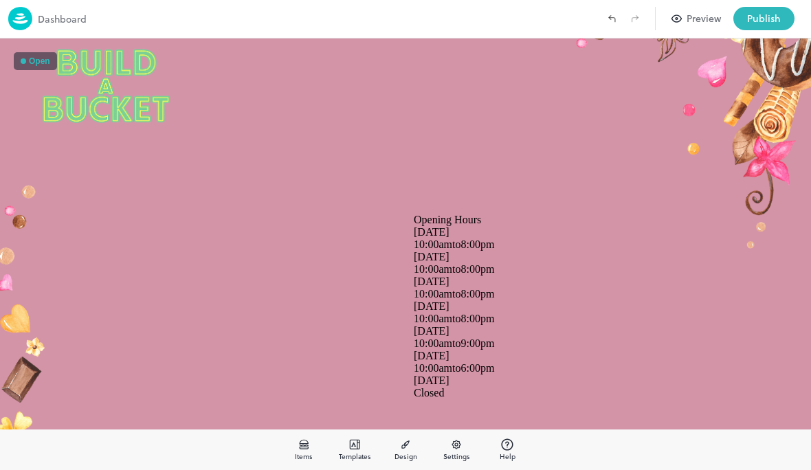
click at [563, 18] on icon "Undo (Ctrl + Z)" at bounding box center [612, 20] width 6 height 4
click at [563, 20] on icon "Undo (Ctrl + Z)" at bounding box center [612, 18] width 12 height 12
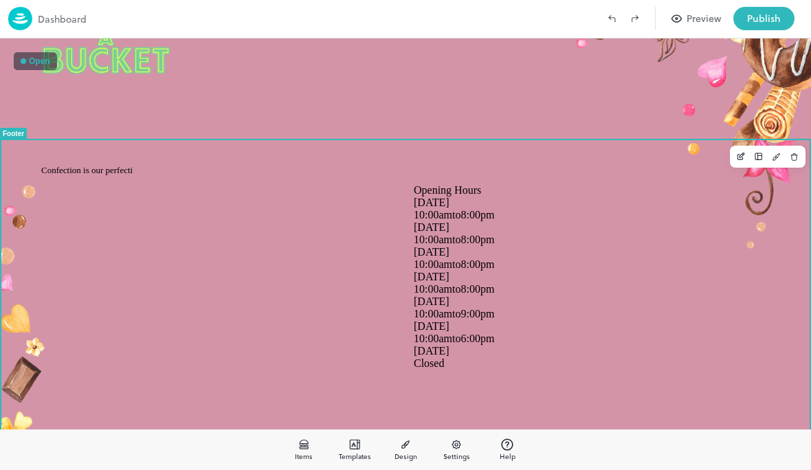
click at [97, 179] on div "Confection is our perfecti" at bounding box center [405, 170] width 745 height 27
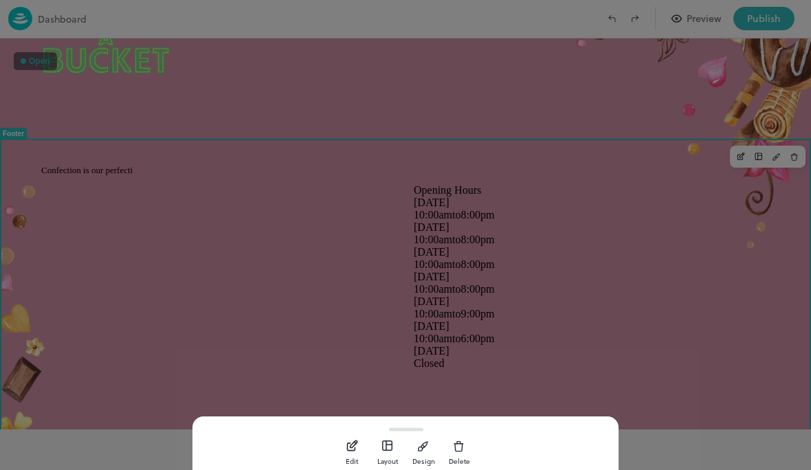
click at [108, 201] on div at bounding box center [405, 235] width 811 height 470
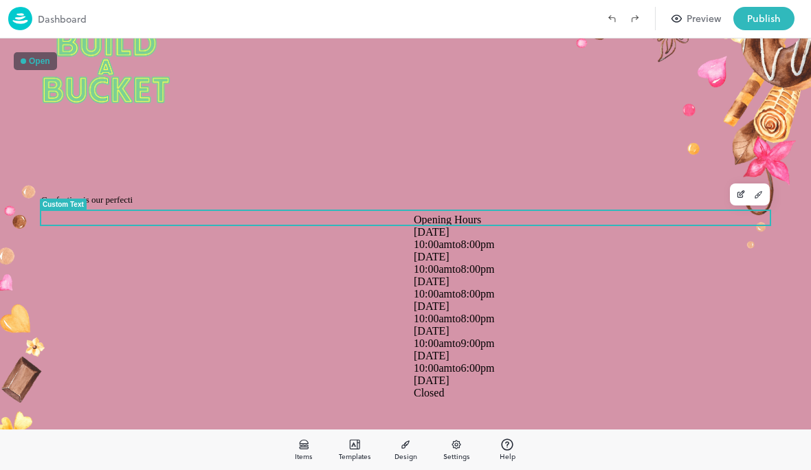
click at [101, 195] on span "Confection is our perfecti" at bounding box center [86, 200] width 91 height 10
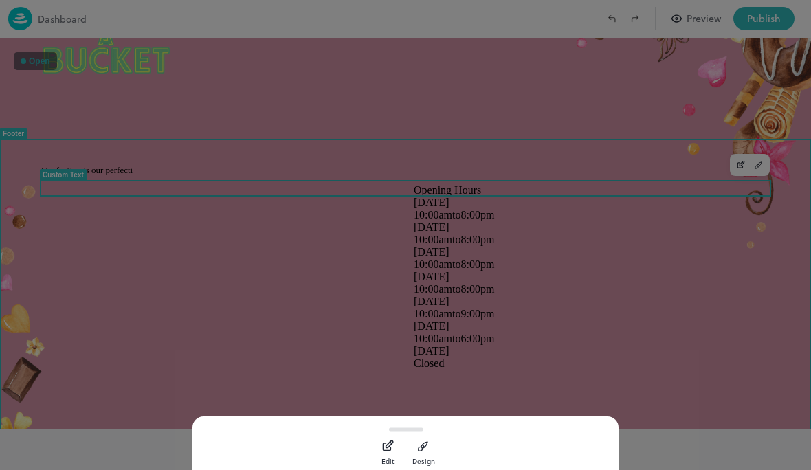
click at [386, 447] on icon "button" at bounding box center [388, 446] width 14 height 14
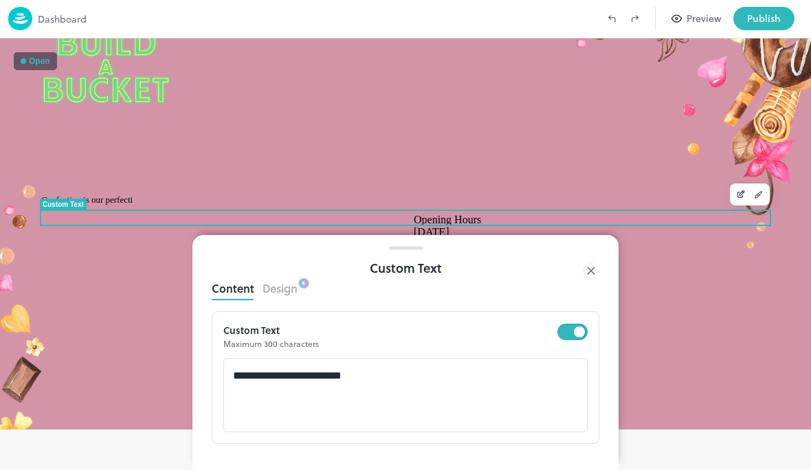
click at [455, 388] on textarea "**********" at bounding box center [405, 396] width 345 height 52
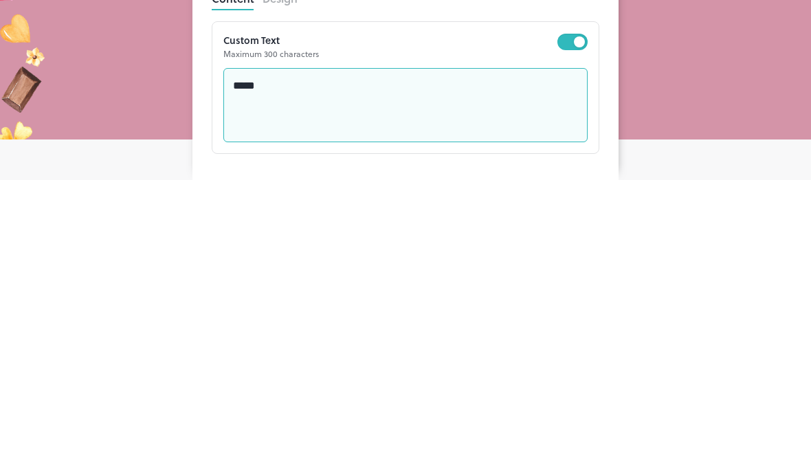
type textarea "*****"
click at [478, 370] on textarea at bounding box center [405, 396] width 345 height 52
paste textarea
click at [233, 370] on textarea "**********" at bounding box center [405, 396] width 345 height 52
click at [237, 370] on textarea "**********" at bounding box center [405, 396] width 345 height 52
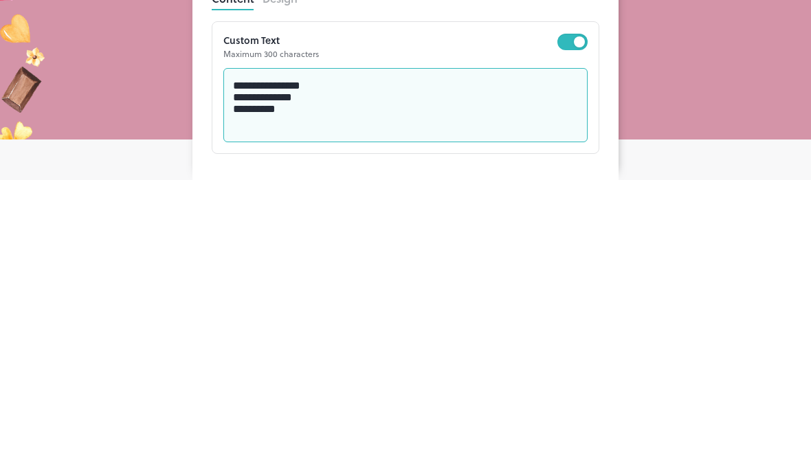
click at [230, 358] on div "**********" at bounding box center [405, 395] width 364 height 74
click at [239, 370] on textarea "**********" at bounding box center [405, 396] width 345 height 52
click at [224, 358] on div "**********" at bounding box center [405, 395] width 364 height 74
click at [329, 370] on textarea "**********" at bounding box center [405, 396] width 345 height 52
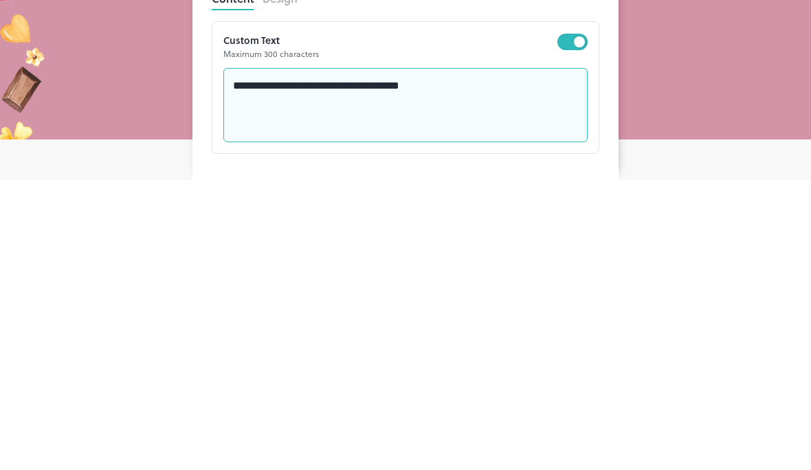
click at [326, 370] on textarea "**********" at bounding box center [405, 396] width 345 height 52
click at [392, 370] on textarea "**********" at bounding box center [405, 396] width 345 height 52
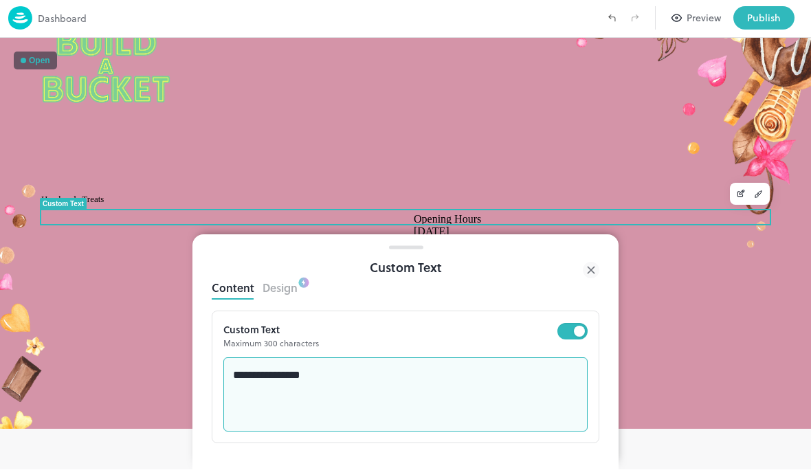
click at [324, 380] on textarea "**********" at bounding box center [405, 396] width 345 height 52
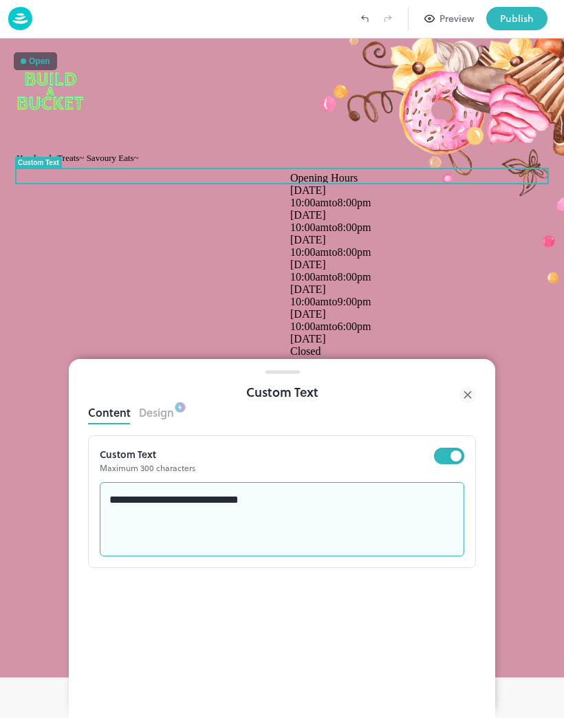
click at [340, 504] on textarea "**********" at bounding box center [281, 520] width 345 height 52
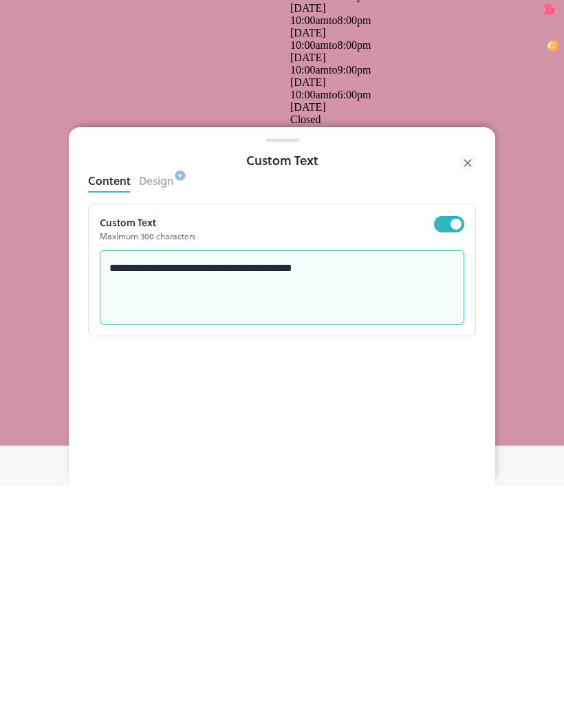
type textarea "**********"
click at [434, 408] on div "**********" at bounding box center [282, 538] width 426 height 359
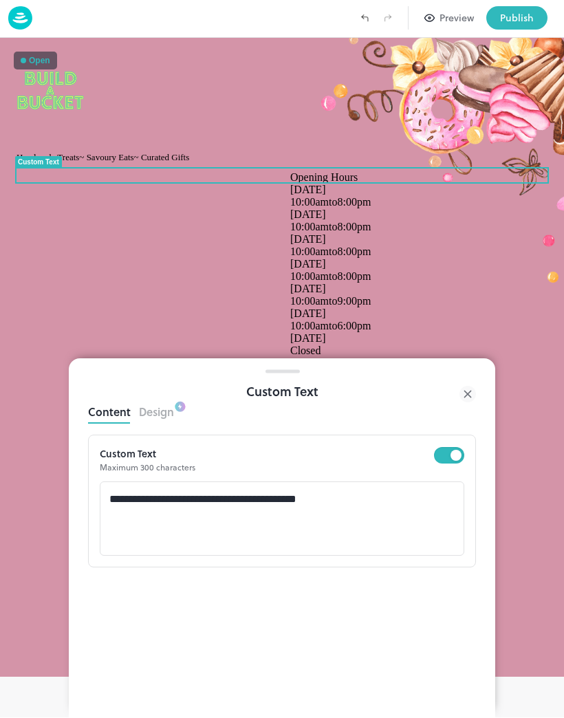
click at [463, 394] on icon at bounding box center [467, 394] width 16 height 16
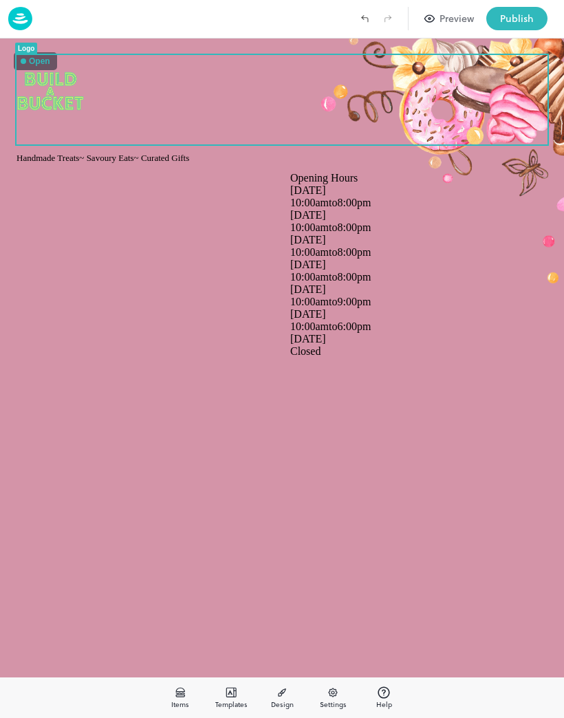
click at [65, 104] on img at bounding box center [49, 91] width 67 height 89
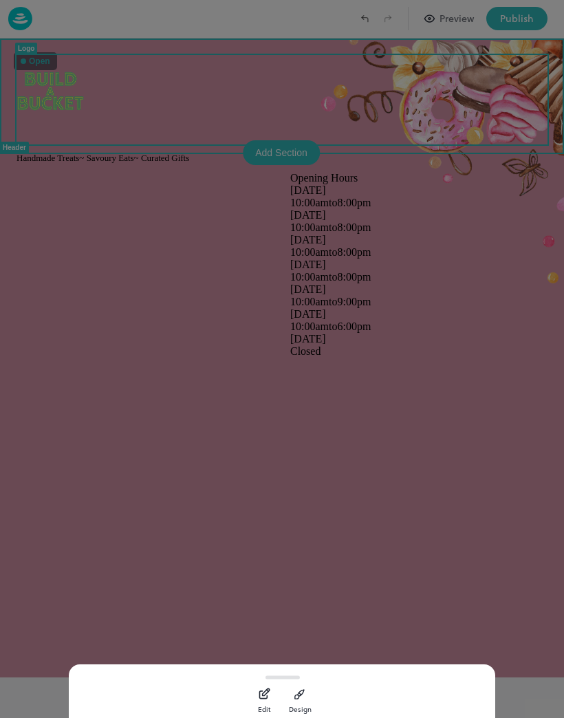
click at [262, 674] on div at bounding box center [282, 671] width 426 height 15
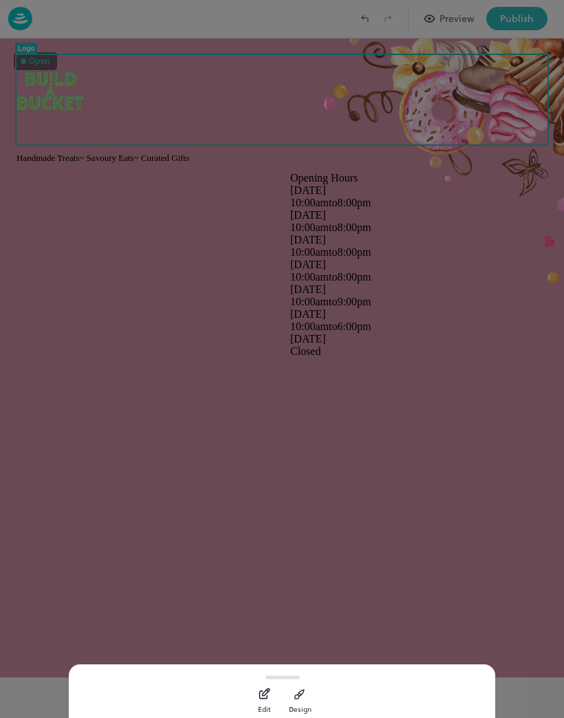
click at [260, 697] on icon "button" at bounding box center [264, 694] width 14 height 14
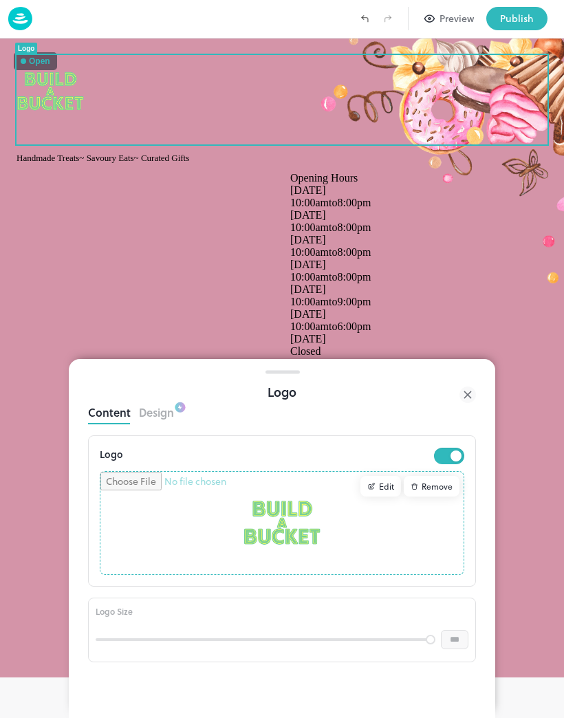
click at [436, 487] on div "Remove" at bounding box center [431, 486] width 56 height 21
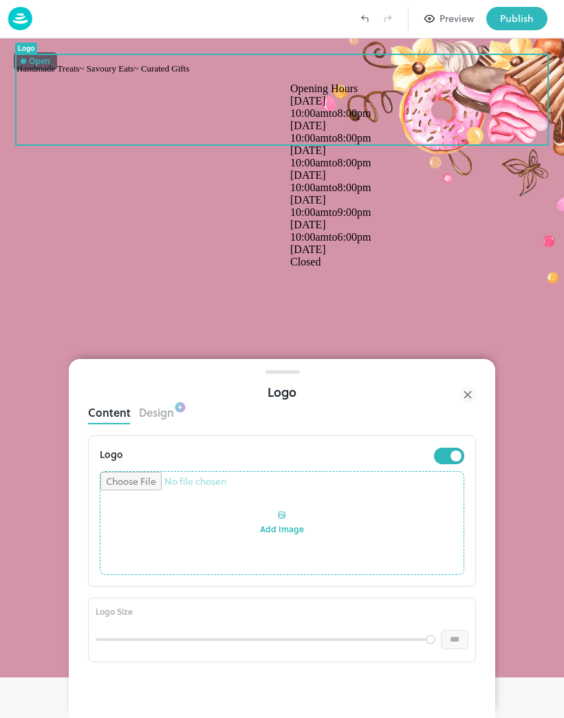
click at [273, 535] on input "file" at bounding box center [281, 523] width 363 height 103
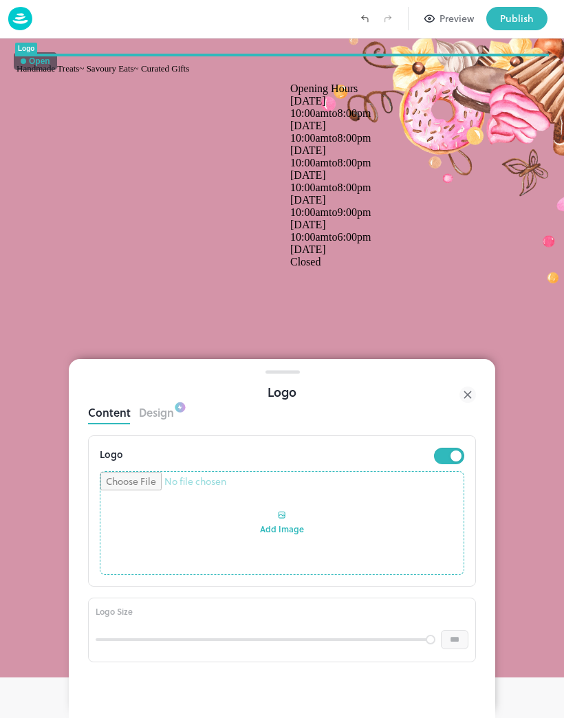
type input "**********"
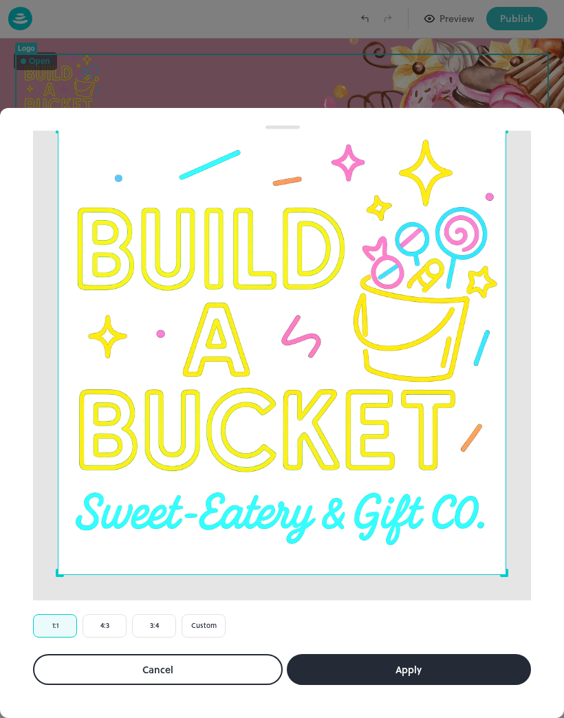
scroll to position [83, 0]
click at [419, 666] on button "Apply" at bounding box center [409, 669] width 245 height 31
click at [443, 666] on button "Apply" at bounding box center [409, 669] width 245 height 31
click at [434, 656] on button "Apply" at bounding box center [409, 669] width 245 height 31
click at [441, 659] on button "Apply" at bounding box center [409, 669] width 245 height 31
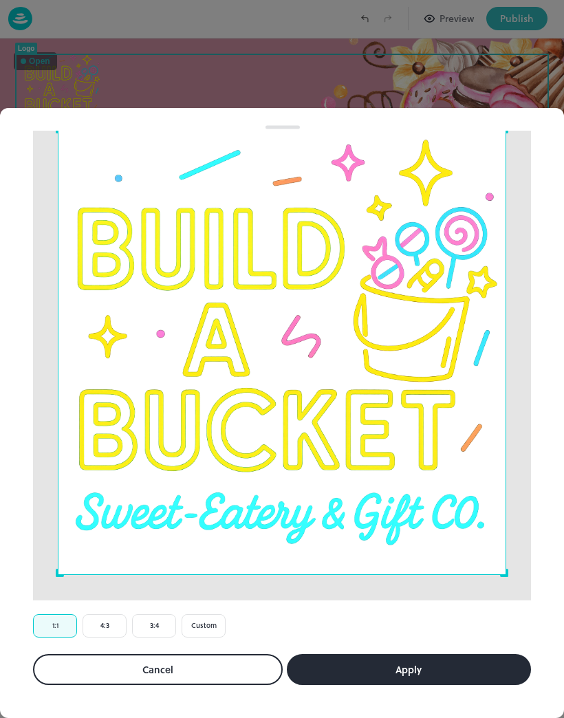
click at [441, 659] on button "Apply" at bounding box center [409, 669] width 245 height 31
click at [464, 508] on div "Use the arrow keys to move the crop selection area" at bounding box center [282, 351] width 448 height 448
click at [463, 522] on div "Use the arrow keys to move the crop selection area" at bounding box center [282, 351] width 448 height 448
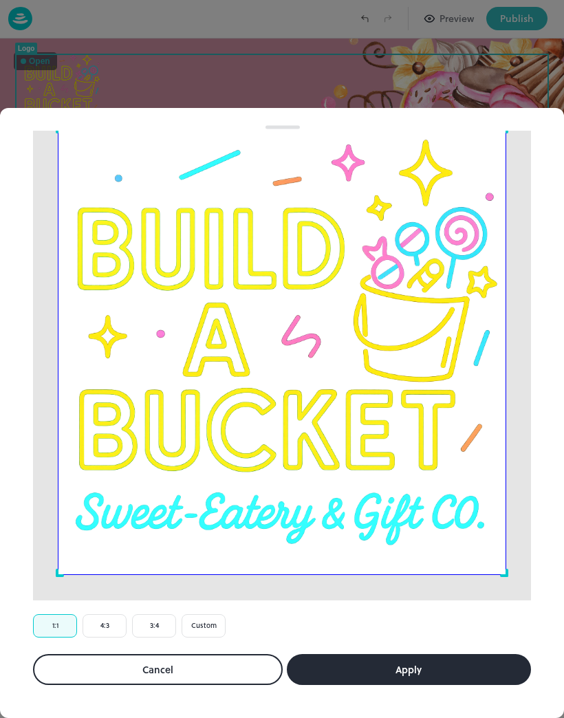
click at [463, 522] on div "Use the arrow keys to move the crop selection area" at bounding box center [282, 351] width 448 height 448
click at [476, 557] on div "Use the arrow keys to move the crop selection area" at bounding box center [282, 351] width 448 height 448
click at [476, 556] on div "Use the arrow keys to move the crop selection area" at bounding box center [282, 351] width 448 height 448
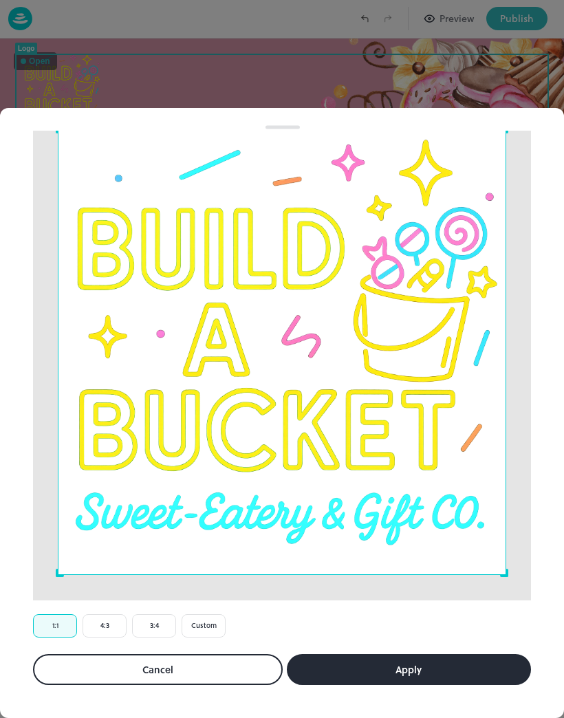
click at [460, 643] on div "Image Editor Crop Ratio 1:1 4:3 3:4 Custom Cancel Apply" at bounding box center [281, 374] width 531 height 654
click at [444, 672] on button "Apply" at bounding box center [409, 669] width 245 height 31
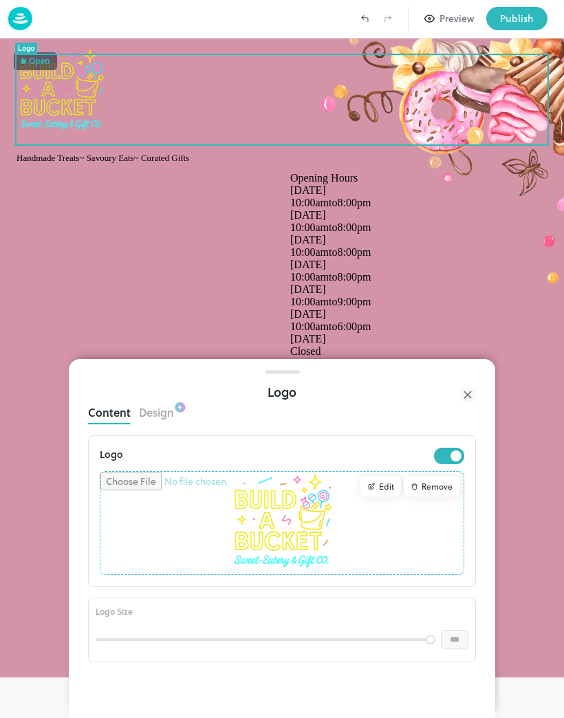
click at [386, 484] on div "Edit" at bounding box center [380, 486] width 41 height 21
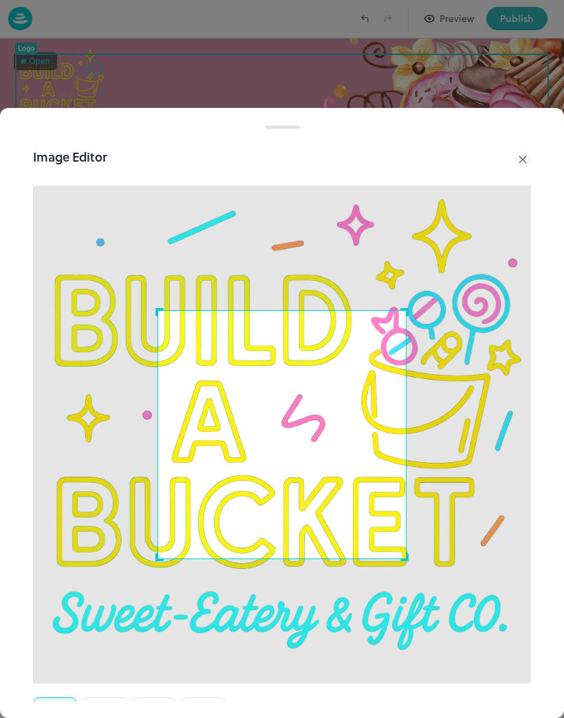
click at [108, 697] on button "4:3" at bounding box center [104, 708] width 44 height 23
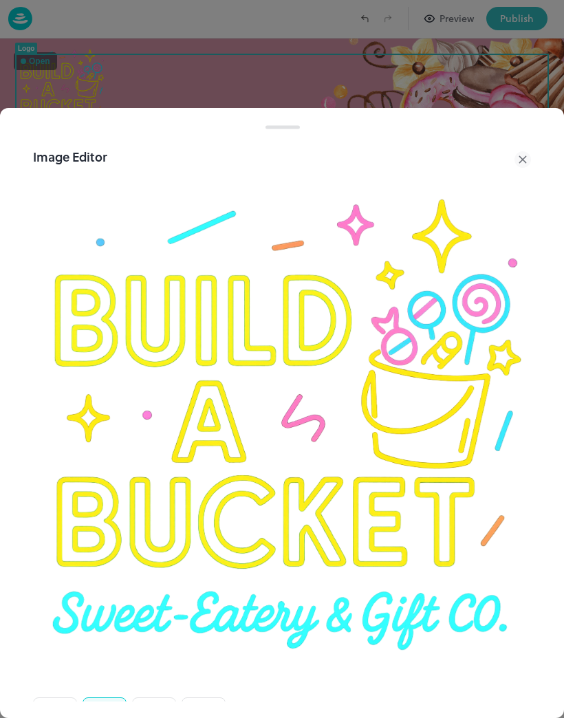
click at [397, 663] on img at bounding box center [282, 435] width 498 height 498
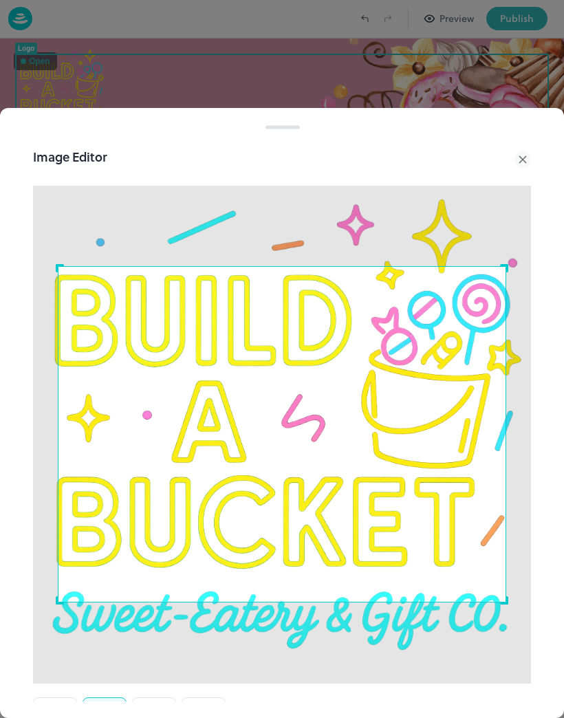
click at [391, 464] on div "Use the arrow keys to move the crop selection area" at bounding box center [282, 434] width 448 height 336
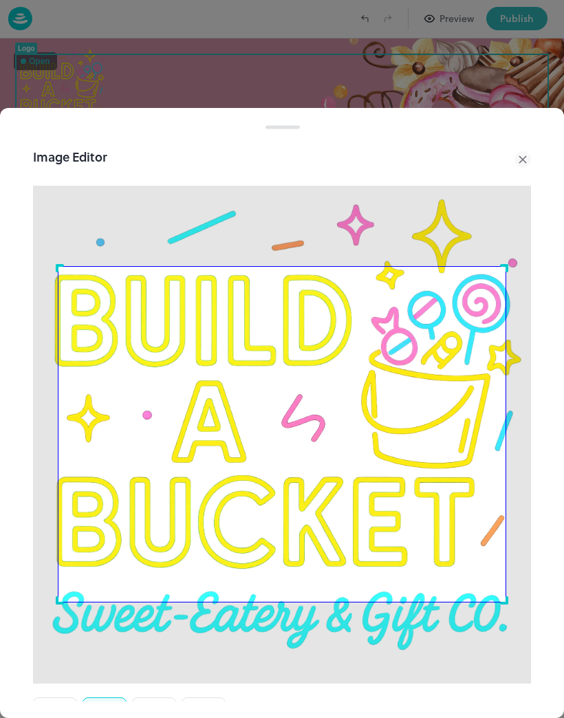
click at [385, 482] on div "Use the arrow keys to move the crop selection area" at bounding box center [282, 434] width 448 height 336
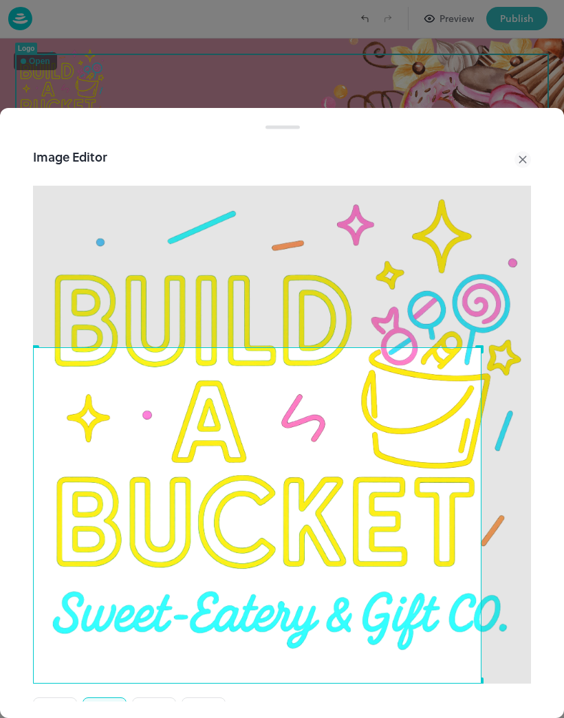
click at [523, 160] on icon at bounding box center [522, 159] width 6 height 6
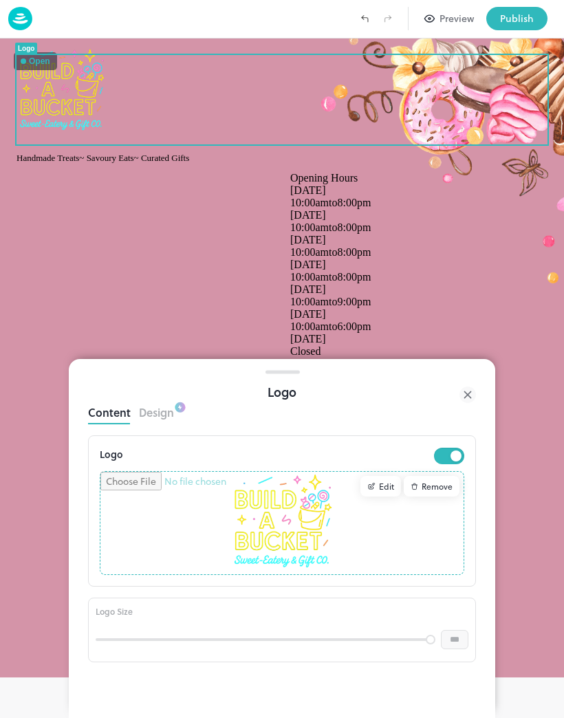
click at [382, 475] on input "file" at bounding box center [281, 523] width 363 height 103
click at [380, 488] on div "Edit" at bounding box center [380, 486] width 41 height 21
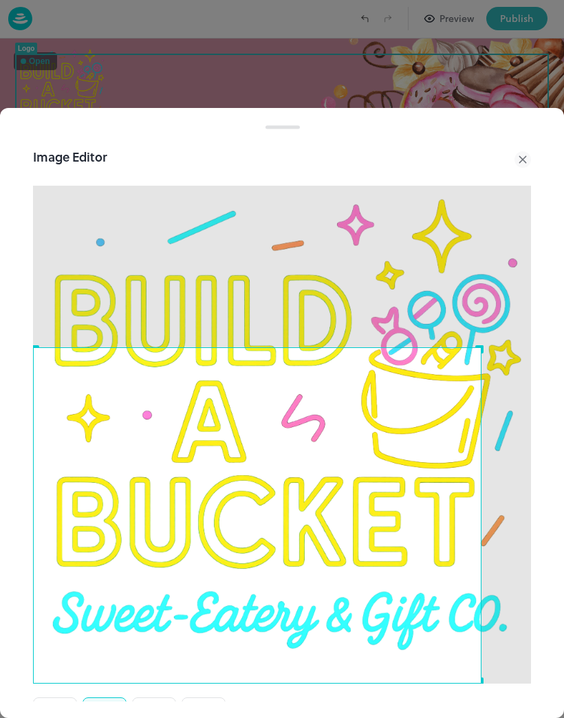
click at [162, 697] on button "3:4" at bounding box center [154, 708] width 44 height 23
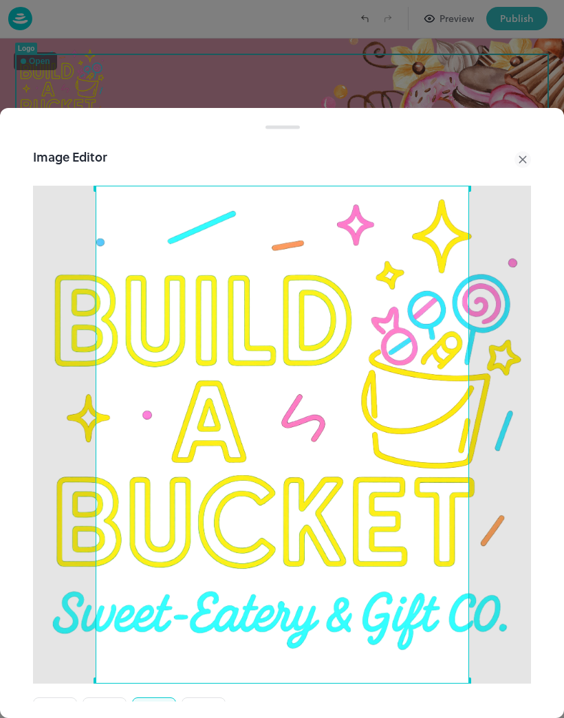
click at [522, 162] on icon at bounding box center [522, 159] width 16 height 16
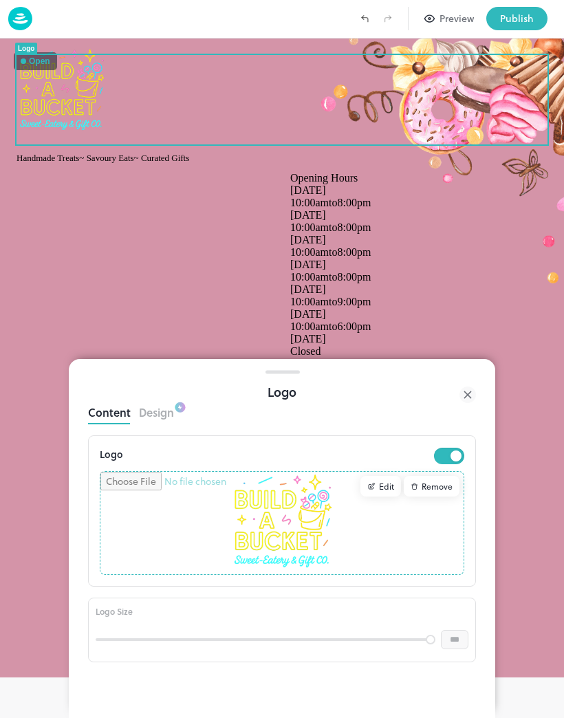
click at [379, 487] on div "Edit" at bounding box center [380, 486] width 41 height 21
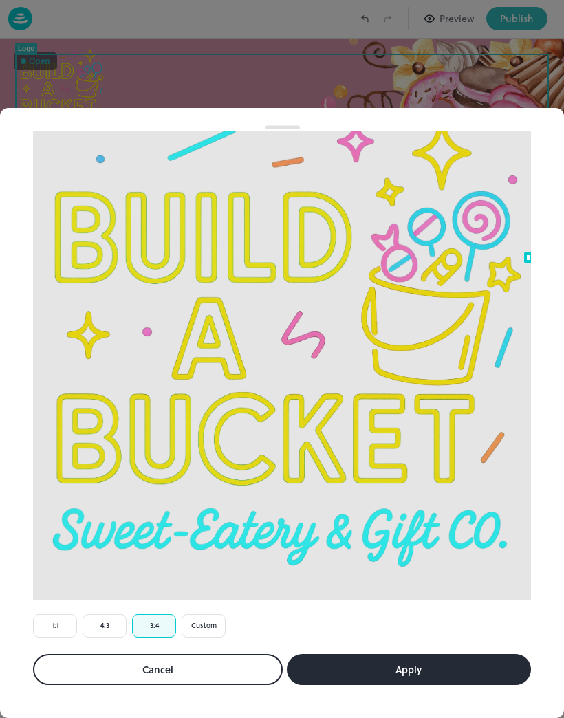
click at [207, 633] on button "Custom" at bounding box center [203, 625] width 44 height 23
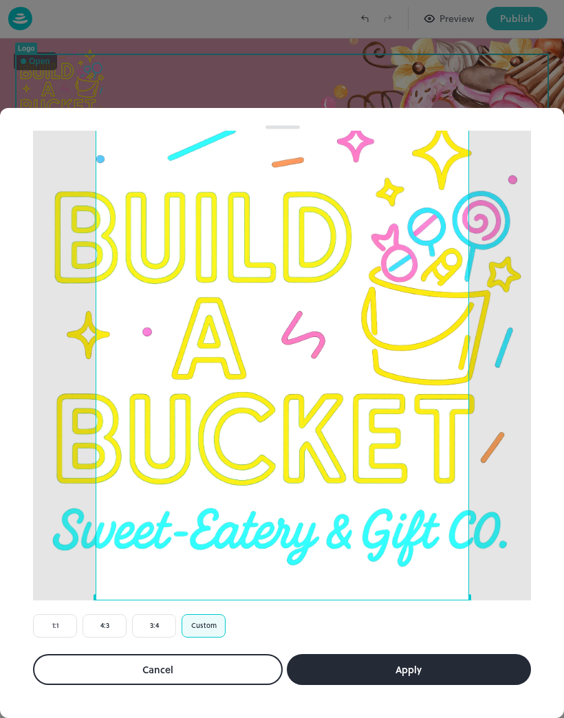
click at [213, 625] on button "Custom" at bounding box center [203, 625] width 44 height 23
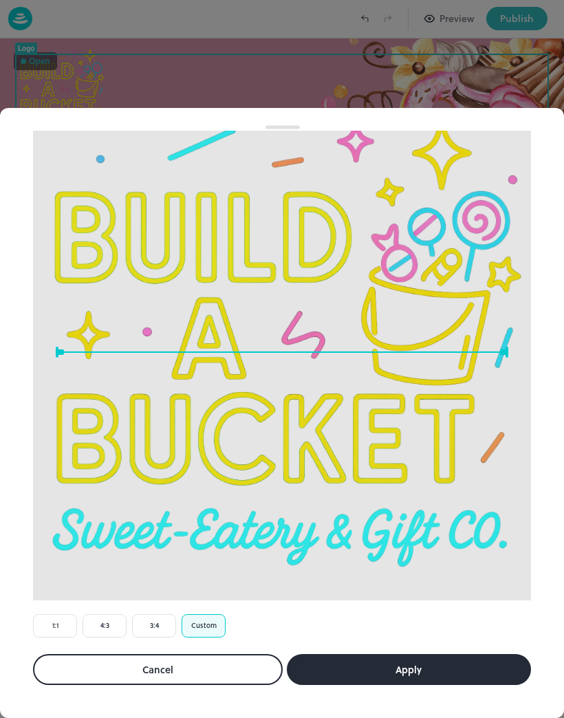
click at [212, 624] on button "Custom" at bounding box center [203, 625] width 44 height 23
click at [213, 628] on button "Custom" at bounding box center [203, 625] width 44 height 23
click at [212, 628] on button "Custom" at bounding box center [203, 625] width 44 height 23
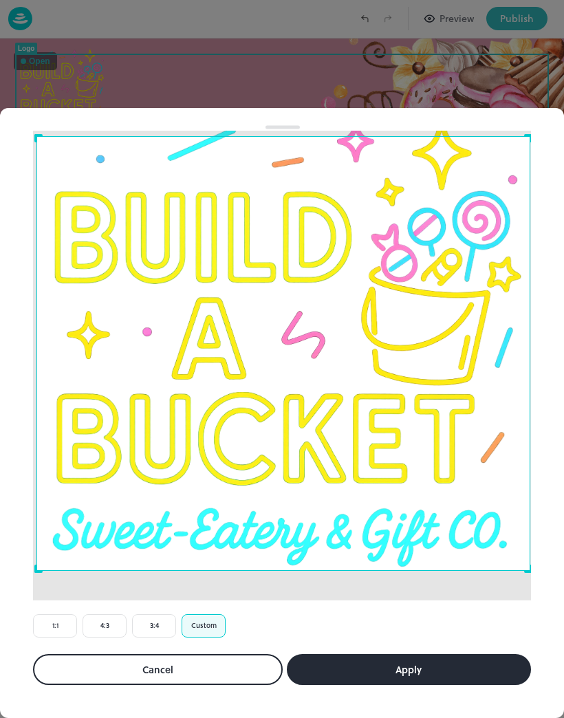
click at [410, 674] on button "Apply" at bounding box center [409, 669] width 245 height 31
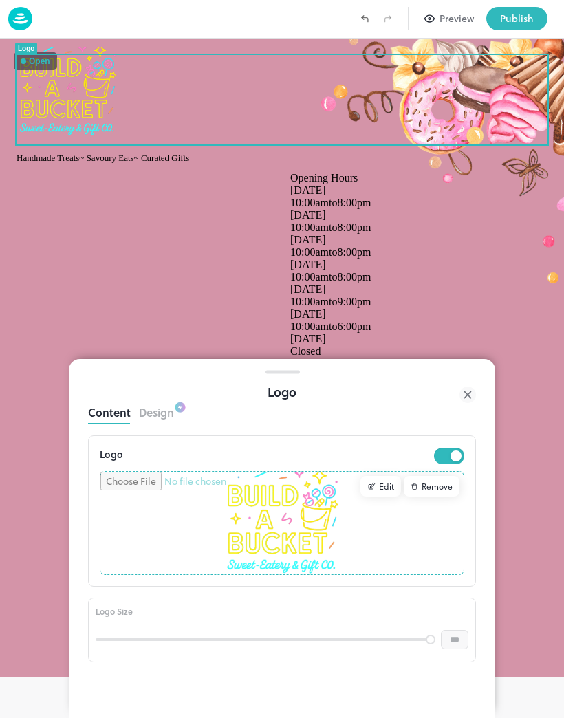
click at [164, 298] on div at bounding box center [145, 269] width 274 height 194
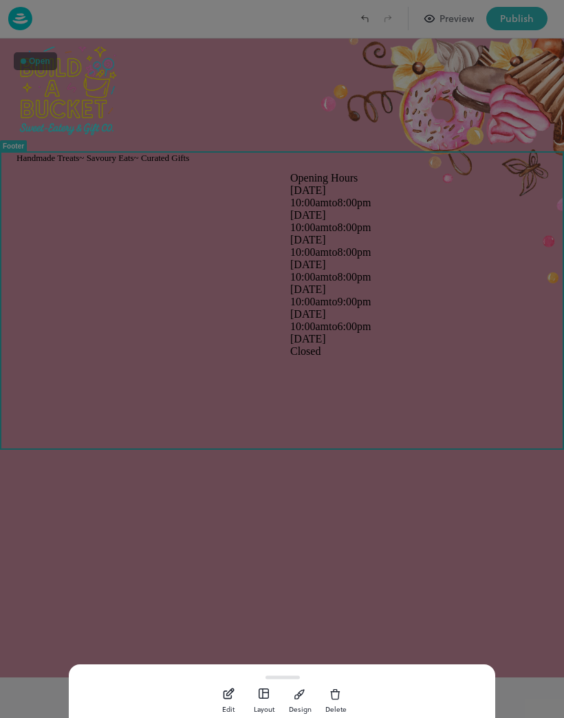
click at [151, 310] on div at bounding box center [282, 359] width 564 height 718
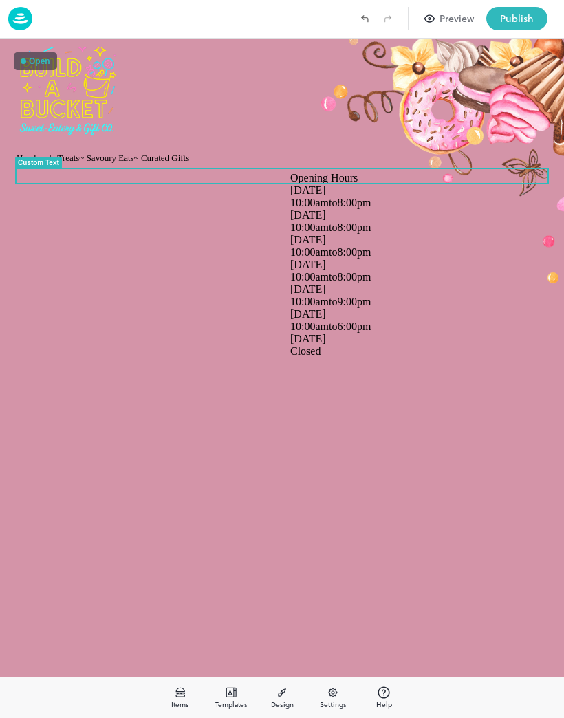
click at [189, 163] on span "Handmade Treats~ Savoury Eats~ Curated Gifts" at bounding box center [102, 158] width 173 height 10
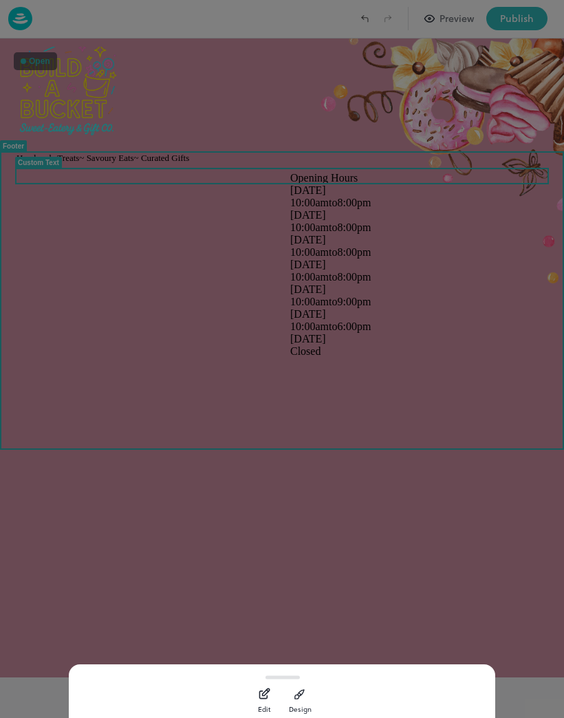
click at [256, 707] on button "Edit" at bounding box center [263, 698] width 27 height 27
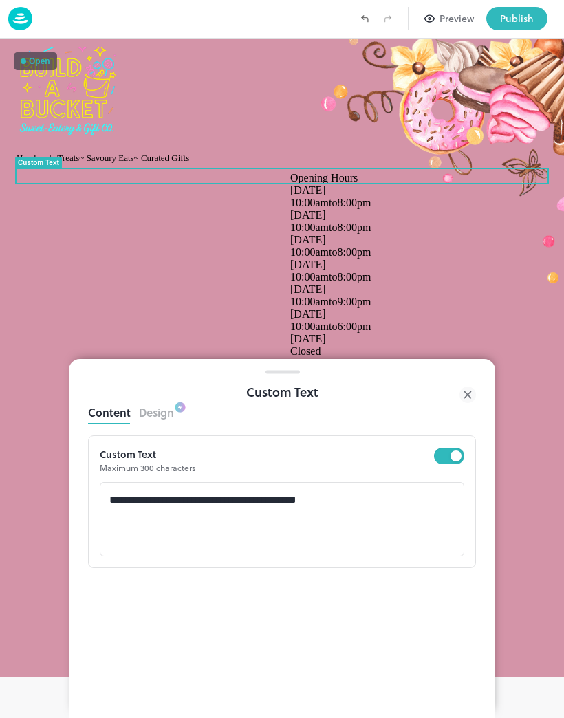
click at [469, 397] on icon at bounding box center [467, 394] width 6 height 6
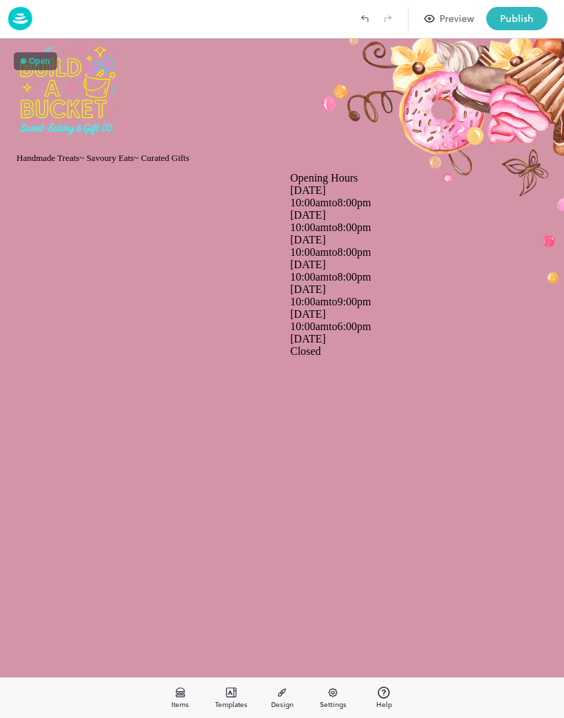
click at [188, 498] on div "Handmade Treats~ Savoury Eats~ Curated Gifts Open Open Opening Hours [DATE] 10:…" at bounding box center [282, 357] width 564 height 639
